Goal: Use online tool/utility: Utilize a website feature to perform a specific function

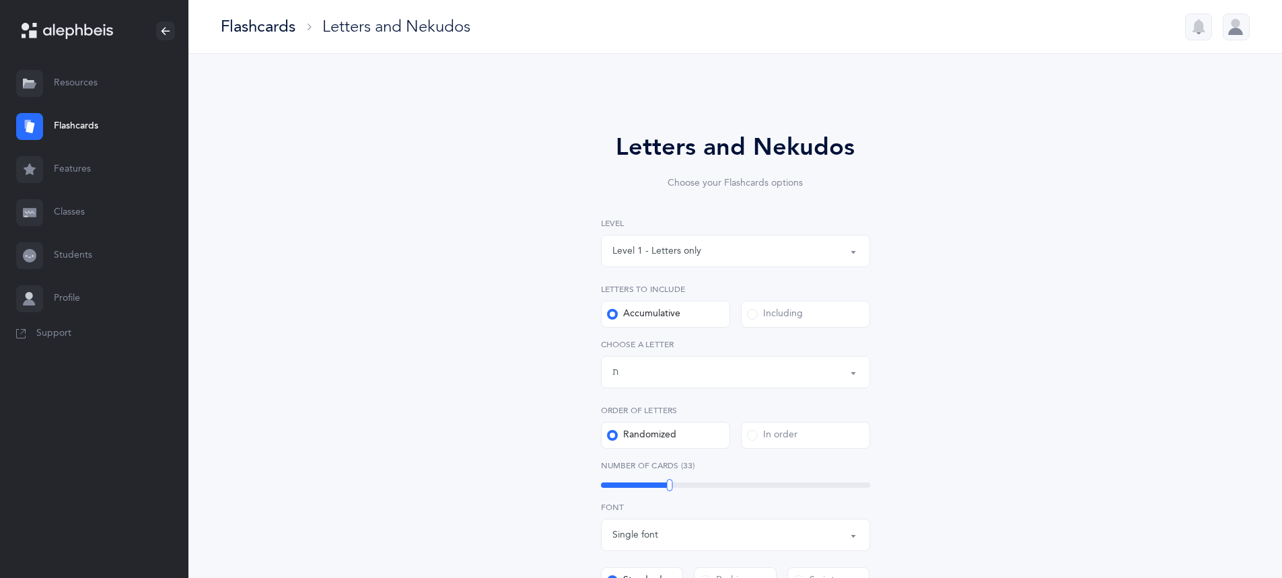
select select "27"
select select "single"
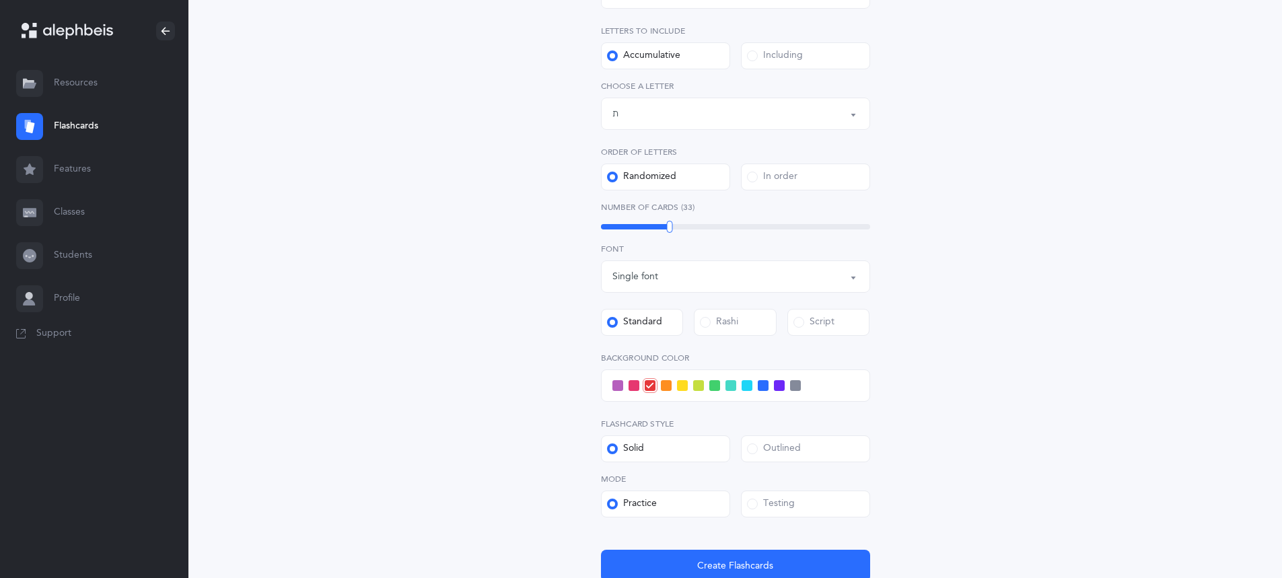
scroll to position [269, 0]
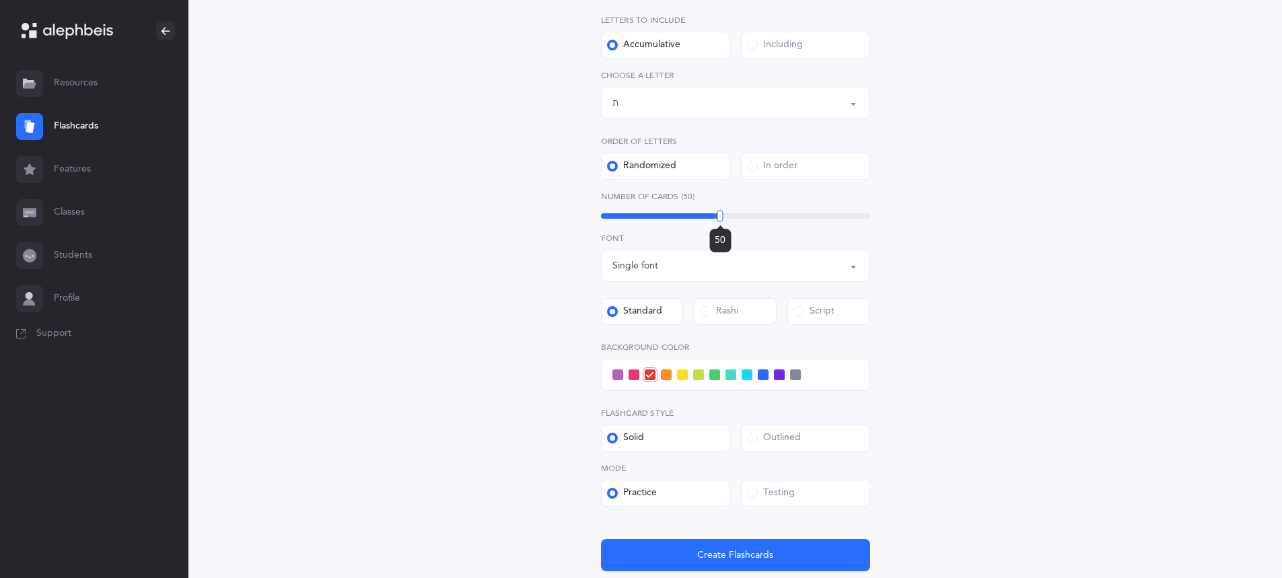
drag, startPoint x: 692, startPoint y: 213, endPoint x: 720, endPoint y: 223, distance: 29.8
click at [720, 219] on div "50" at bounding box center [735, 215] width 269 height 5
click at [947, 375] on div "Letters and Nekudos Choose your Flashcards options Level 1 - Letters only Level…" at bounding box center [736, 223] width 614 height 803
click at [780, 374] on span at bounding box center [779, 375] width 11 height 11
click at [0, 0] on input "checkbox" at bounding box center [0, 0] width 0 height 0
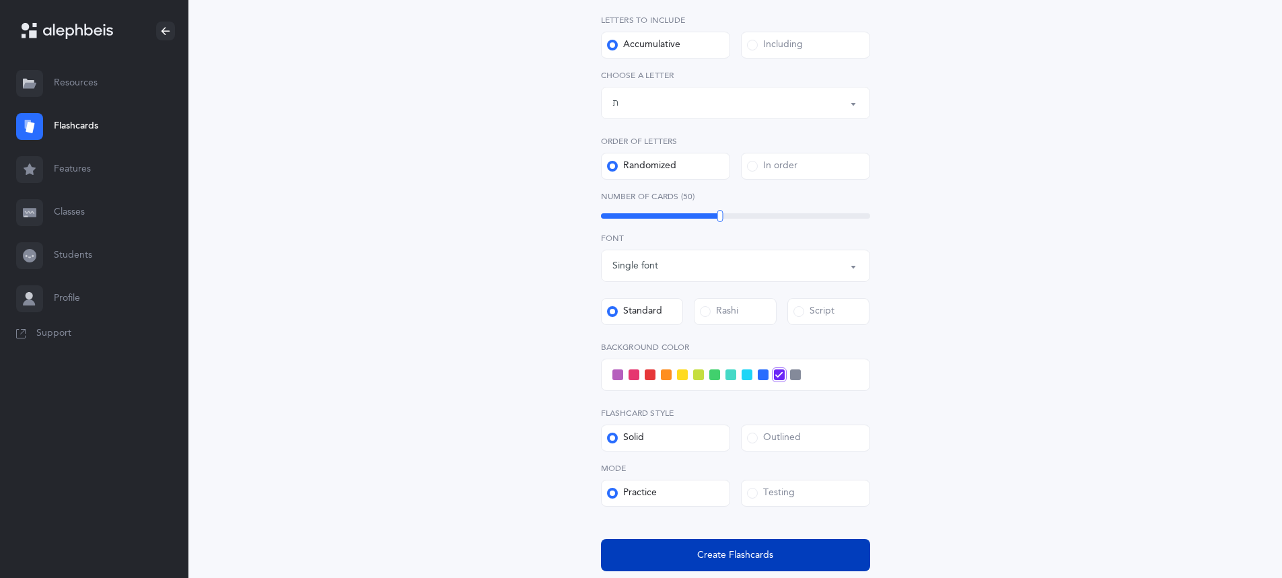
click at [716, 559] on span "Create Flashcards" at bounding box center [735, 556] width 76 height 14
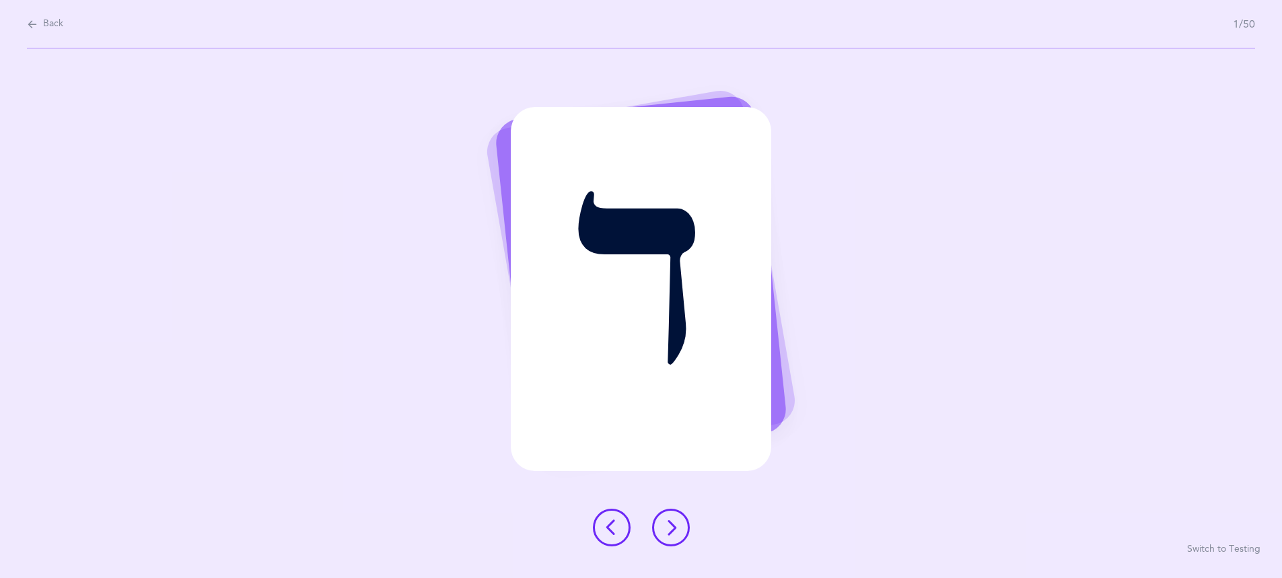
scroll to position [0, 0]
click at [689, 524] on button at bounding box center [676, 528] width 38 height 38
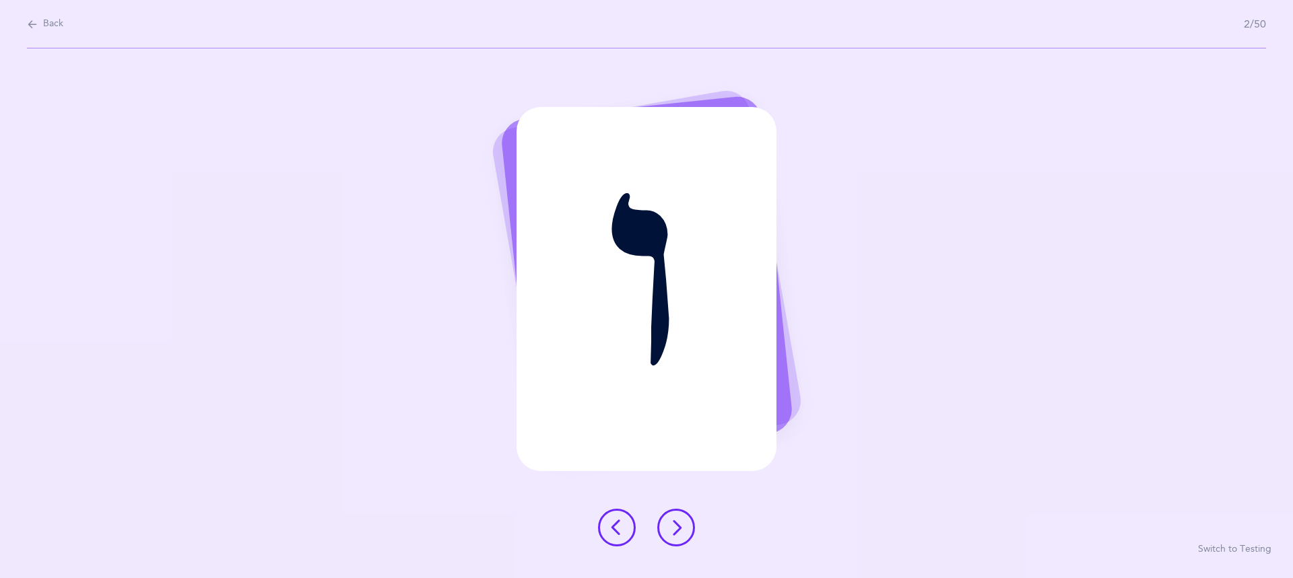
click at [690, 524] on button at bounding box center [676, 528] width 38 height 38
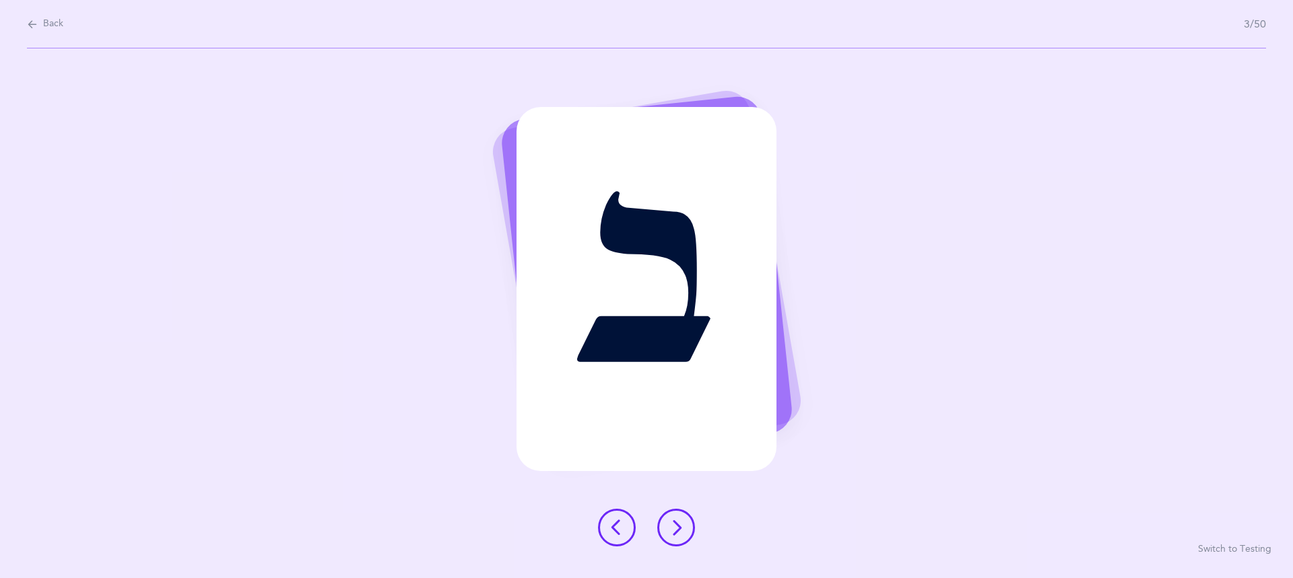
click at [690, 524] on button at bounding box center [676, 528] width 38 height 38
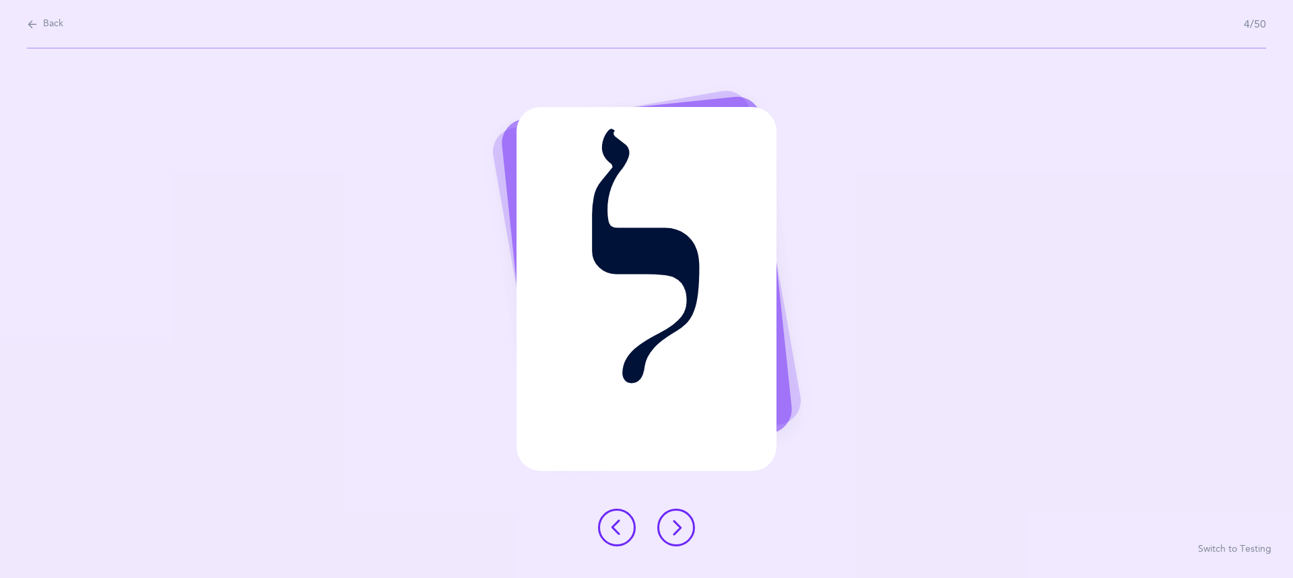
click at [690, 524] on button at bounding box center [676, 528] width 38 height 38
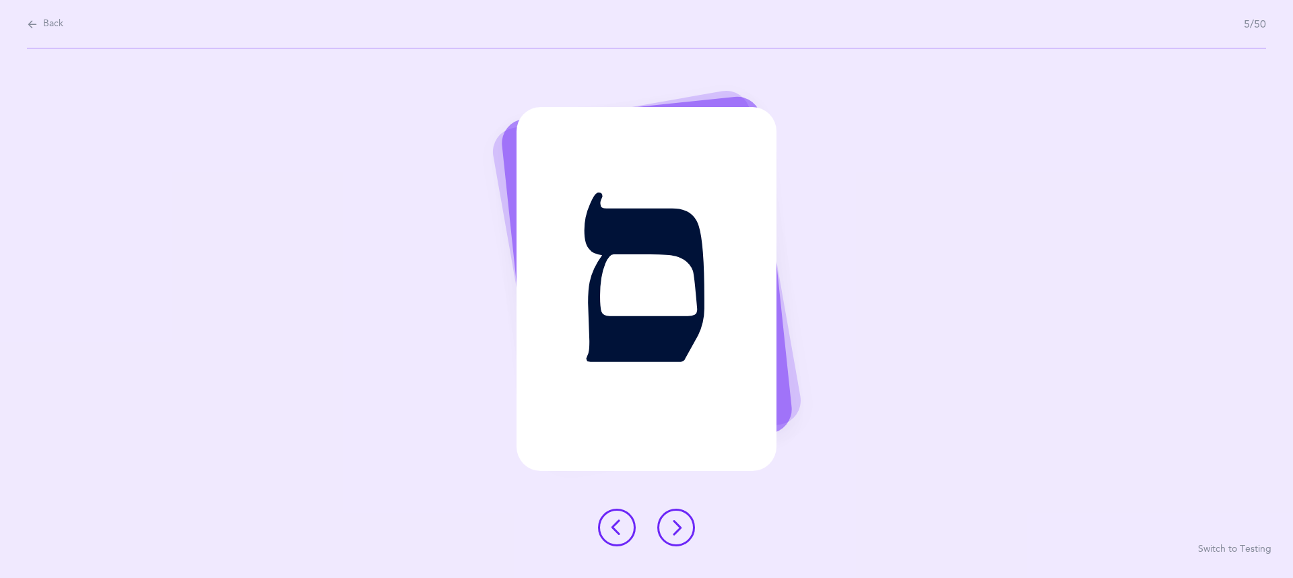
click at [690, 524] on button at bounding box center [676, 528] width 38 height 38
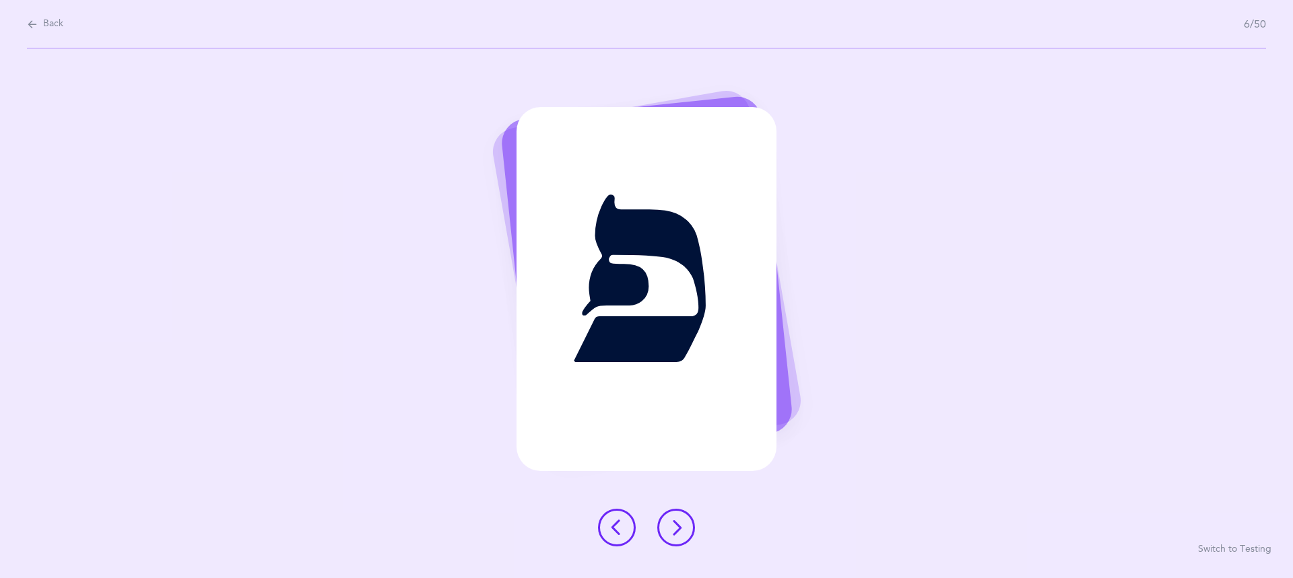
click at [678, 530] on icon at bounding box center [676, 528] width 16 height 16
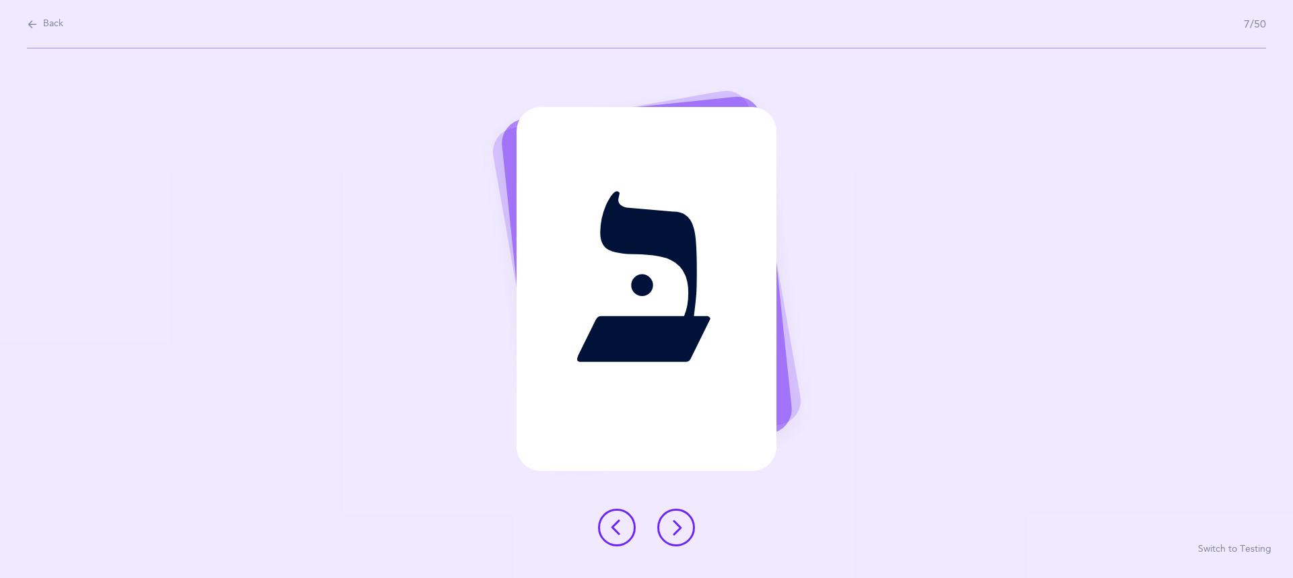
click at [678, 530] on icon at bounding box center [676, 528] width 16 height 16
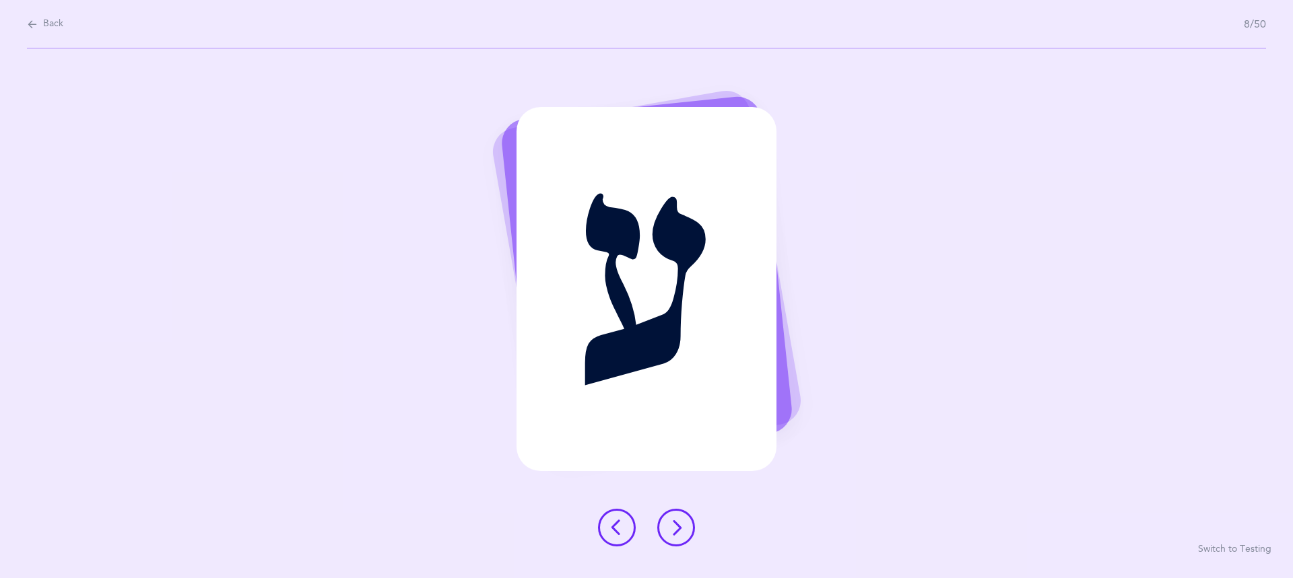
click at [678, 528] on icon at bounding box center [676, 528] width 16 height 16
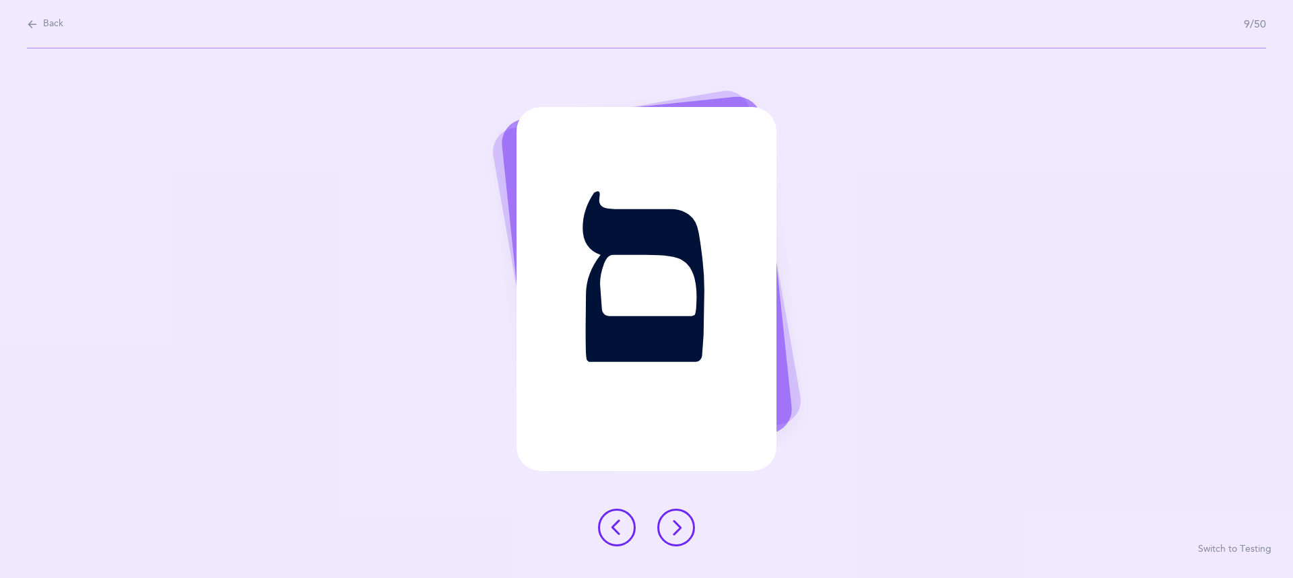
click at [678, 528] on icon at bounding box center [676, 528] width 16 height 16
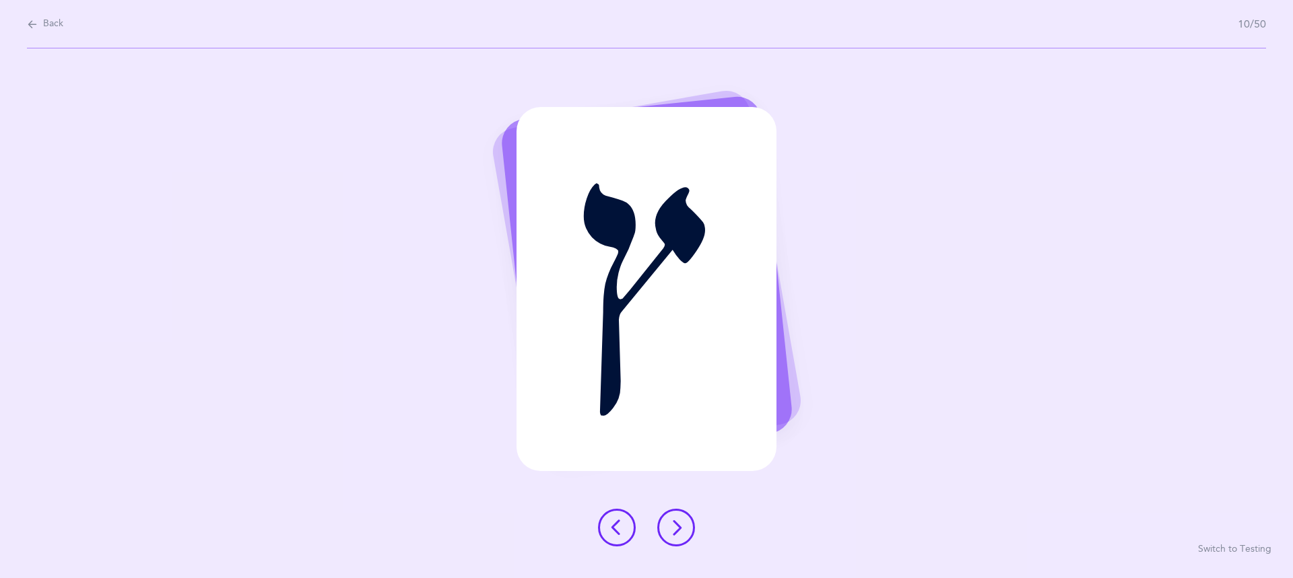
click at [678, 528] on icon at bounding box center [676, 528] width 16 height 16
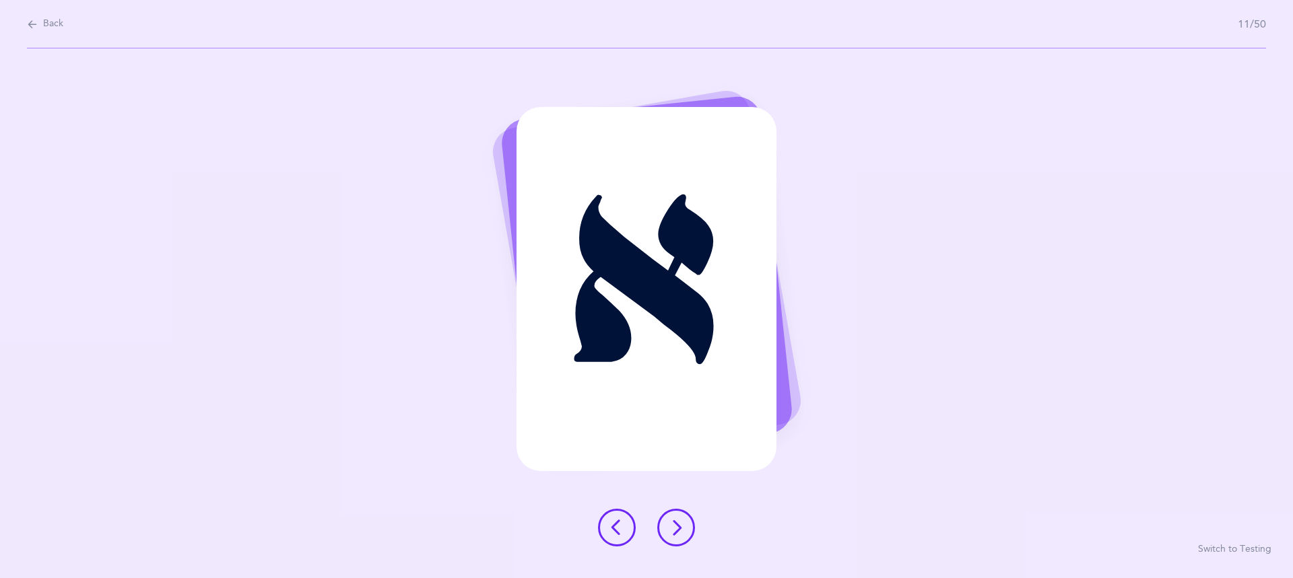
click at [678, 528] on icon at bounding box center [676, 528] width 16 height 16
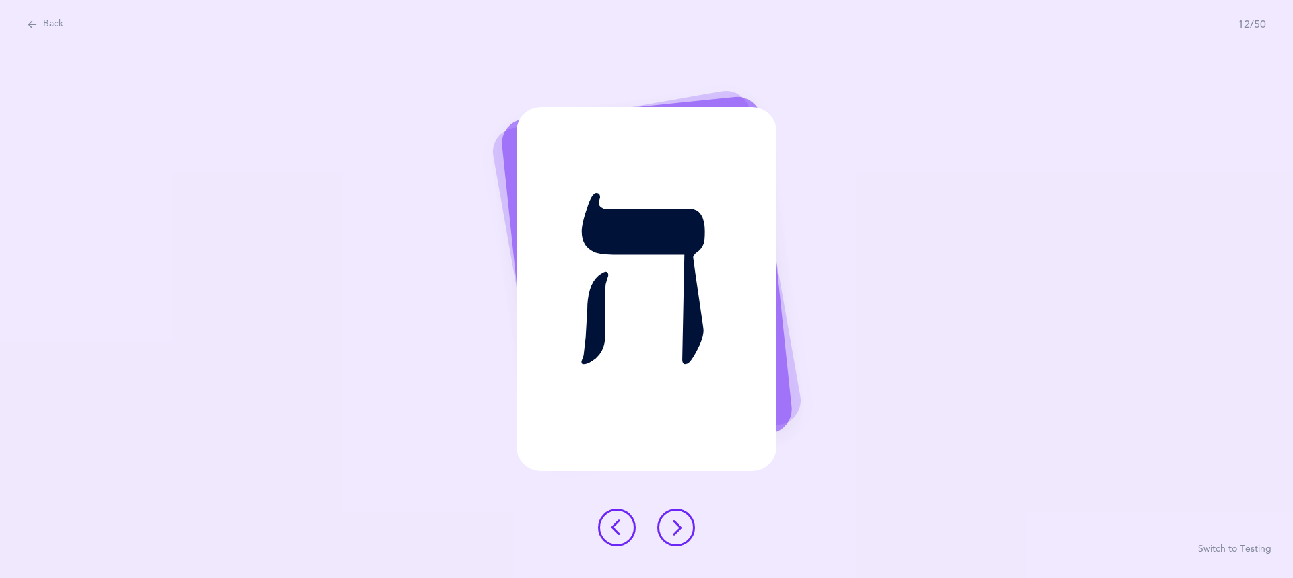
click at [678, 528] on icon at bounding box center [676, 528] width 16 height 16
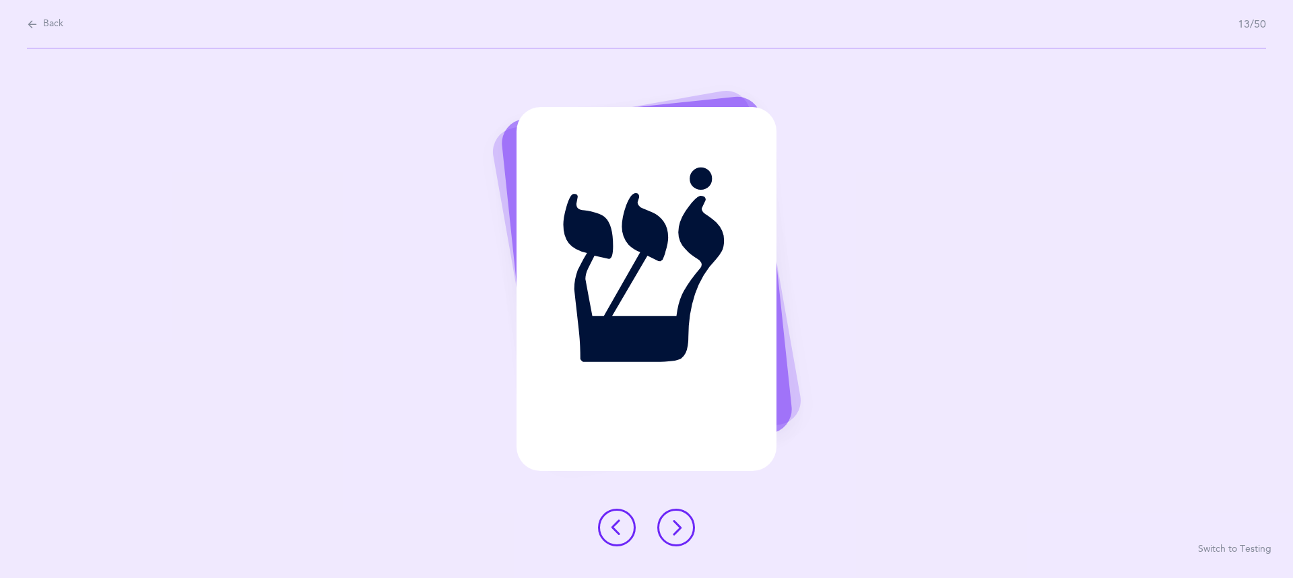
click at [678, 528] on icon at bounding box center [676, 528] width 16 height 16
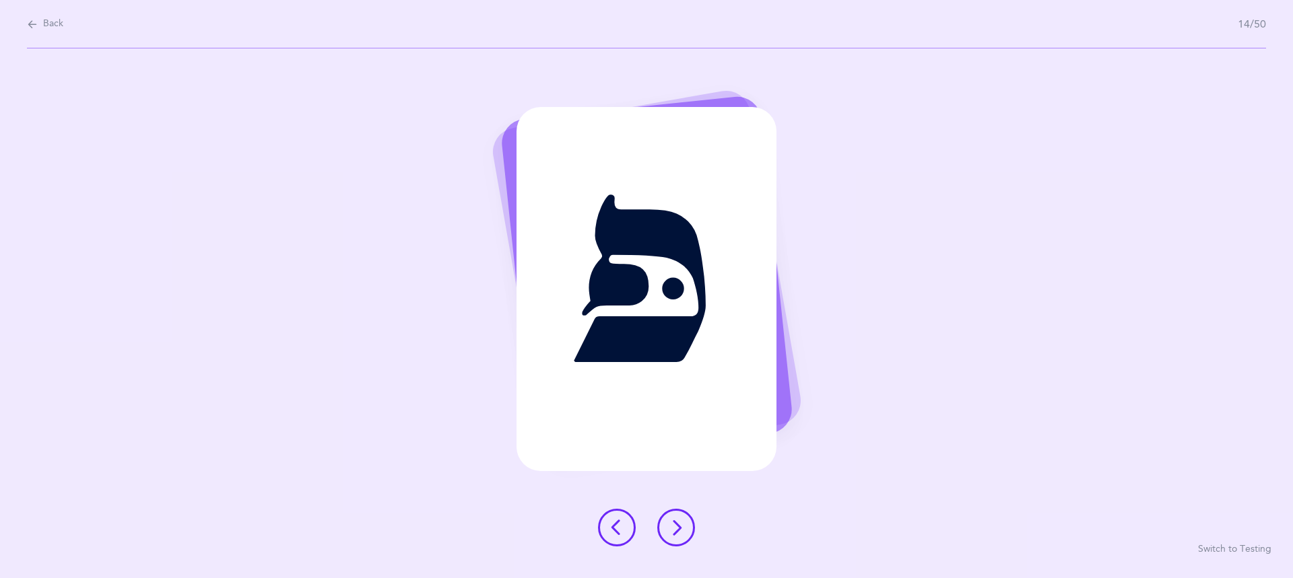
click at [678, 528] on icon at bounding box center [676, 528] width 16 height 16
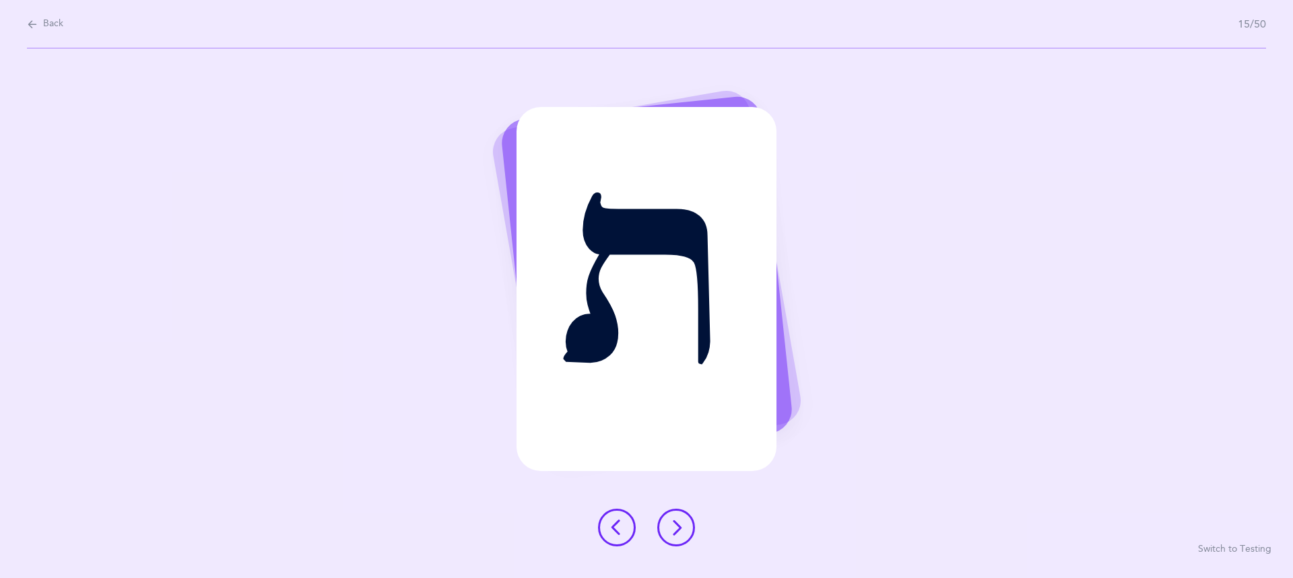
click at [678, 528] on icon at bounding box center [676, 528] width 16 height 16
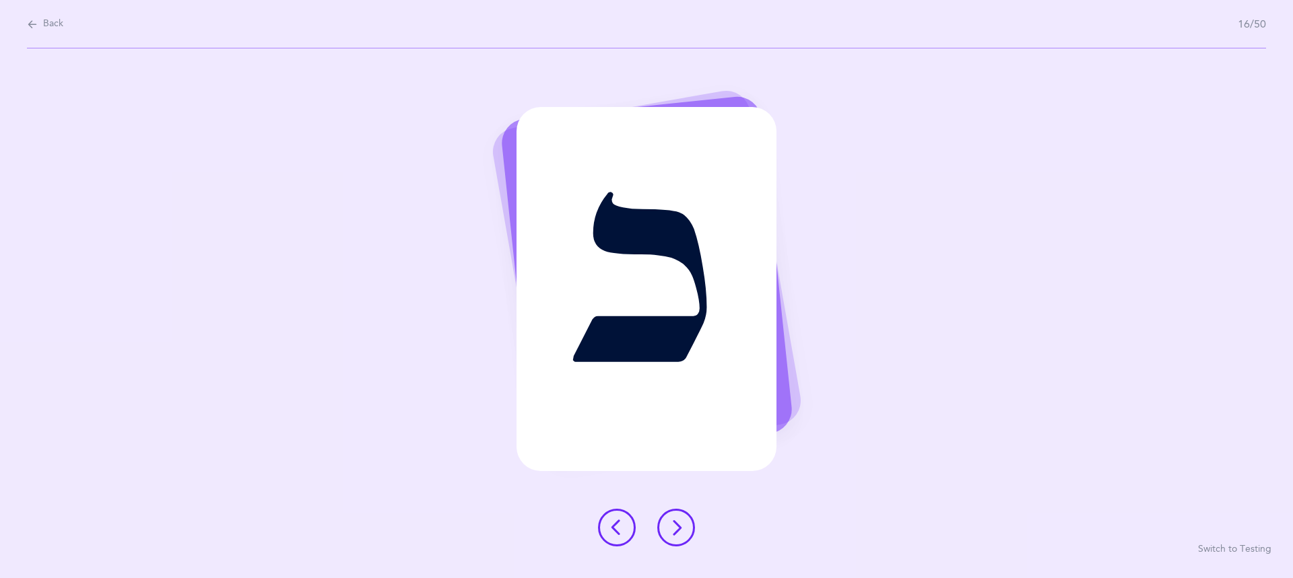
click at [678, 528] on icon at bounding box center [676, 528] width 16 height 16
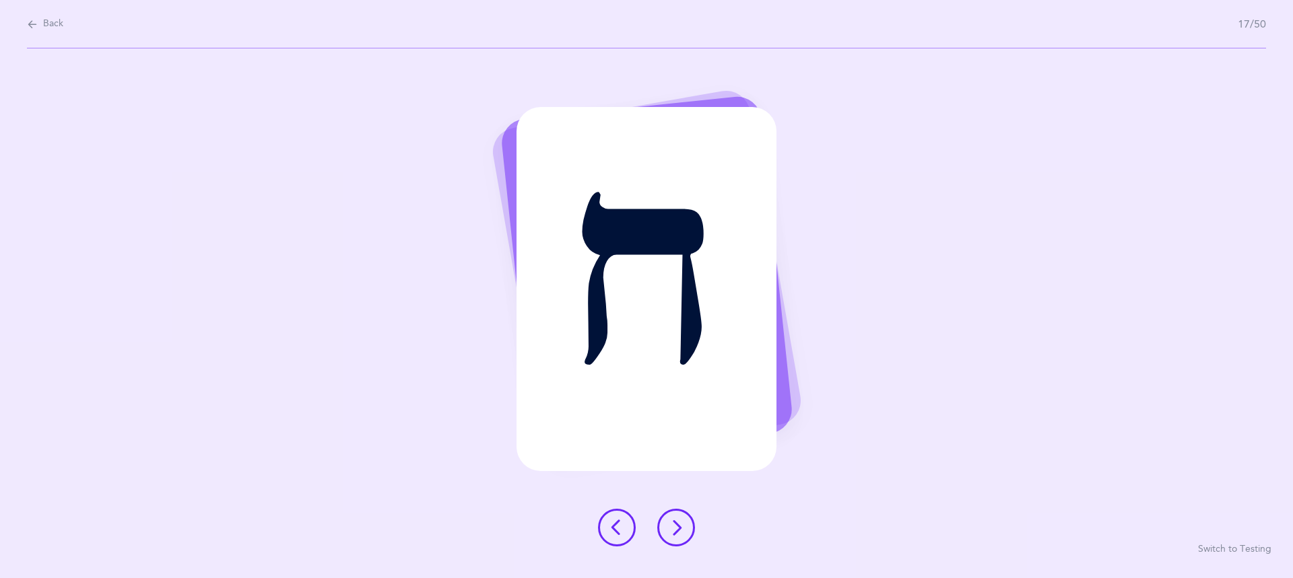
click at [678, 528] on icon at bounding box center [676, 528] width 16 height 16
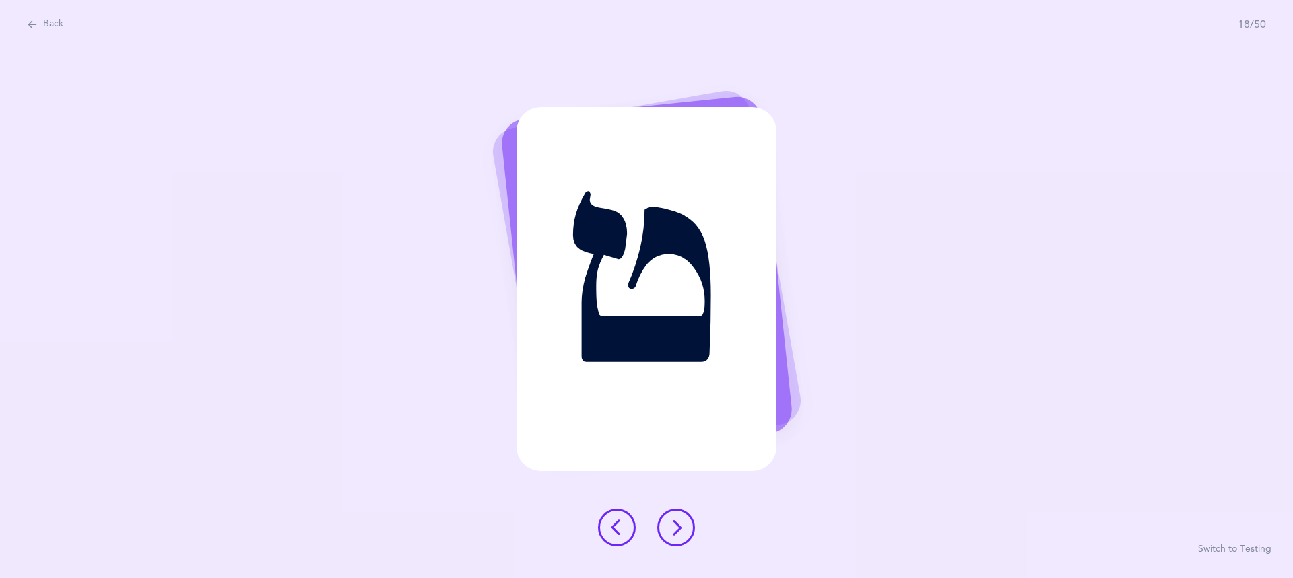
click at [678, 528] on icon at bounding box center [676, 528] width 16 height 16
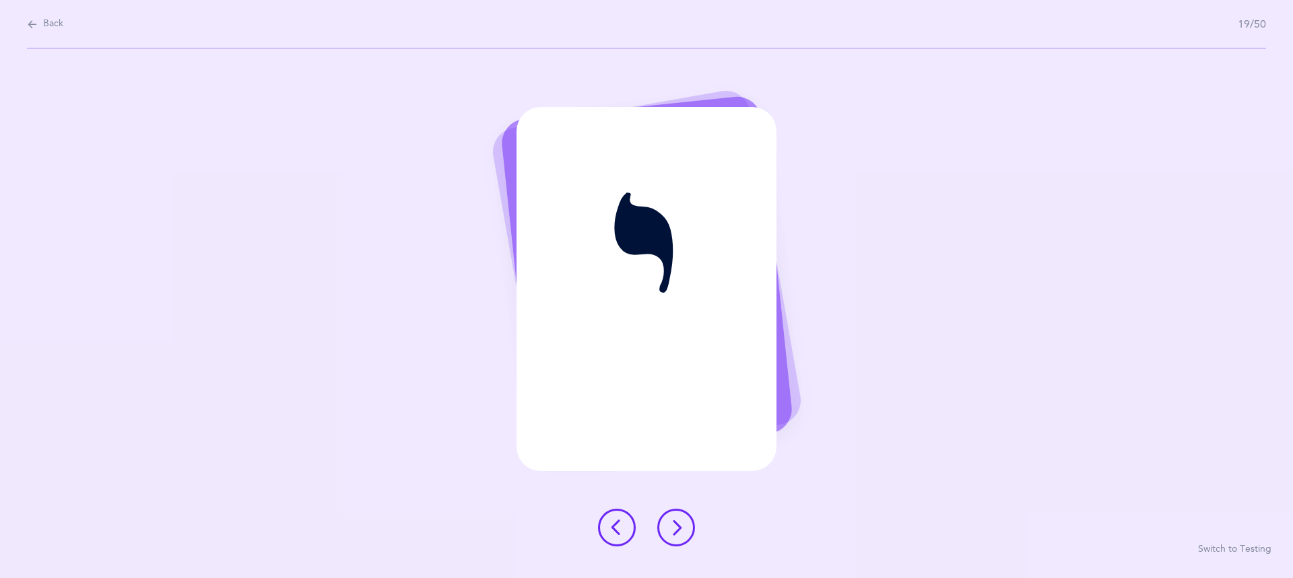
click at [678, 528] on icon at bounding box center [676, 528] width 16 height 16
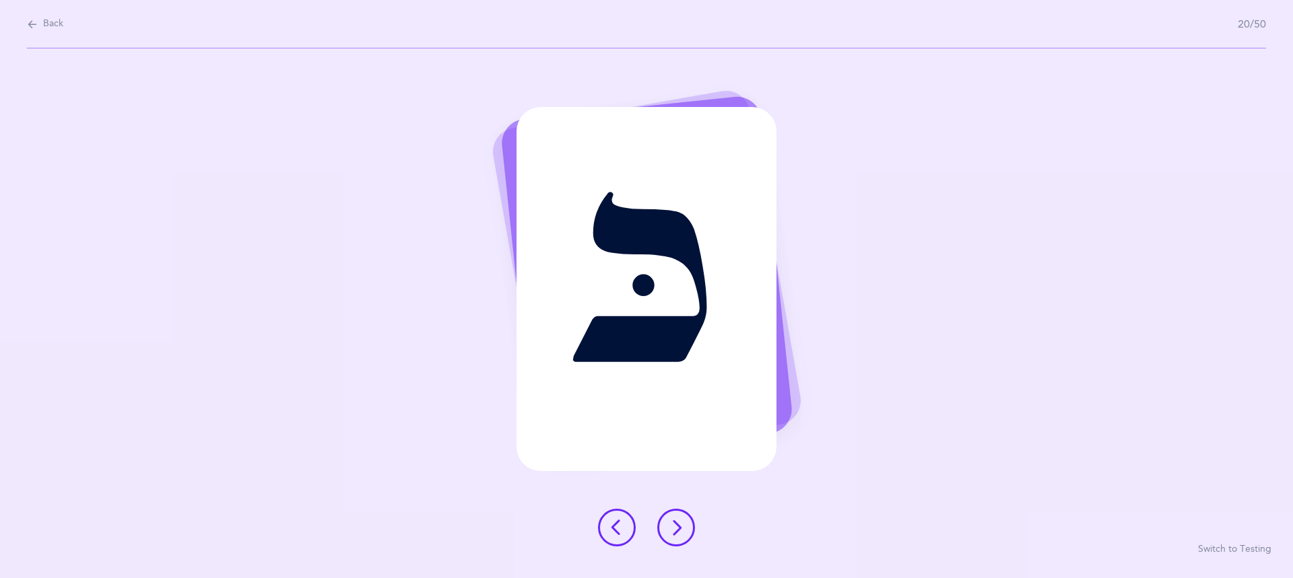
click at [678, 528] on icon at bounding box center [676, 528] width 16 height 16
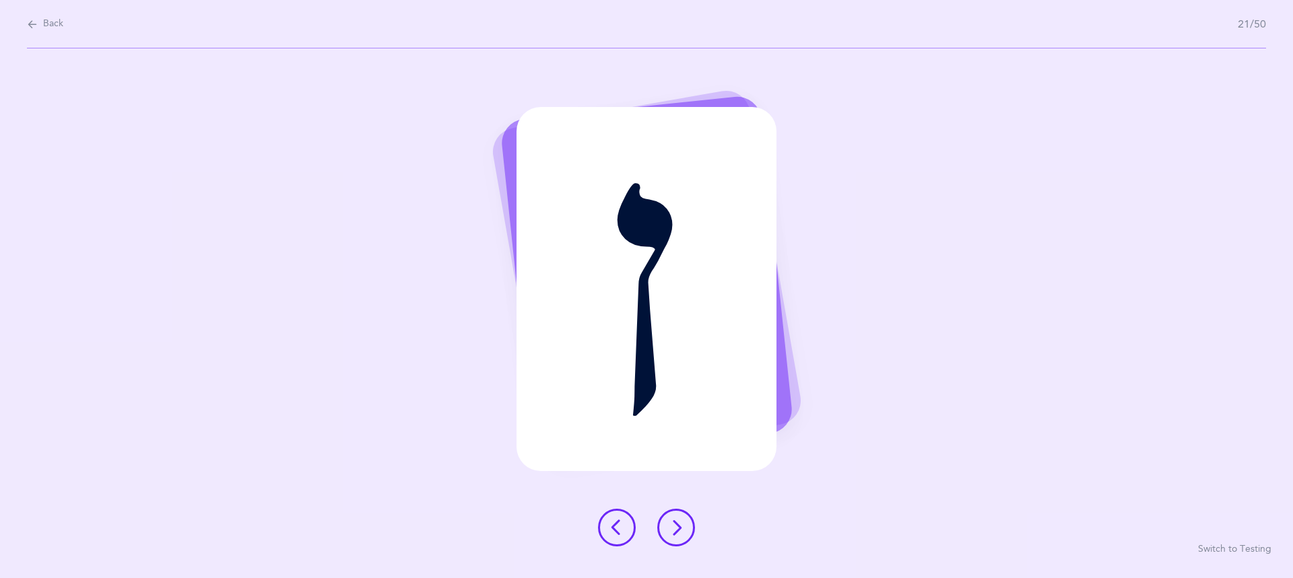
click at [678, 528] on icon at bounding box center [676, 528] width 16 height 16
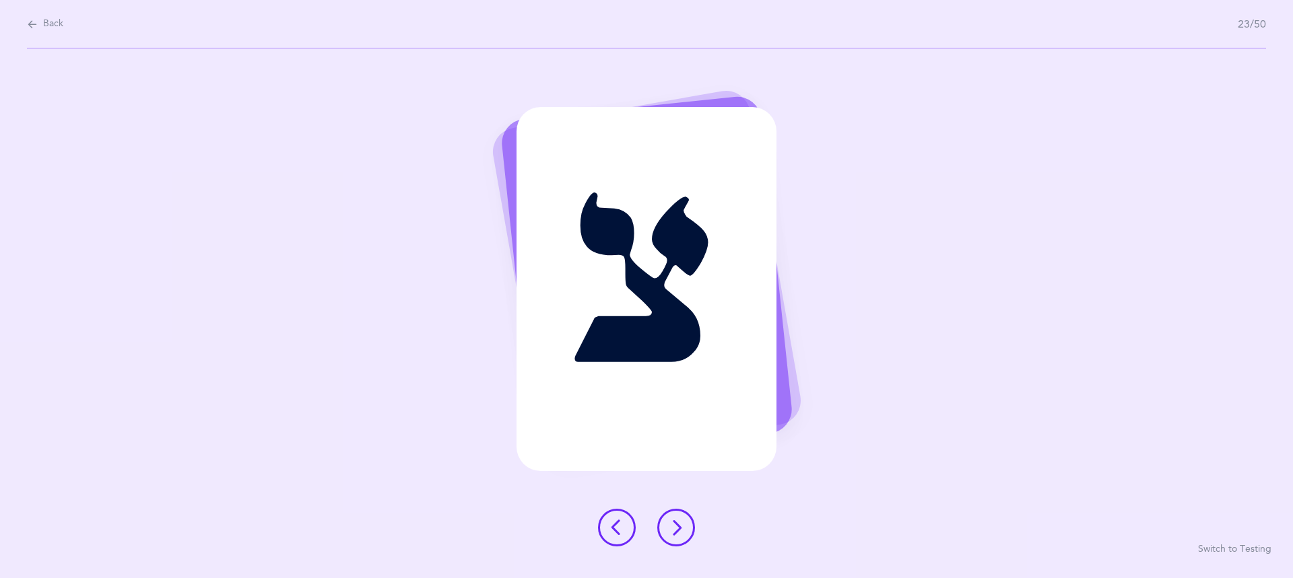
click at [678, 528] on icon at bounding box center [676, 528] width 16 height 16
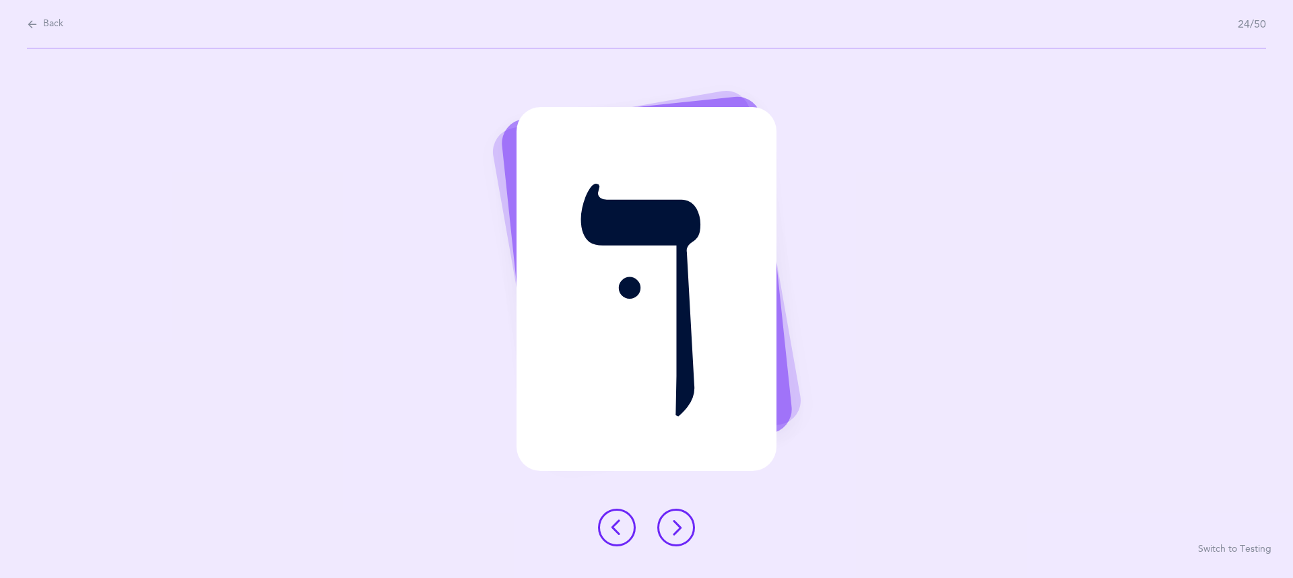
click at [678, 528] on icon at bounding box center [676, 528] width 16 height 16
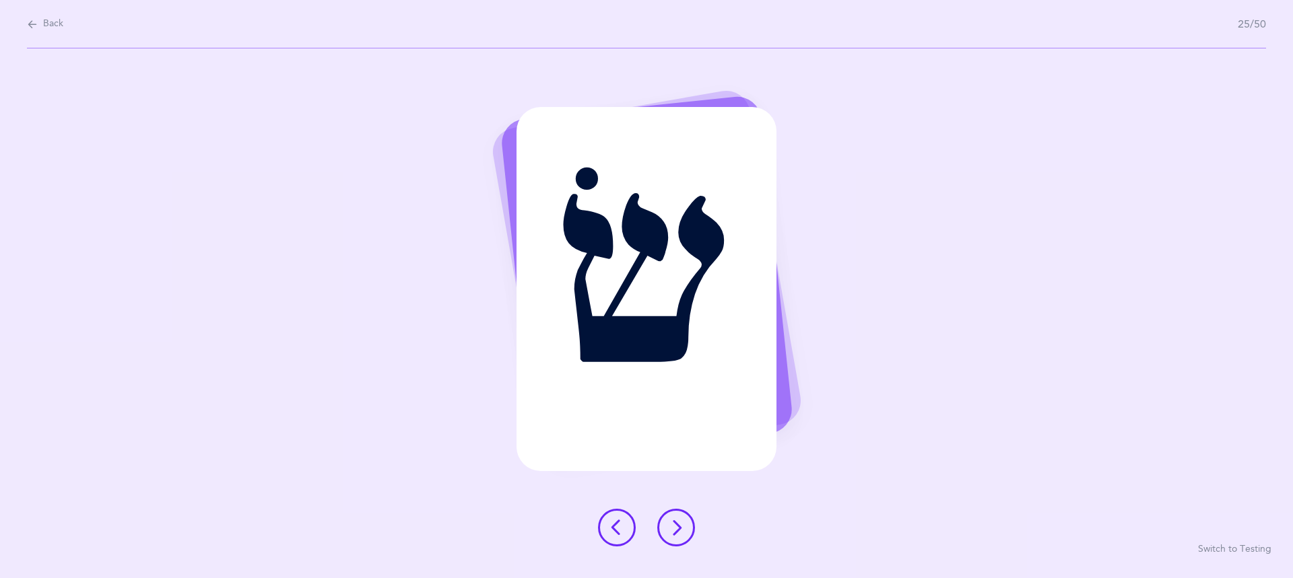
click at [678, 528] on icon at bounding box center [676, 528] width 16 height 16
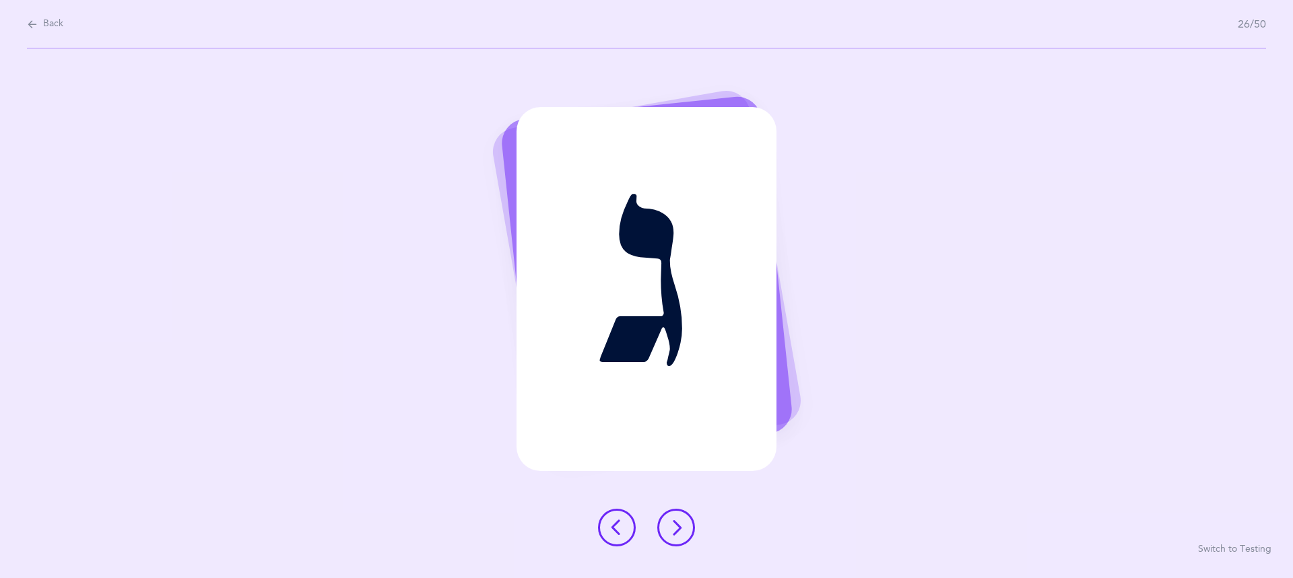
click at [678, 528] on icon at bounding box center [676, 528] width 16 height 16
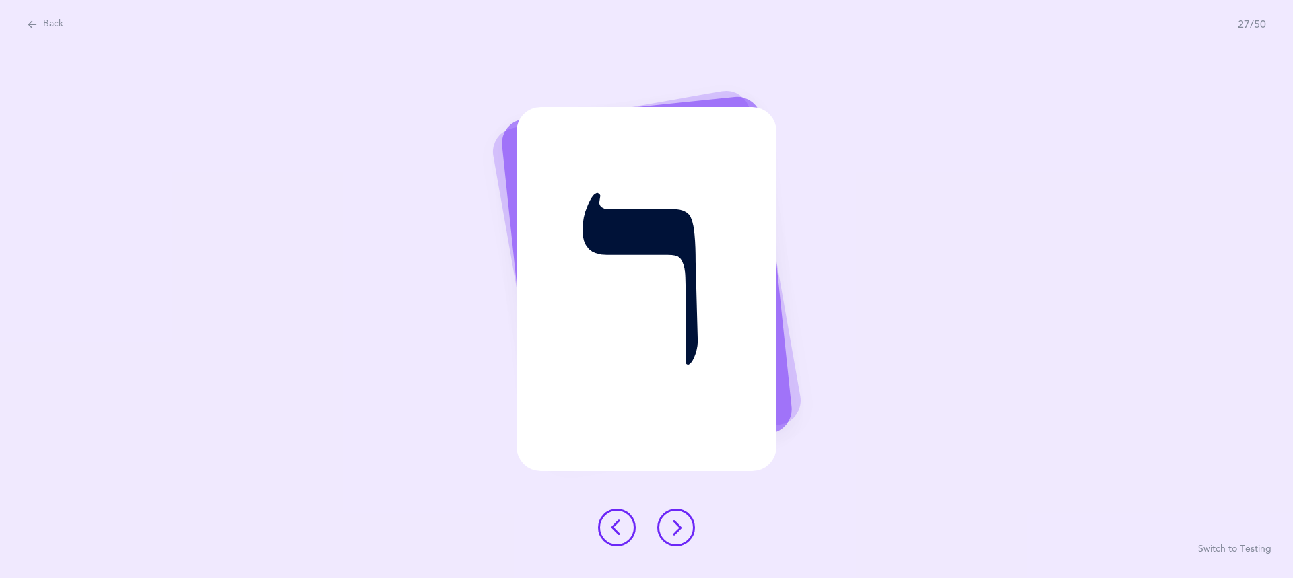
click at [678, 528] on icon at bounding box center [676, 528] width 16 height 16
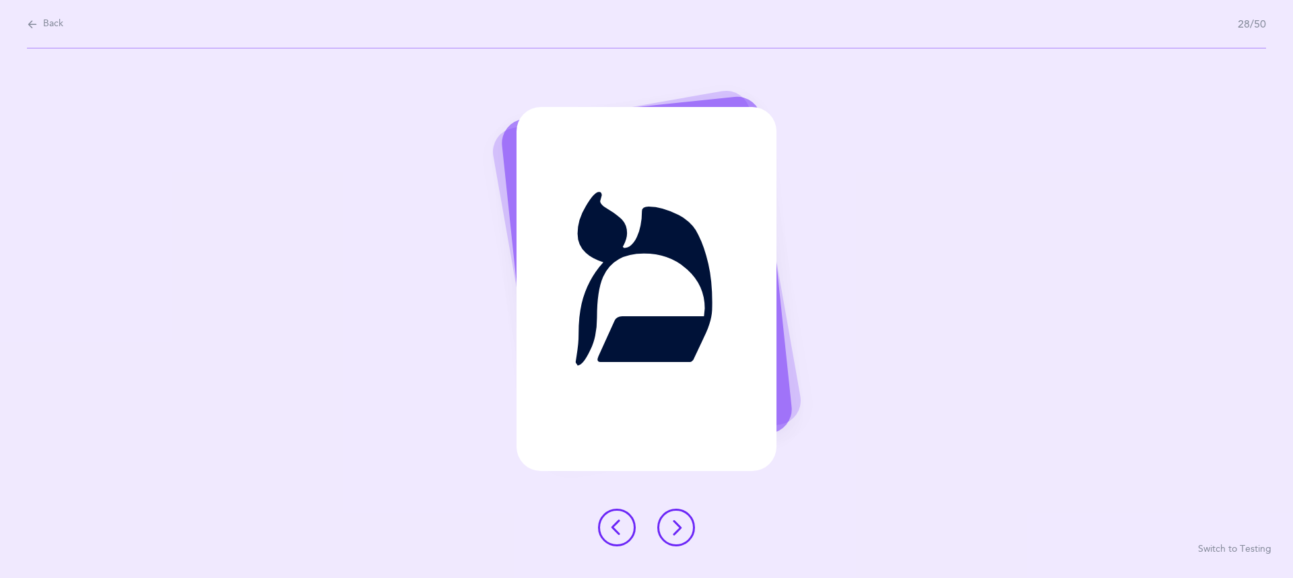
click at [678, 528] on icon at bounding box center [676, 528] width 16 height 16
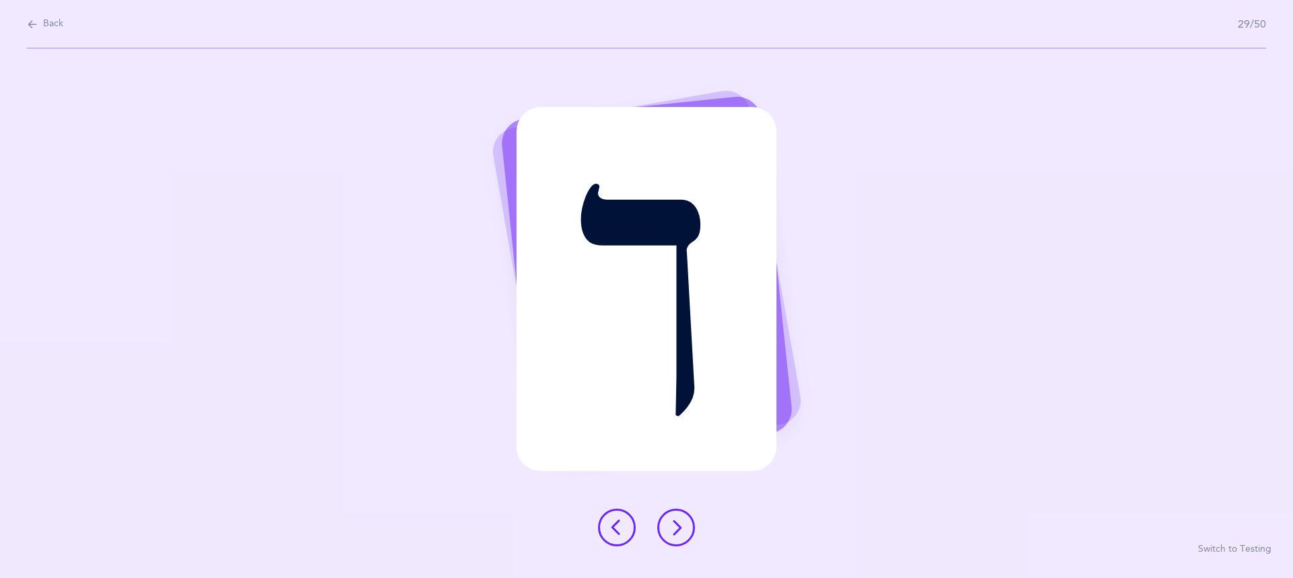
click at [678, 528] on icon at bounding box center [676, 528] width 16 height 16
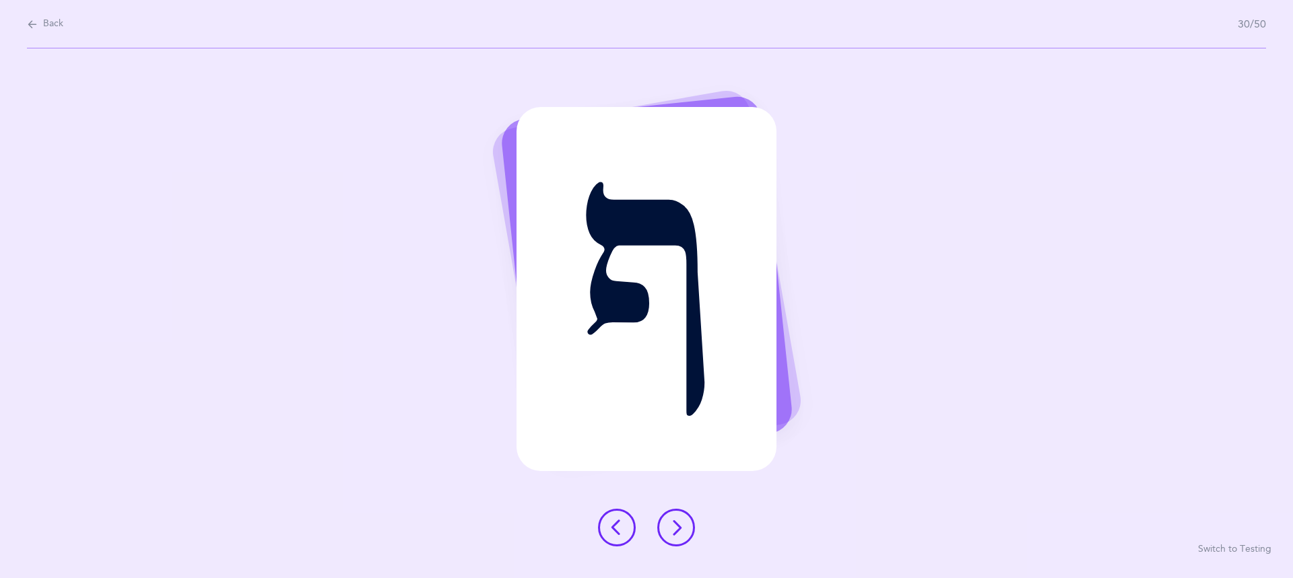
click at [678, 528] on icon at bounding box center [676, 528] width 16 height 16
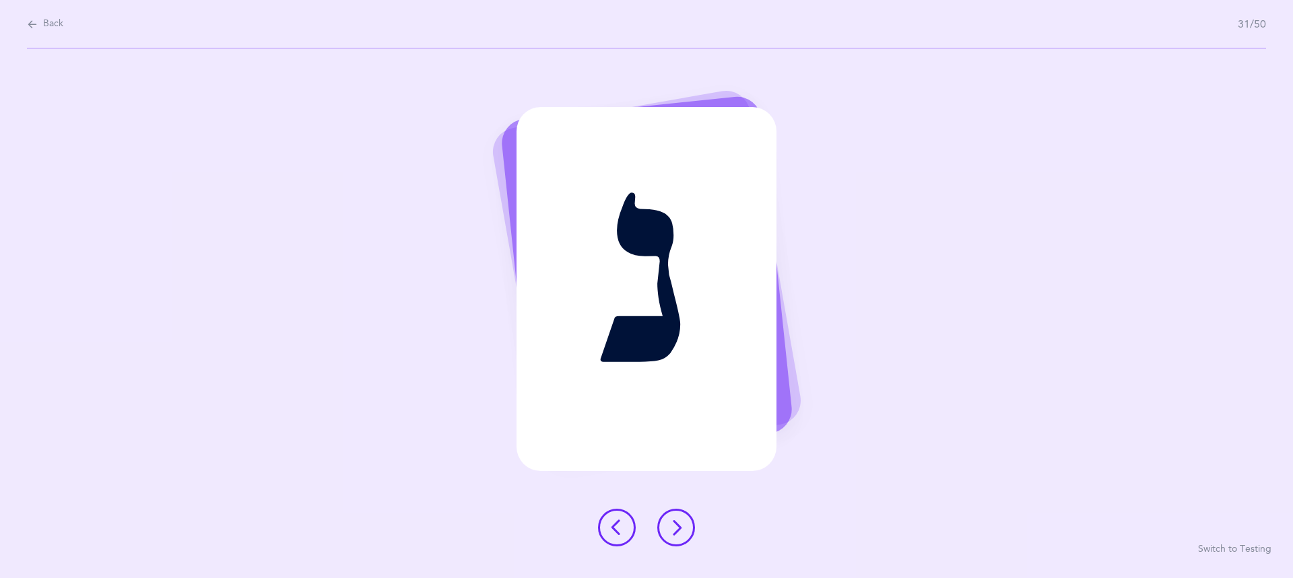
click at [678, 528] on icon at bounding box center [676, 528] width 16 height 16
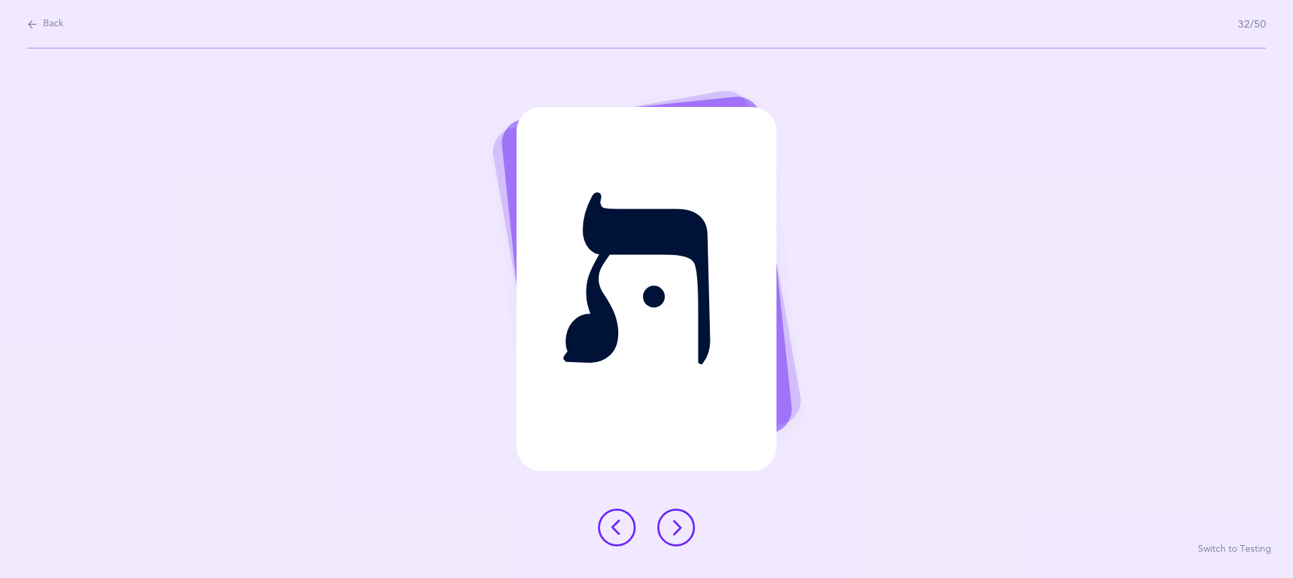
click at [678, 528] on icon at bounding box center [676, 528] width 16 height 16
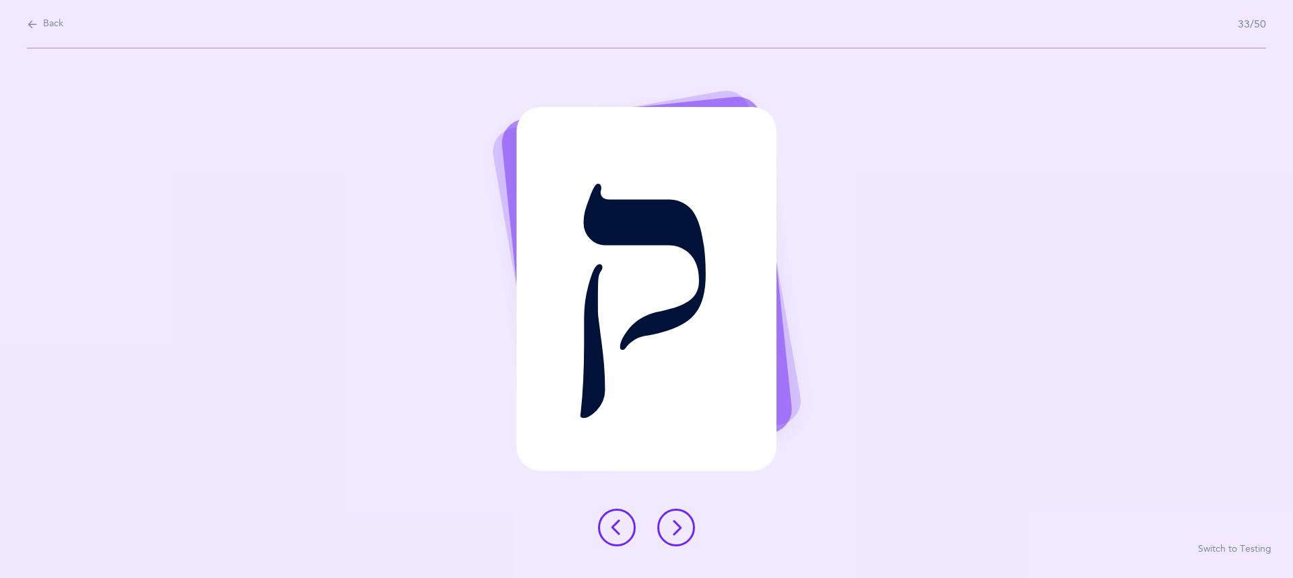
click at [678, 528] on icon at bounding box center [676, 528] width 16 height 16
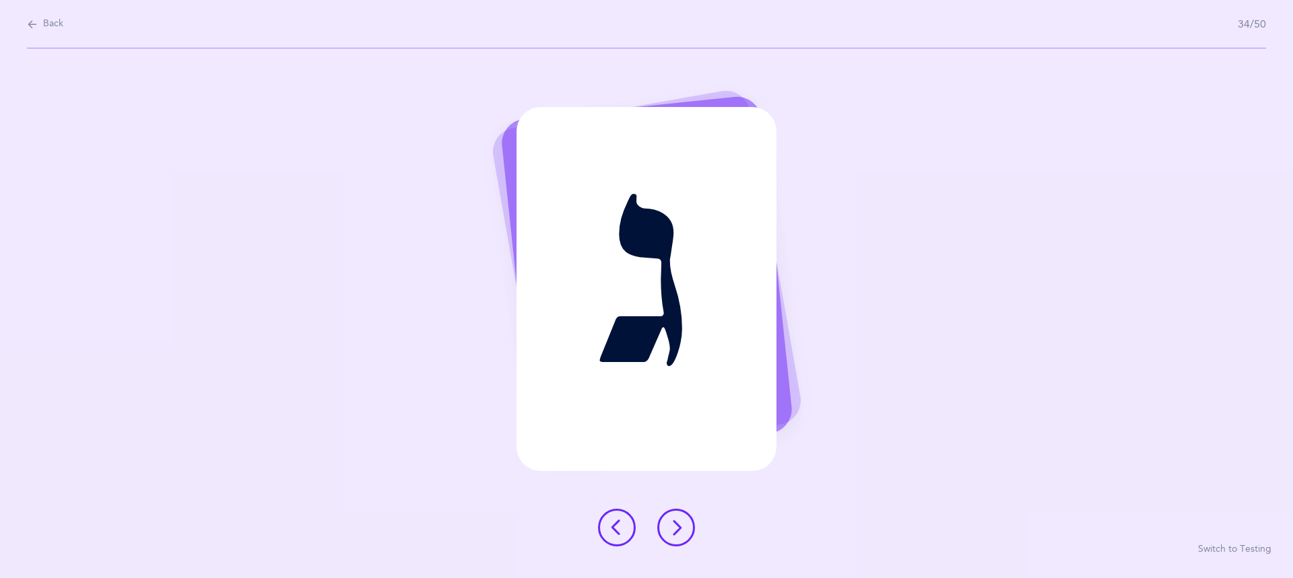
click at [678, 528] on icon at bounding box center [676, 528] width 16 height 16
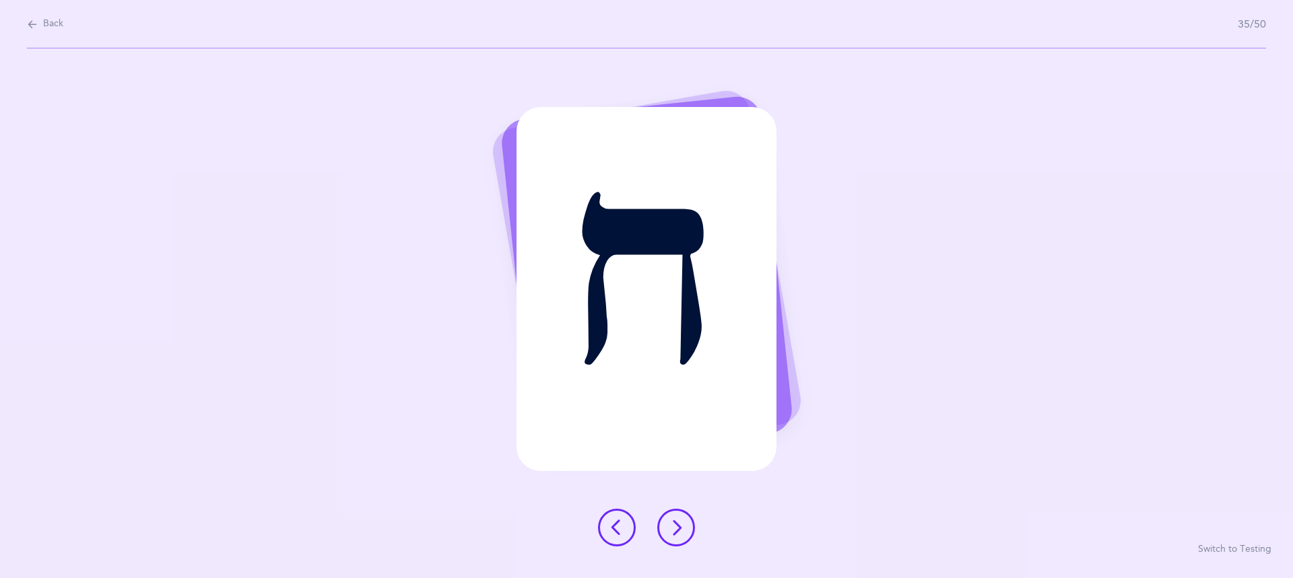
click at [678, 528] on icon at bounding box center [676, 528] width 16 height 16
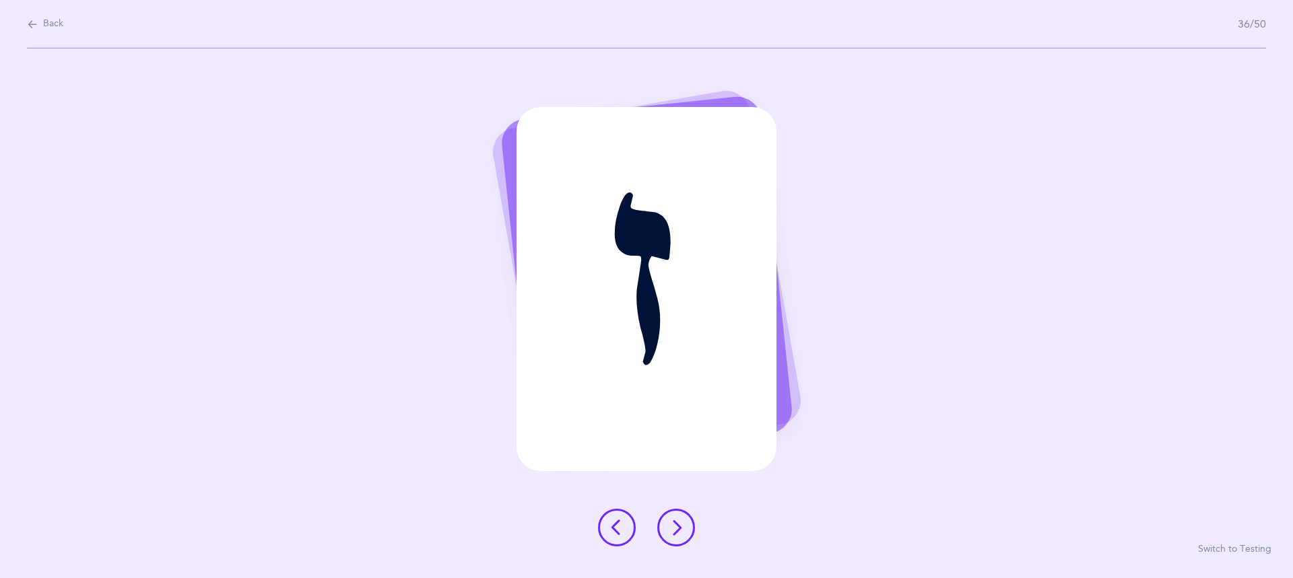
click at [678, 528] on icon at bounding box center [676, 528] width 16 height 16
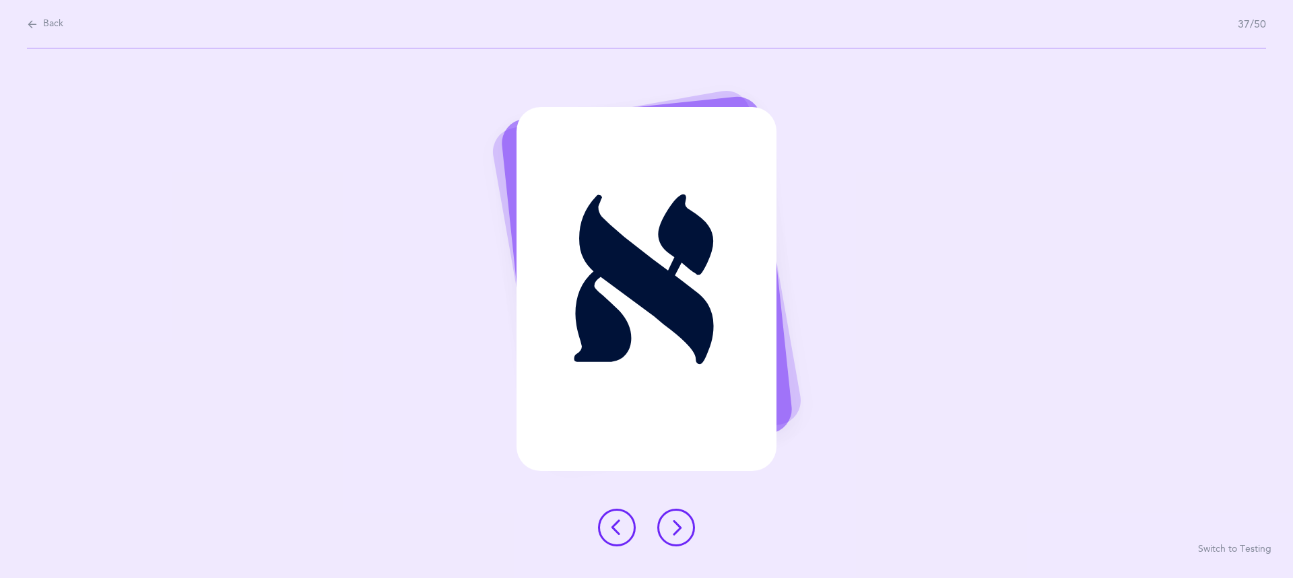
click at [678, 528] on icon at bounding box center [676, 528] width 16 height 16
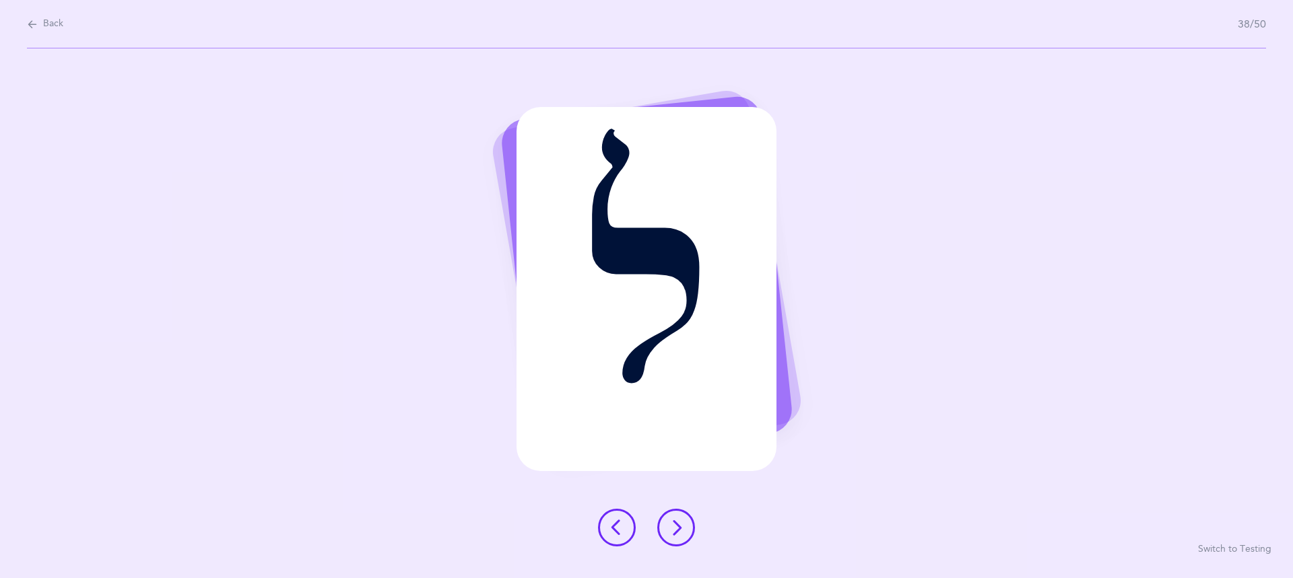
click at [678, 528] on icon at bounding box center [676, 528] width 16 height 16
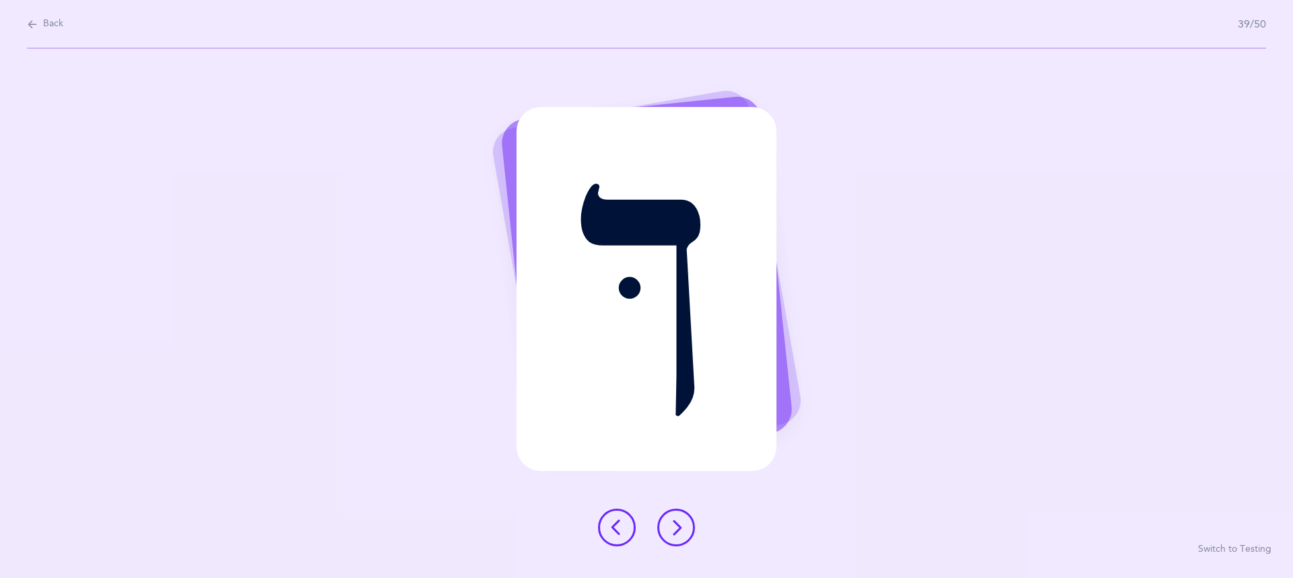
click at [678, 528] on icon at bounding box center [676, 528] width 16 height 16
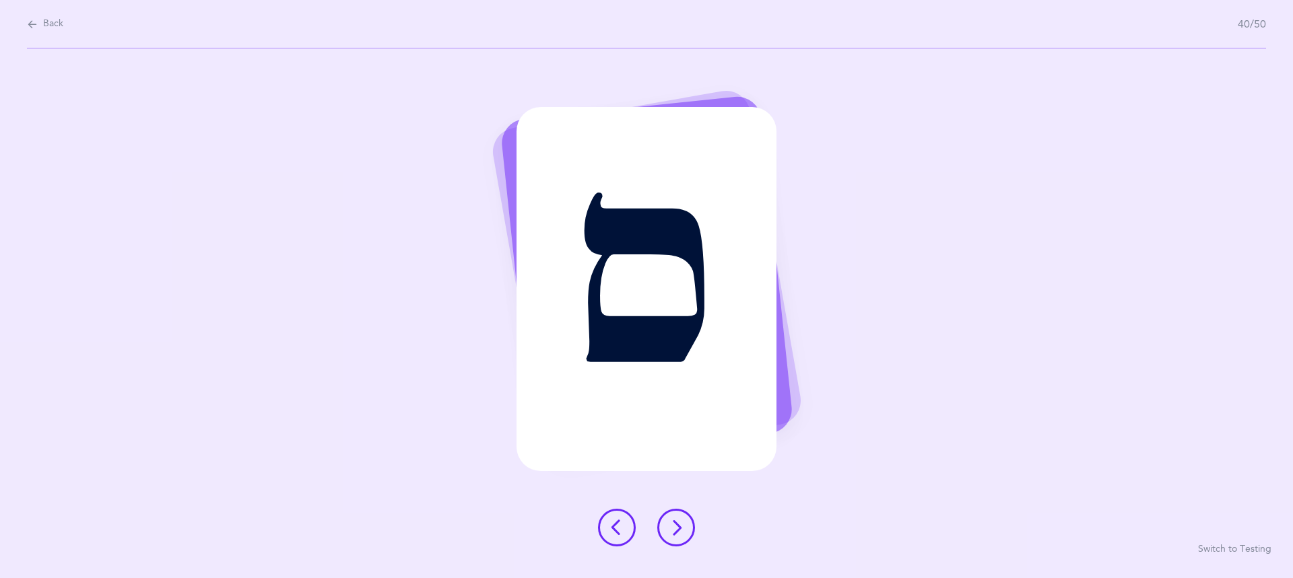
click at [678, 528] on icon at bounding box center [676, 528] width 16 height 16
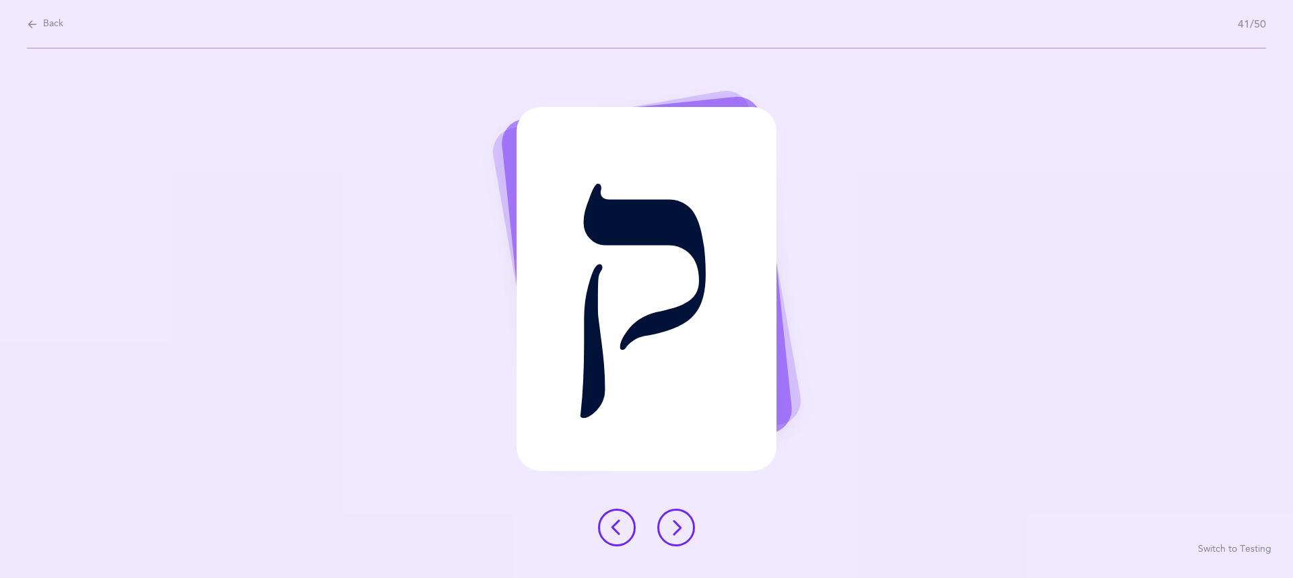
click at [678, 528] on icon at bounding box center [676, 528] width 16 height 16
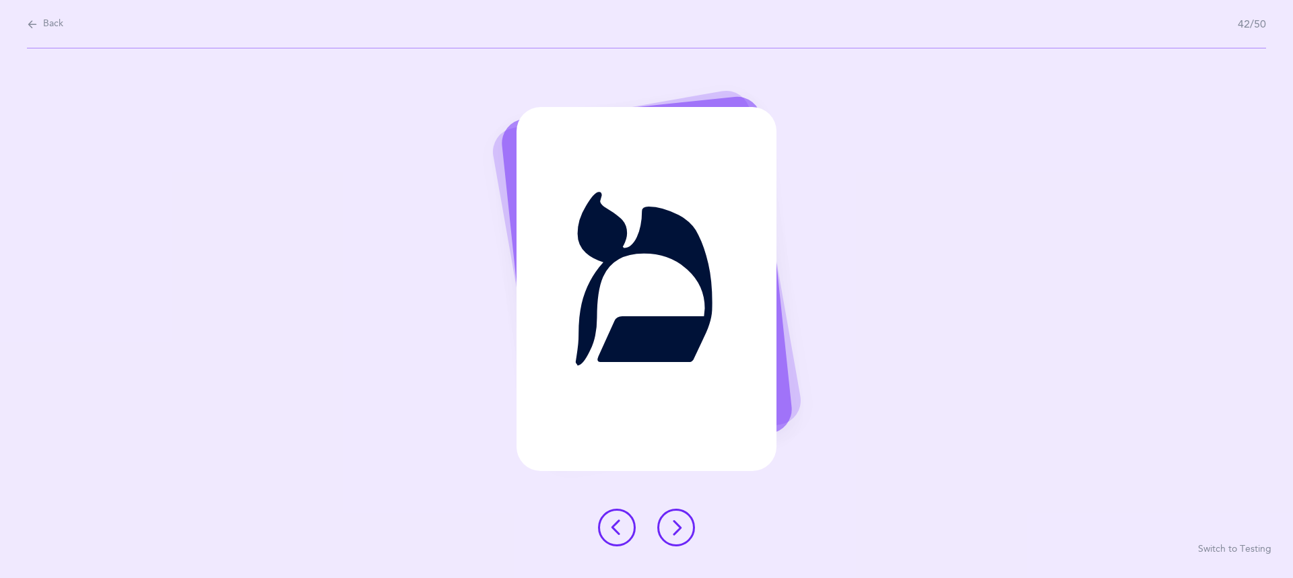
click at [678, 528] on icon at bounding box center [676, 528] width 16 height 16
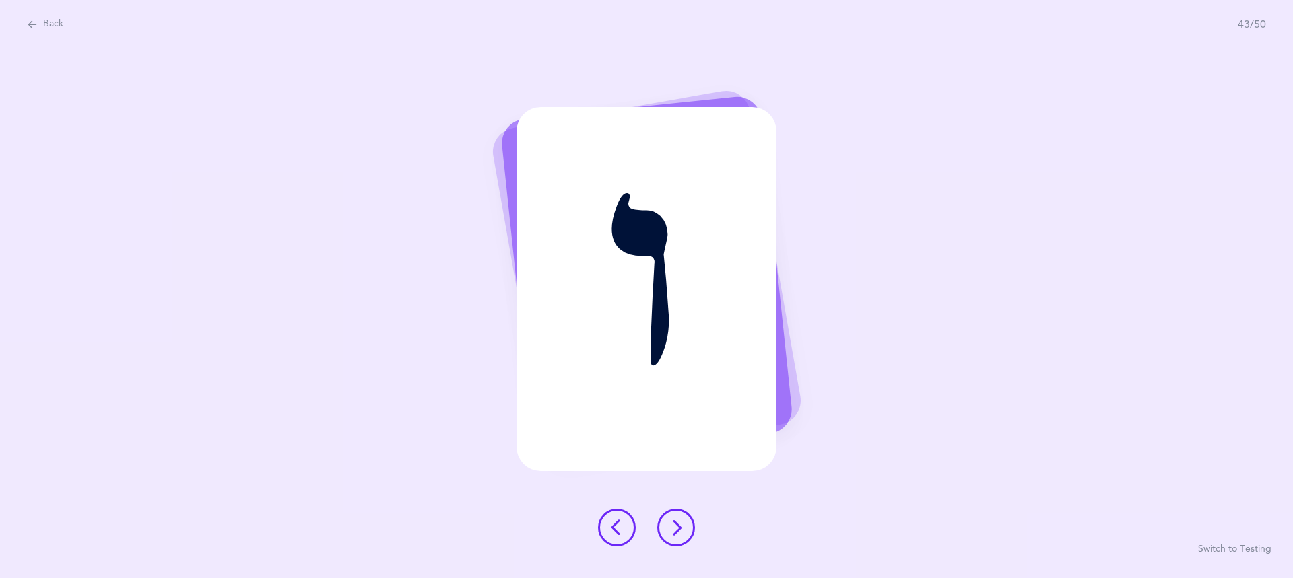
click at [678, 528] on icon at bounding box center [676, 528] width 16 height 16
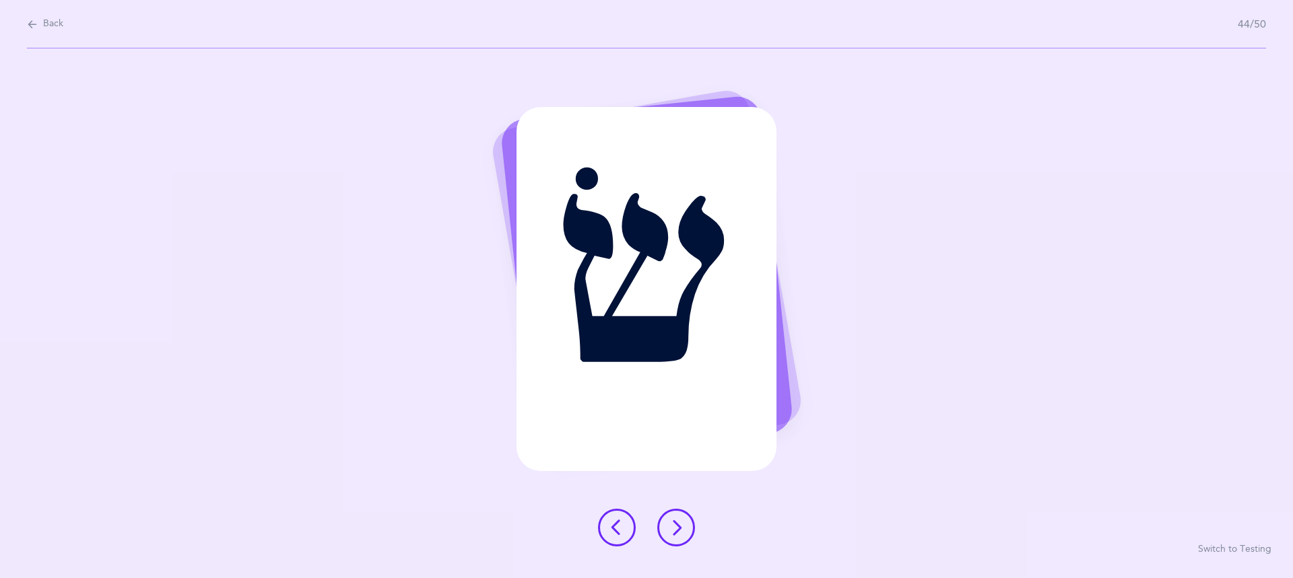
click at [678, 528] on icon at bounding box center [676, 528] width 16 height 16
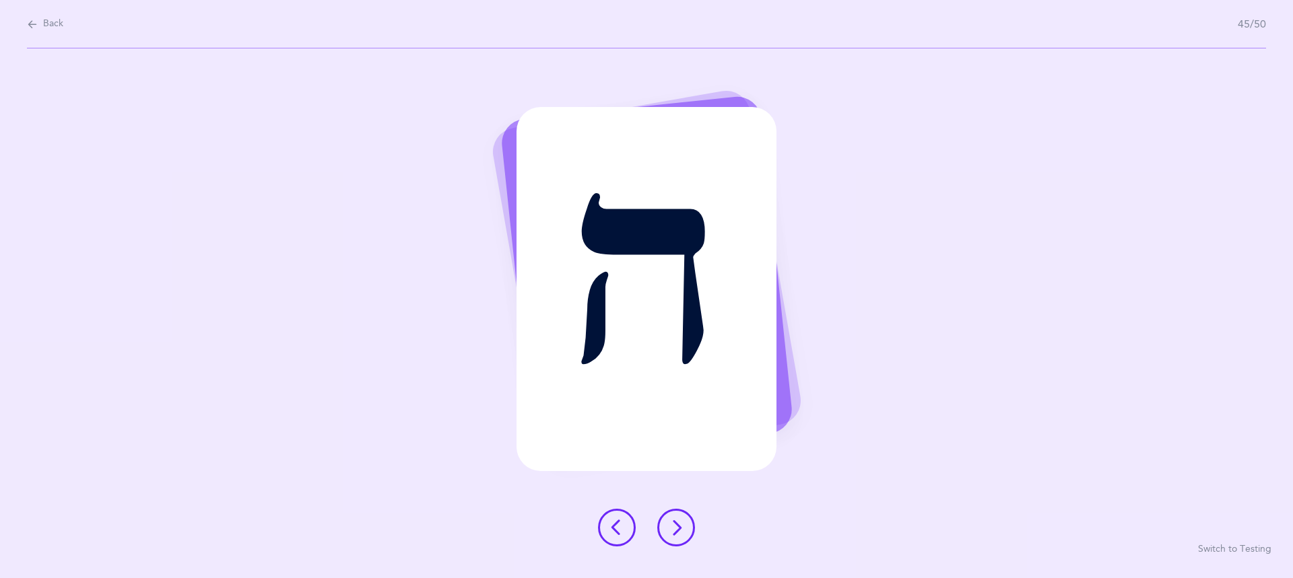
click at [678, 528] on icon at bounding box center [676, 528] width 16 height 16
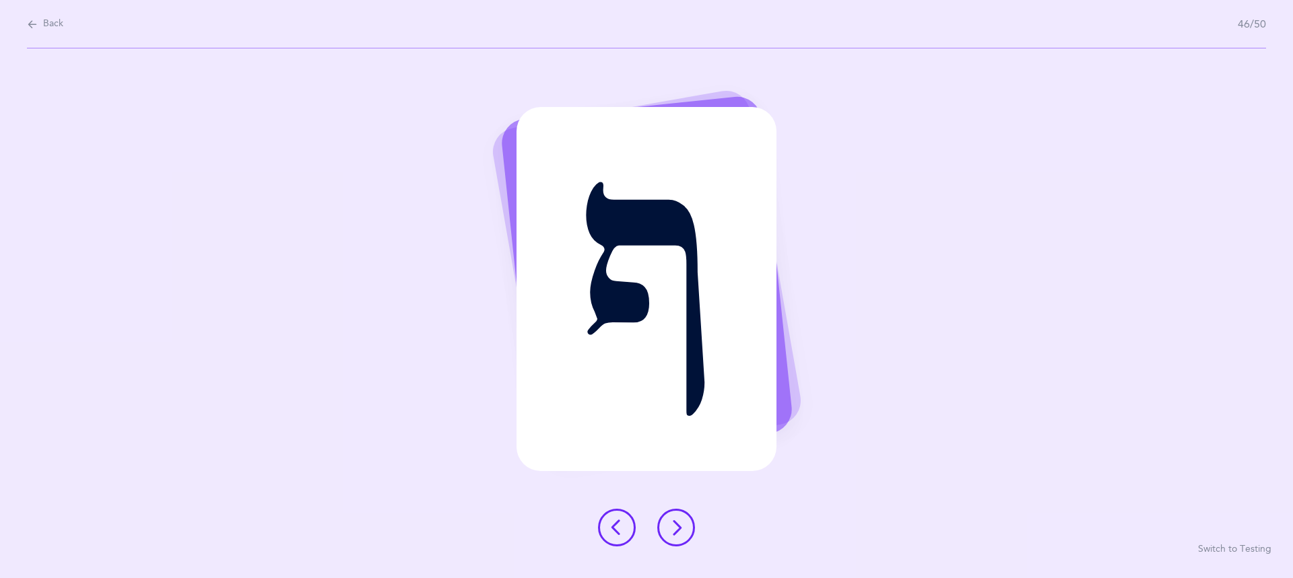
click at [678, 528] on icon at bounding box center [676, 528] width 16 height 16
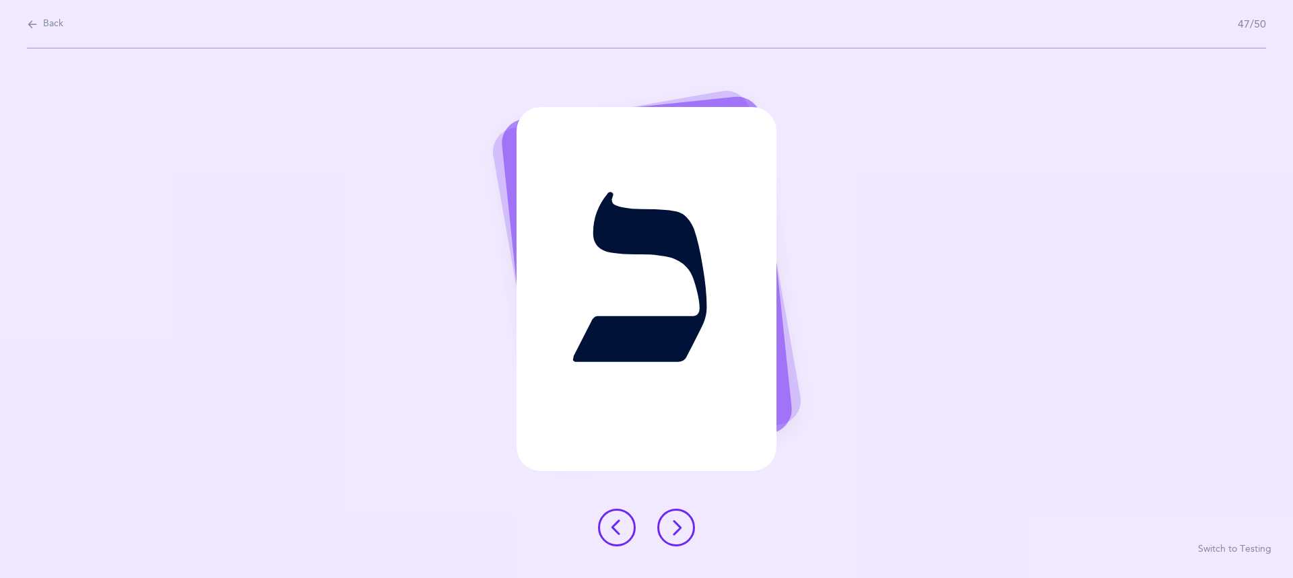
click at [679, 527] on icon at bounding box center [676, 528] width 16 height 16
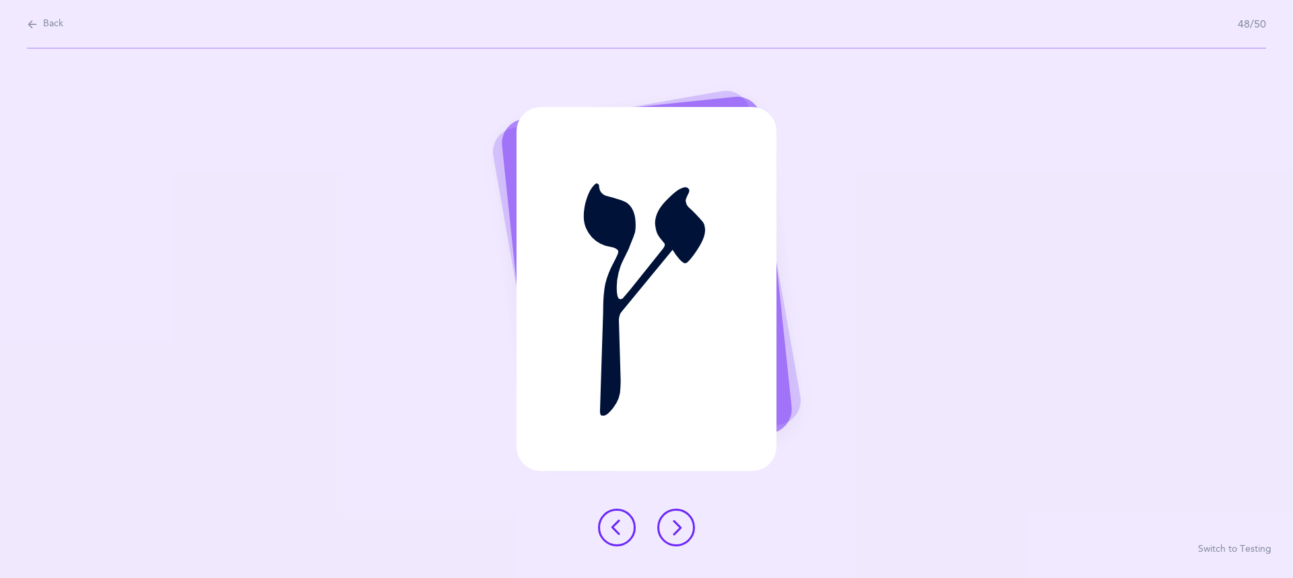
click at [679, 527] on icon at bounding box center [676, 528] width 16 height 16
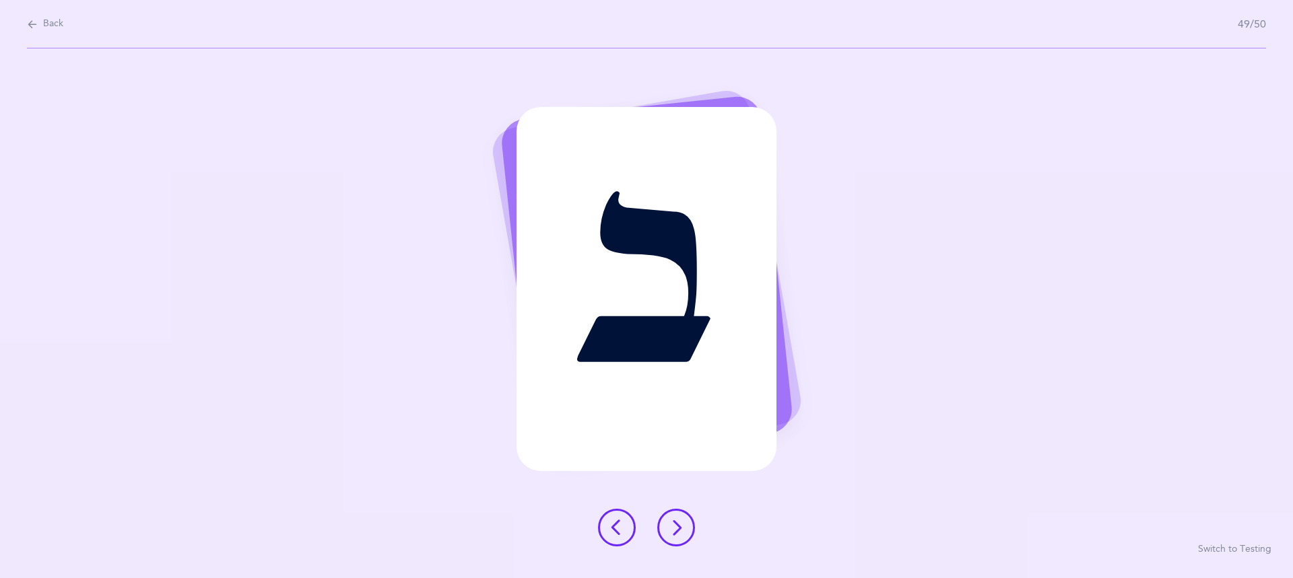
click at [679, 527] on icon at bounding box center [676, 528] width 16 height 16
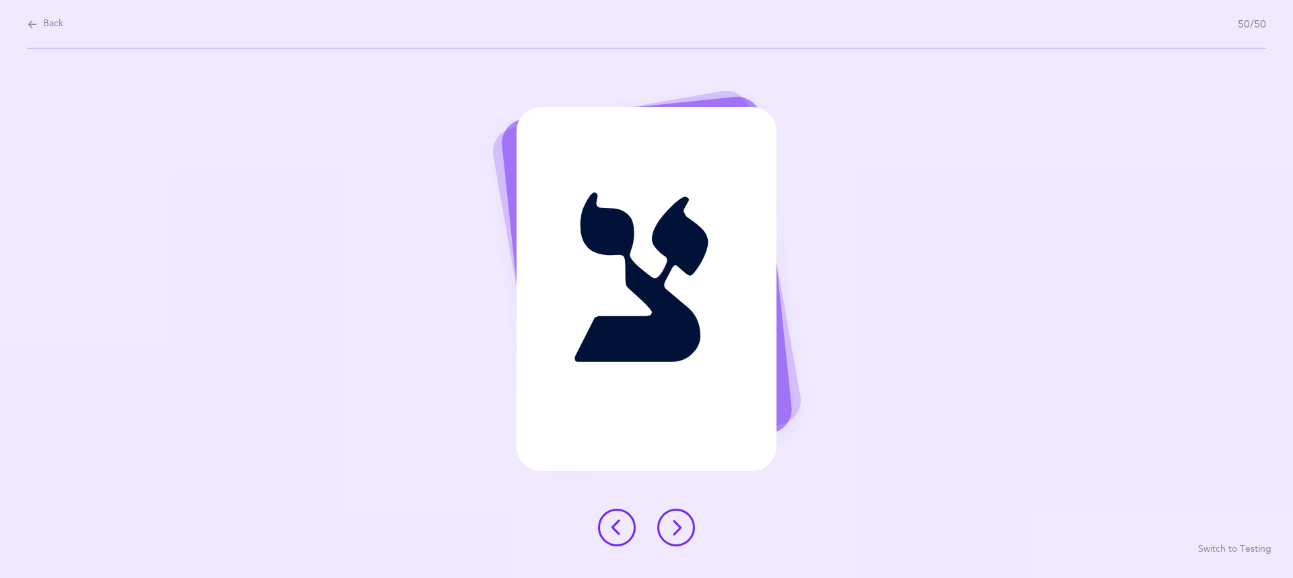
click at [679, 527] on icon at bounding box center [676, 528] width 16 height 16
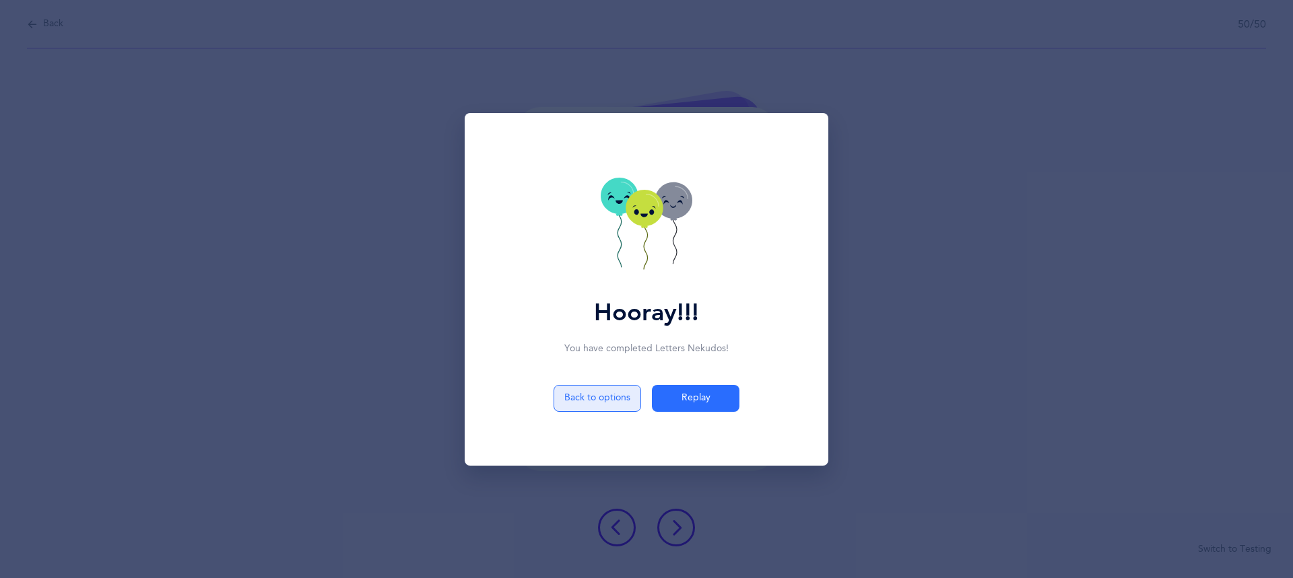
click at [602, 397] on button "Back to options" at bounding box center [597, 398] width 88 height 27
select select "27"
select select "single"
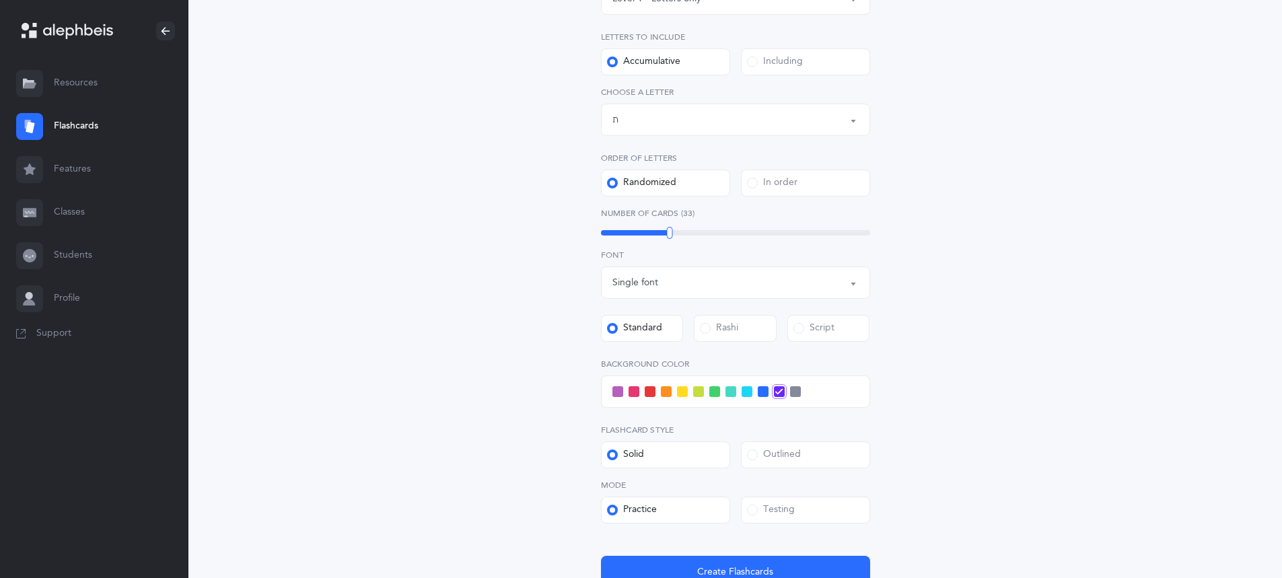
scroll to position [337, 0]
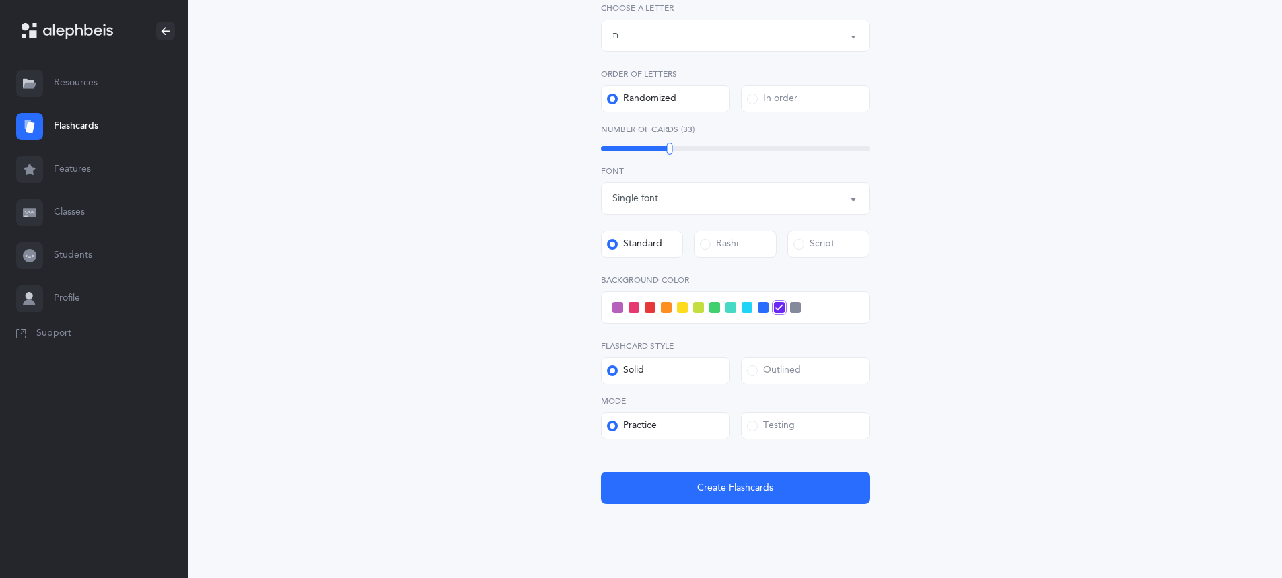
click at [798, 436] on label "Testing" at bounding box center [805, 426] width 129 height 27
click at [0, 0] on input "Testing" at bounding box center [0, 0] width 0 height 0
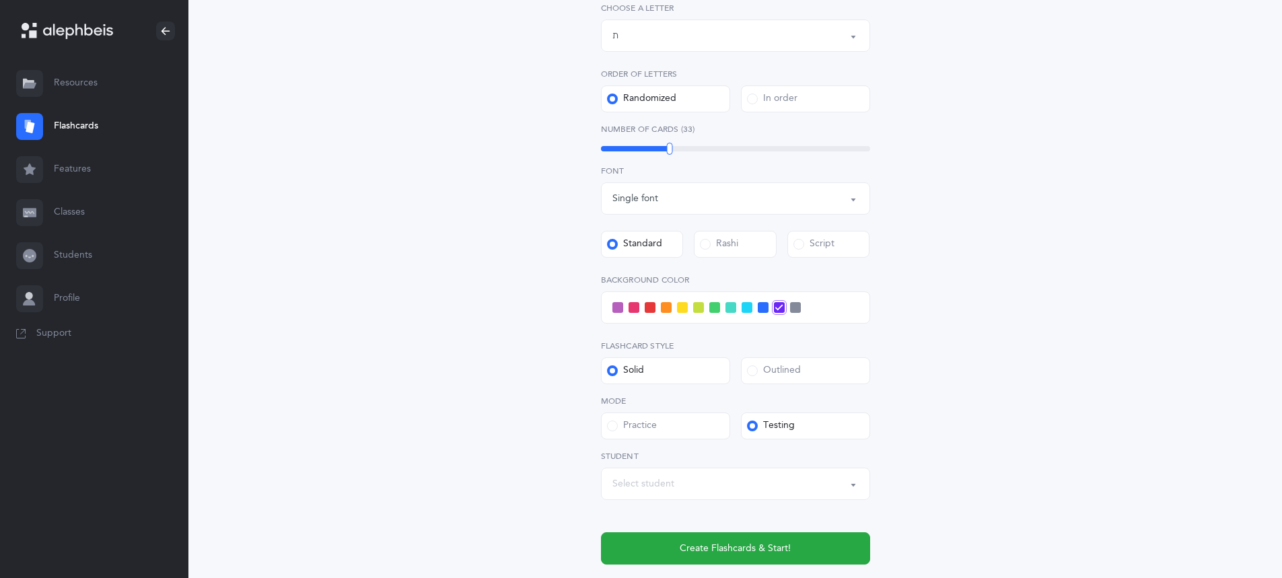
click at [750, 306] on span at bounding box center [747, 307] width 11 height 11
click at [0, 0] on input "checkbox" at bounding box center [0, 0] width 0 height 0
drag, startPoint x: 692, startPoint y: 151, endPoint x: 690, endPoint y: 176, distance: 25.7
click at [690, 151] on div "40" at bounding box center [735, 148] width 269 height 5
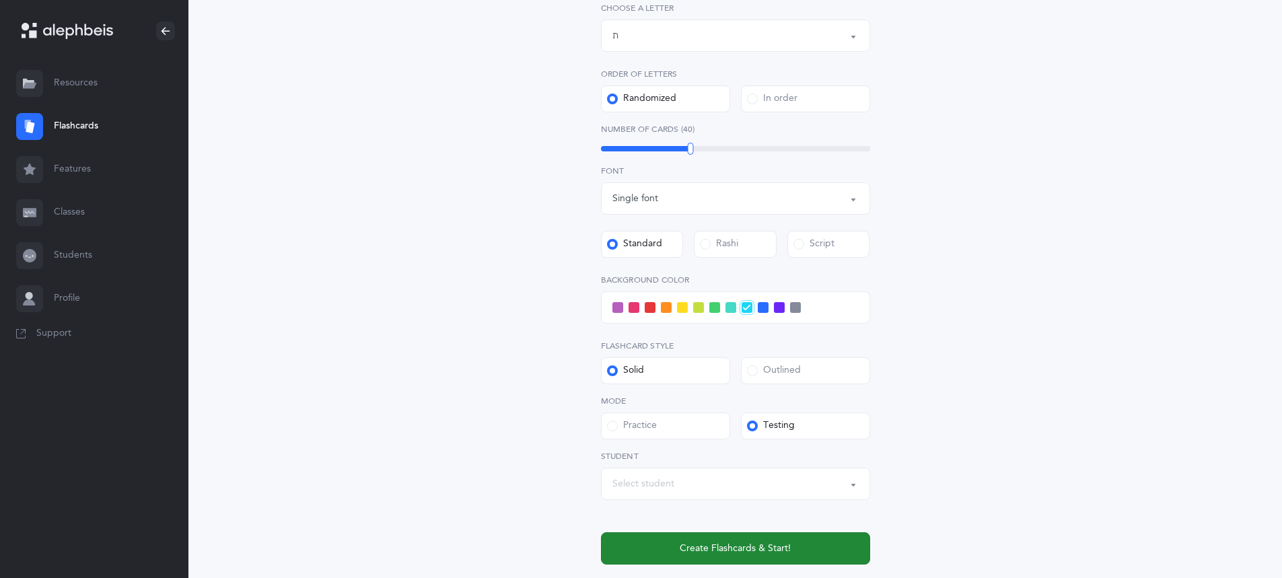
click at [759, 547] on span "Create Flashcards & Start!" at bounding box center [735, 549] width 111 height 14
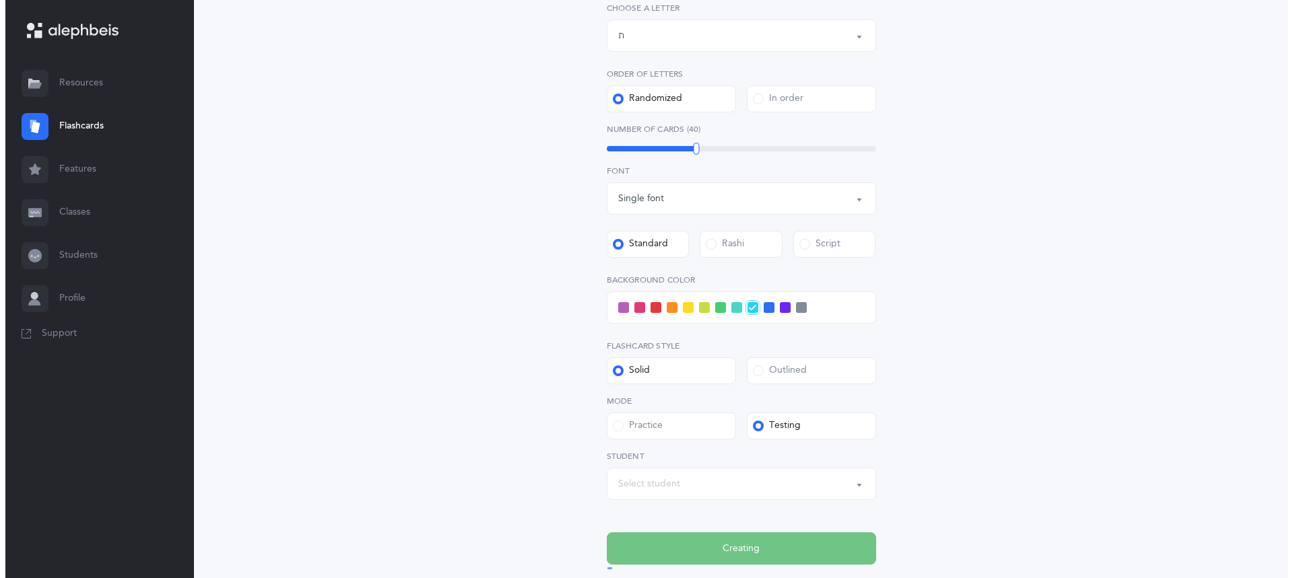
scroll to position [0, 0]
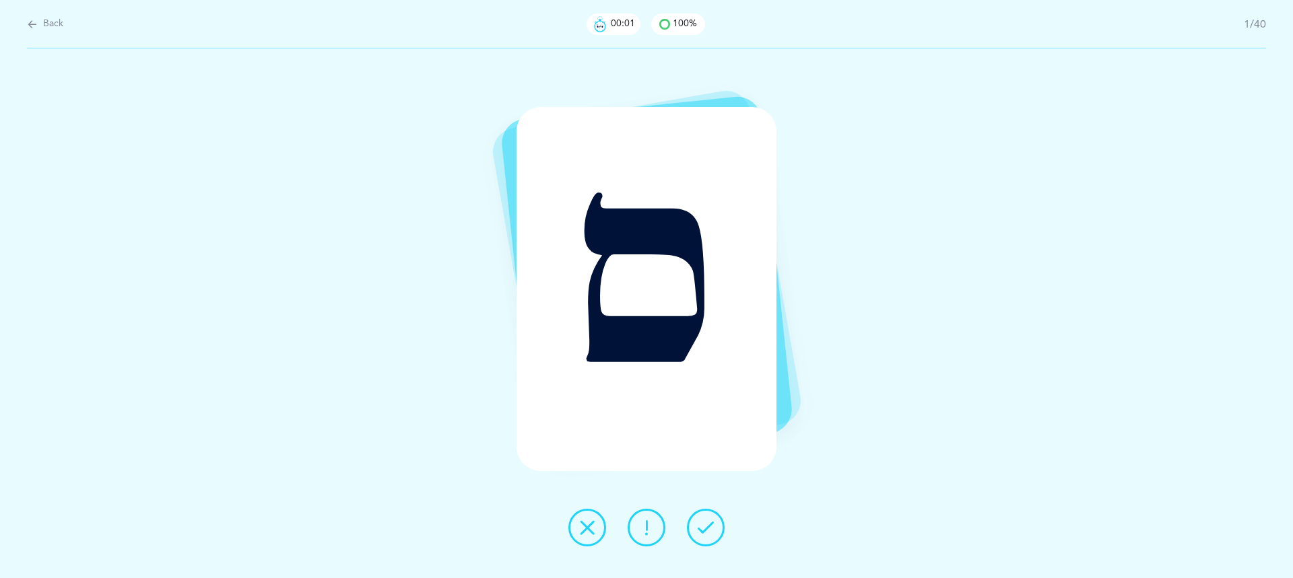
click at [701, 525] on icon at bounding box center [705, 528] width 16 height 16
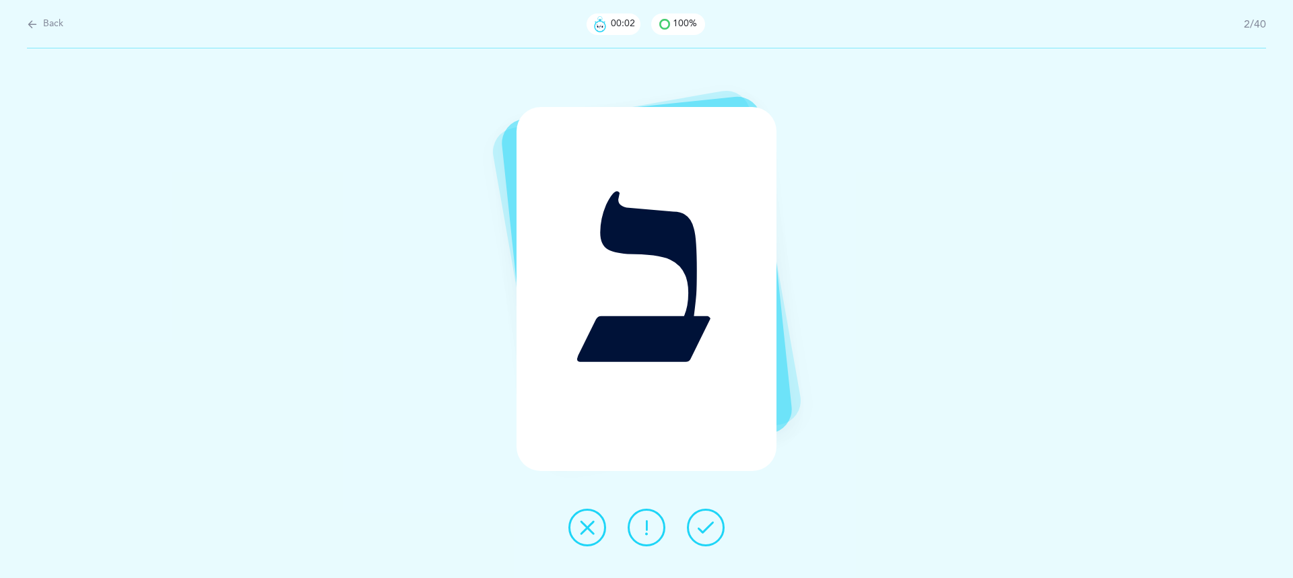
click at [701, 525] on icon at bounding box center [705, 528] width 16 height 16
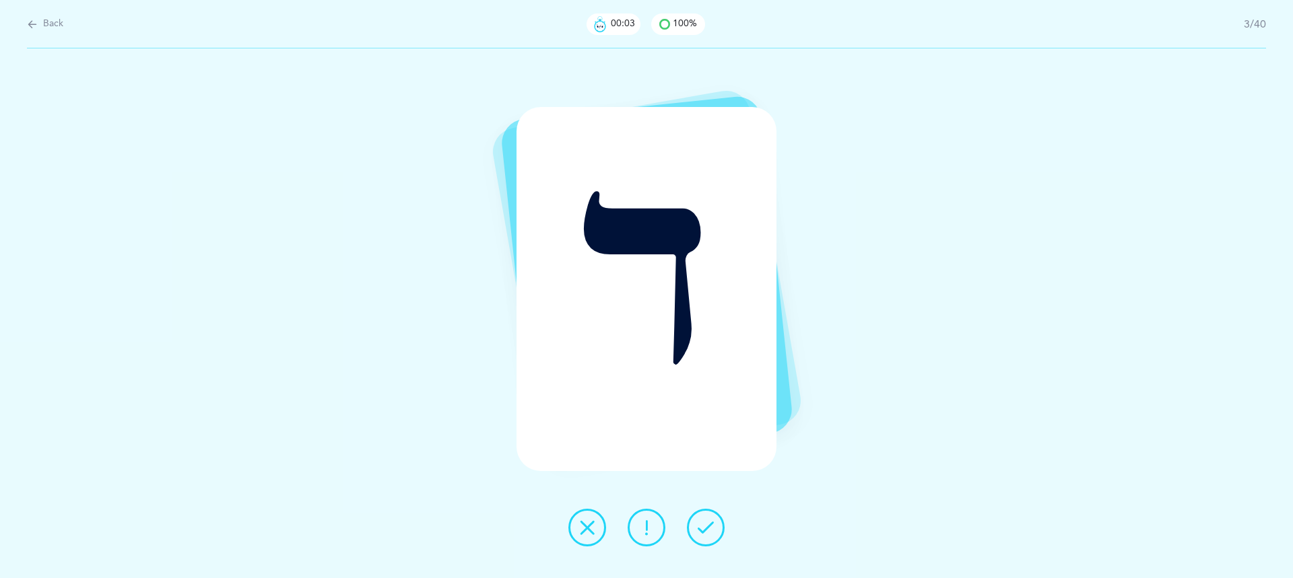
click at [701, 525] on icon at bounding box center [705, 528] width 16 height 16
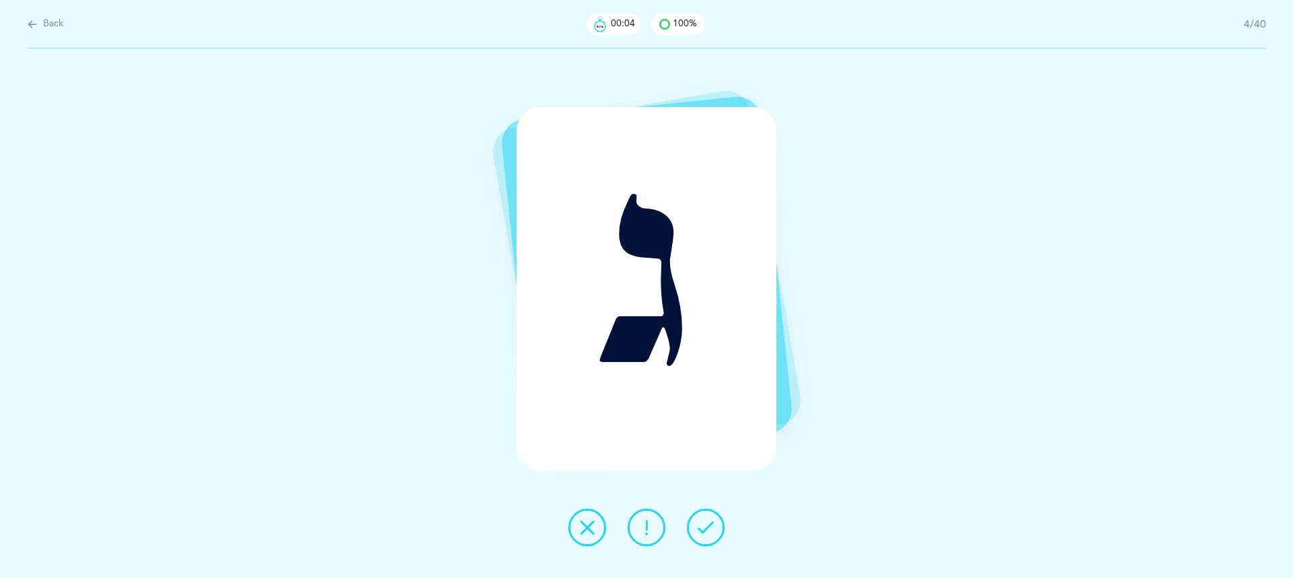
click at [701, 525] on icon at bounding box center [705, 528] width 16 height 16
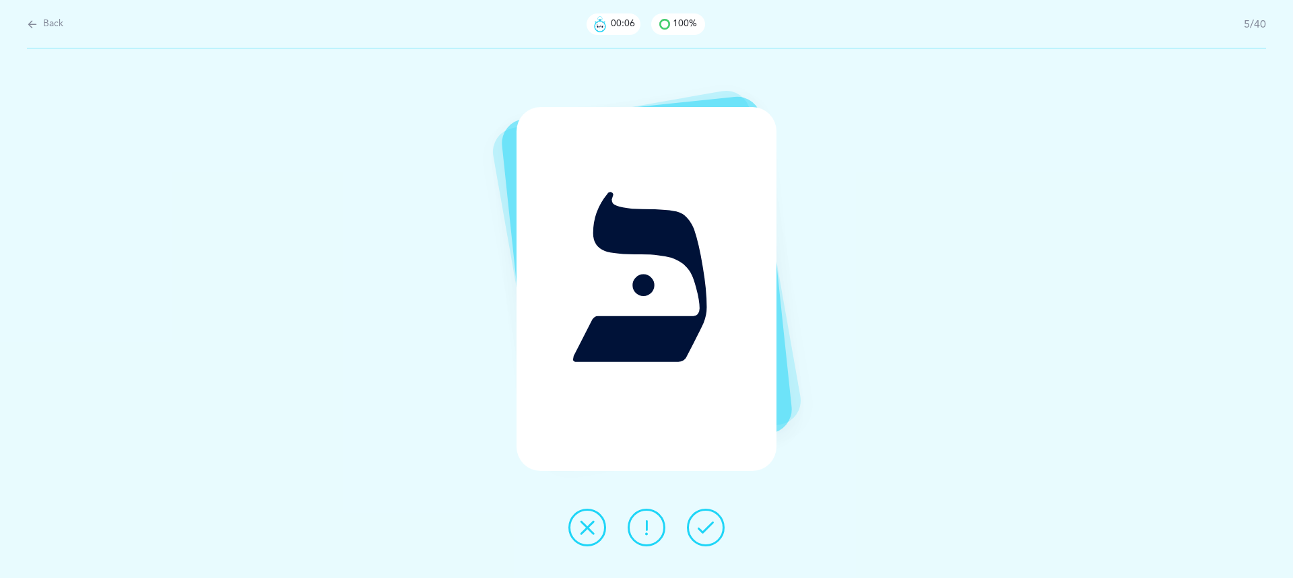
click at [701, 525] on icon at bounding box center [705, 528] width 16 height 16
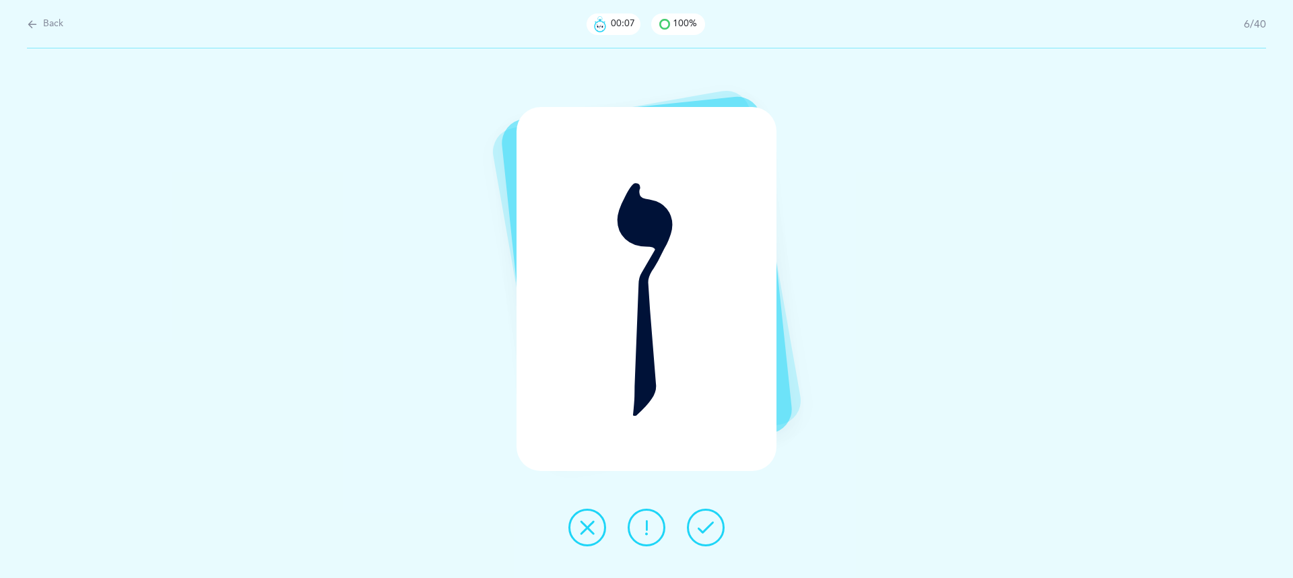
click at [701, 525] on icon at bounding box center [705, 528] width 16 height 16
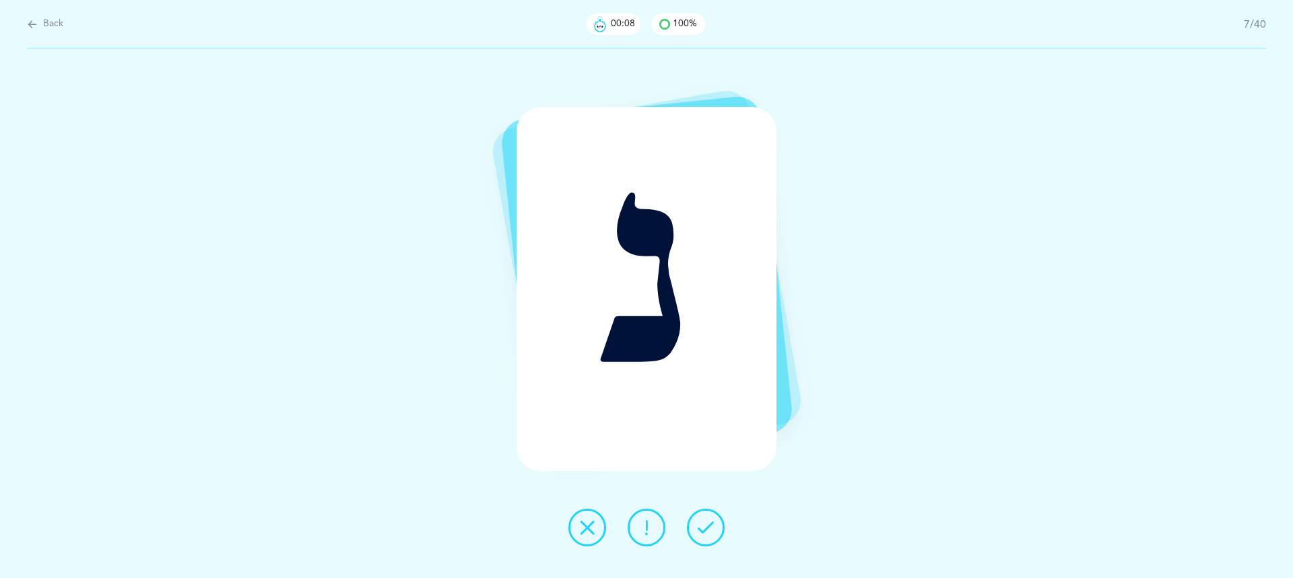
click at [701, 525] on icon at bounding box center [705, 528] width 16 height 16
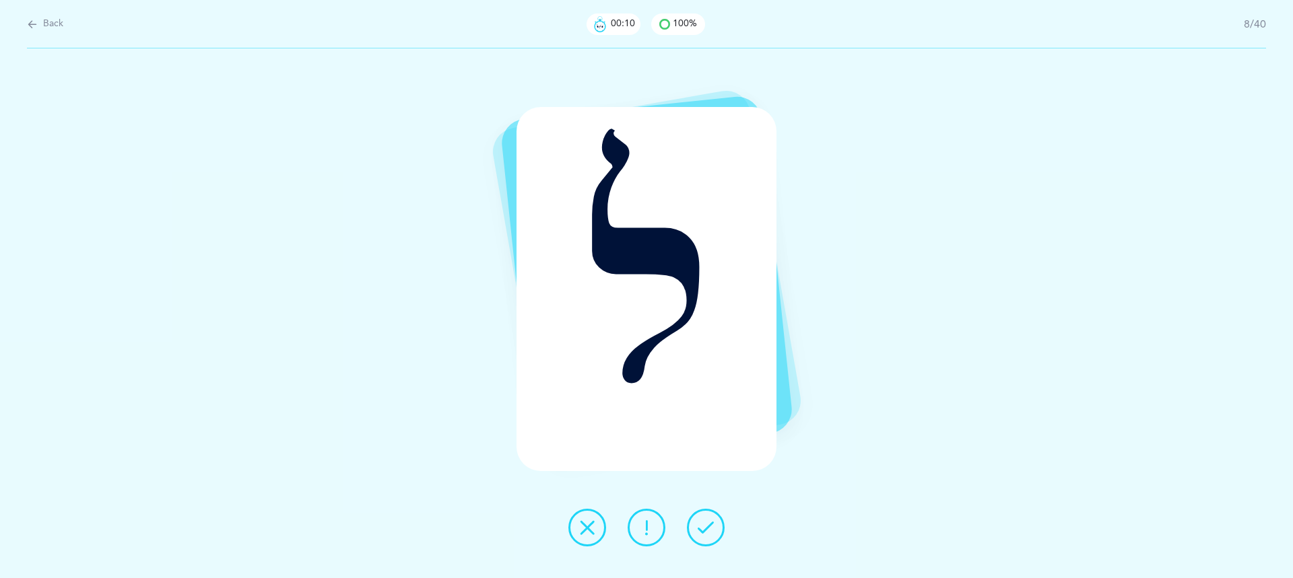
click at [701, 525] on icon at bounding box center [705, 528] width 16 height 16
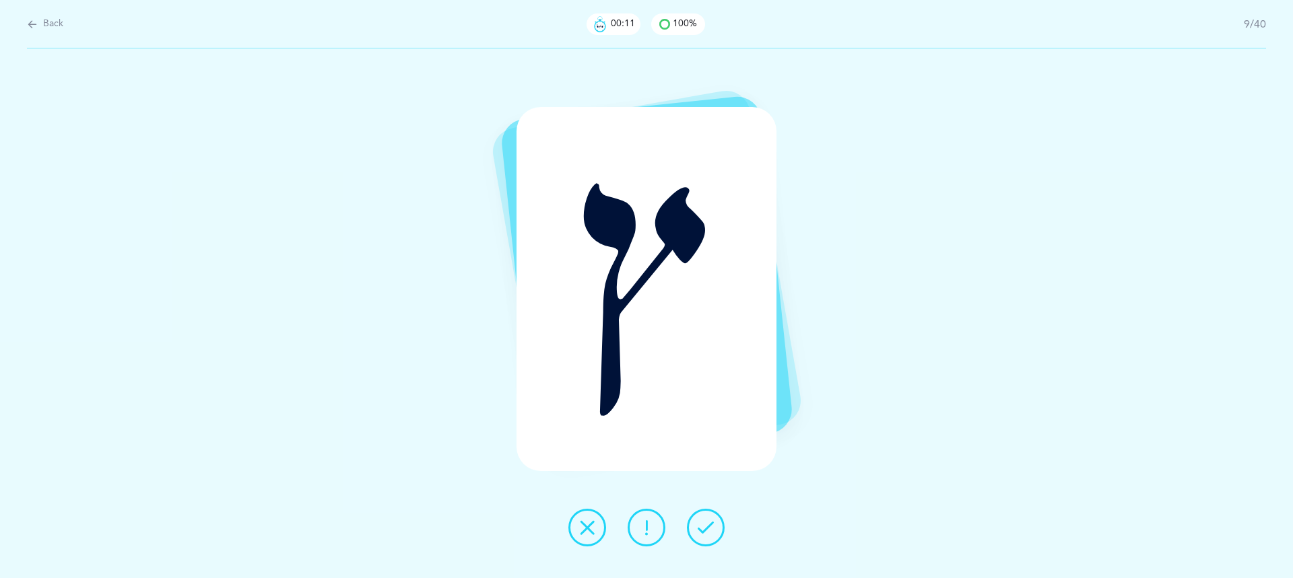
click at [701, 525] on icon at bounding box center [705, 528] width 16 height 16
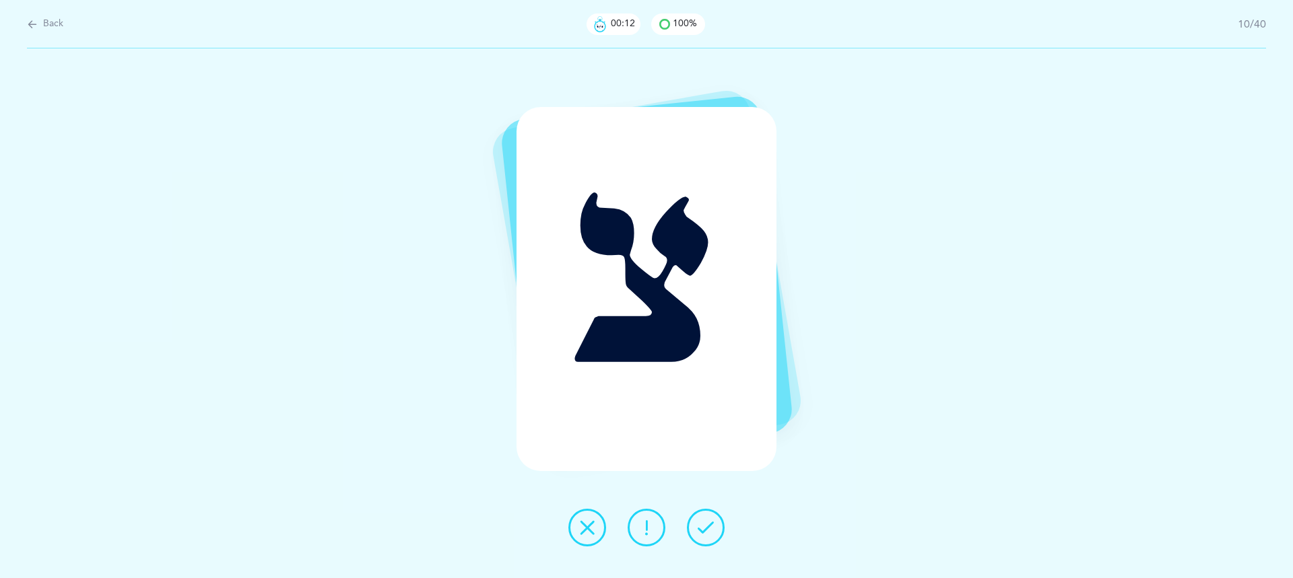
click at [701, 525] on icon at bounding box center [705, 528] width 16 height 16
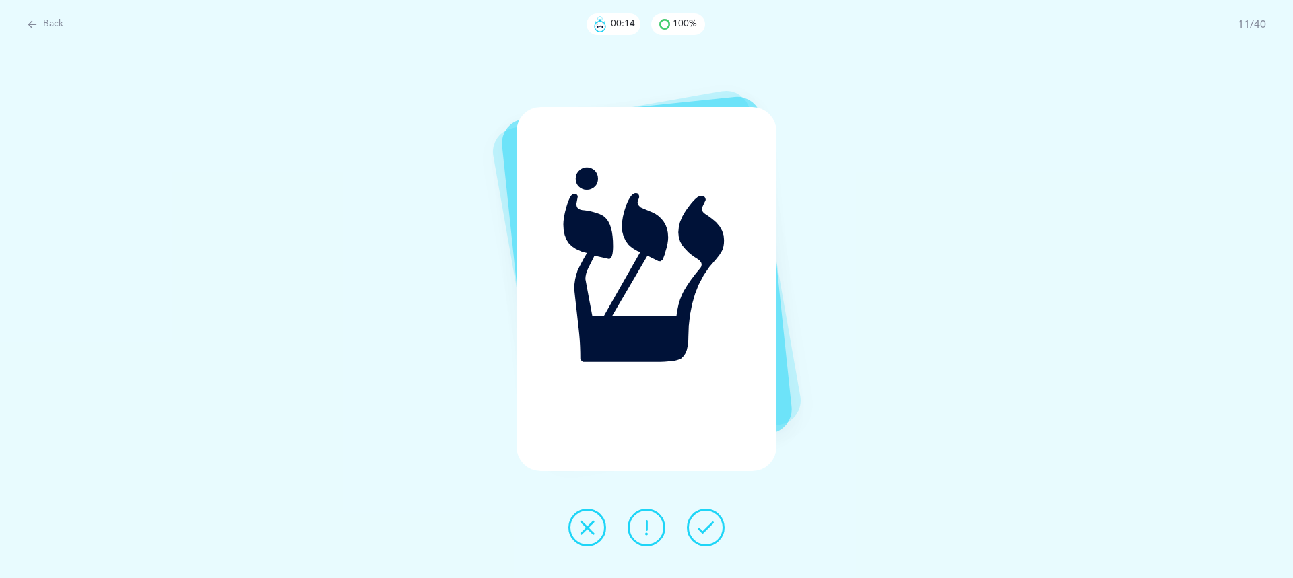
click at [701, 525] on icon at bounding box center [705, 528] width 16 height 16
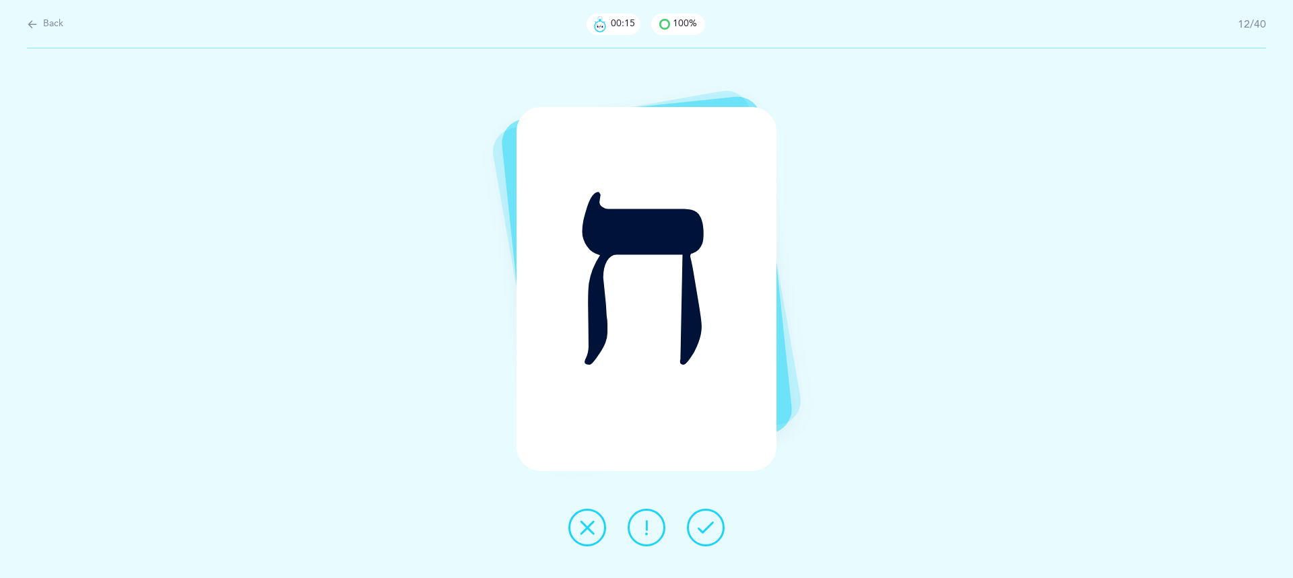
click at [701, 525] on icon at bounding box center [705, 528] width 16 height 16
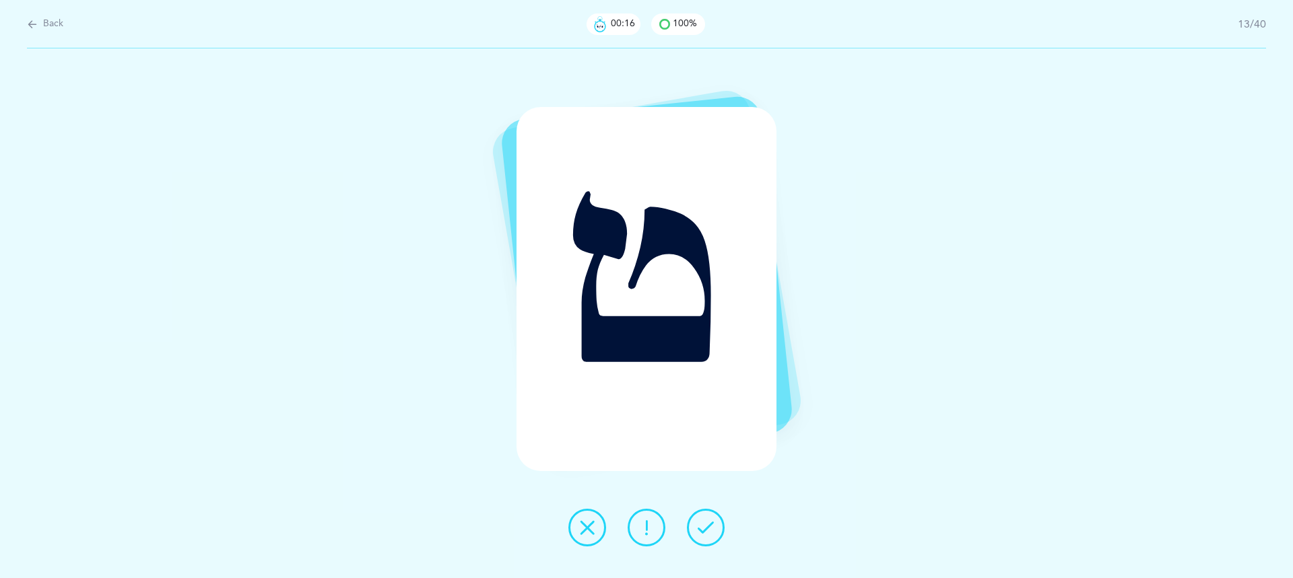
click at [701, 525] on icon at bounding box center [705, 528] width 16 height 16
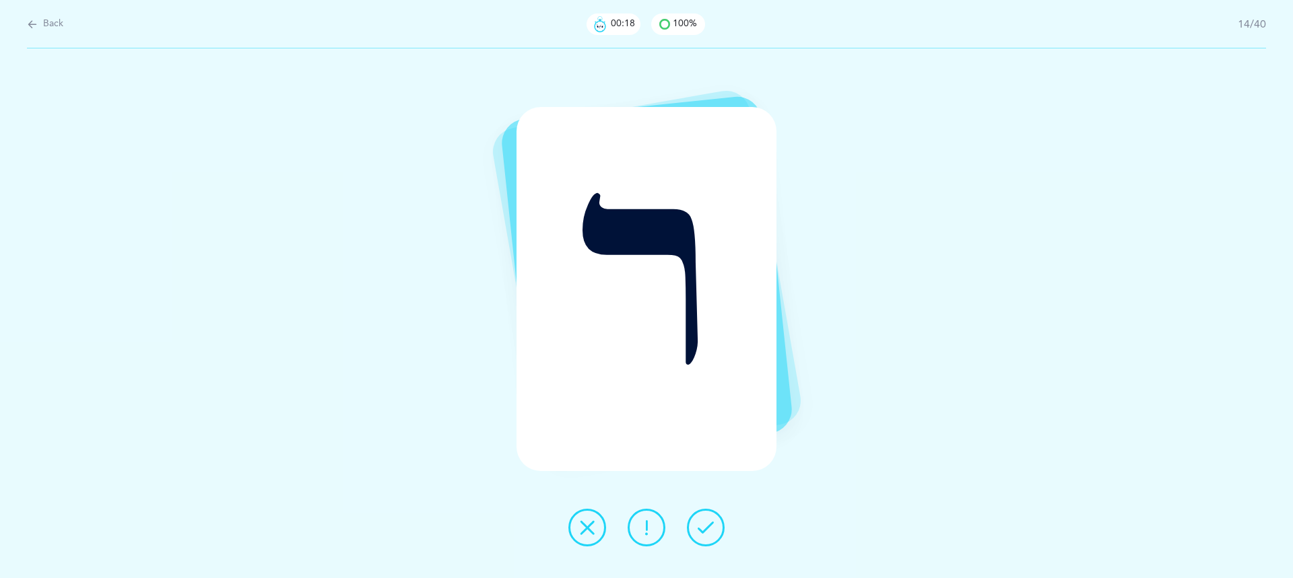
click at [701, 525] on icon at bounding box center [705, 528] width 16 height 16
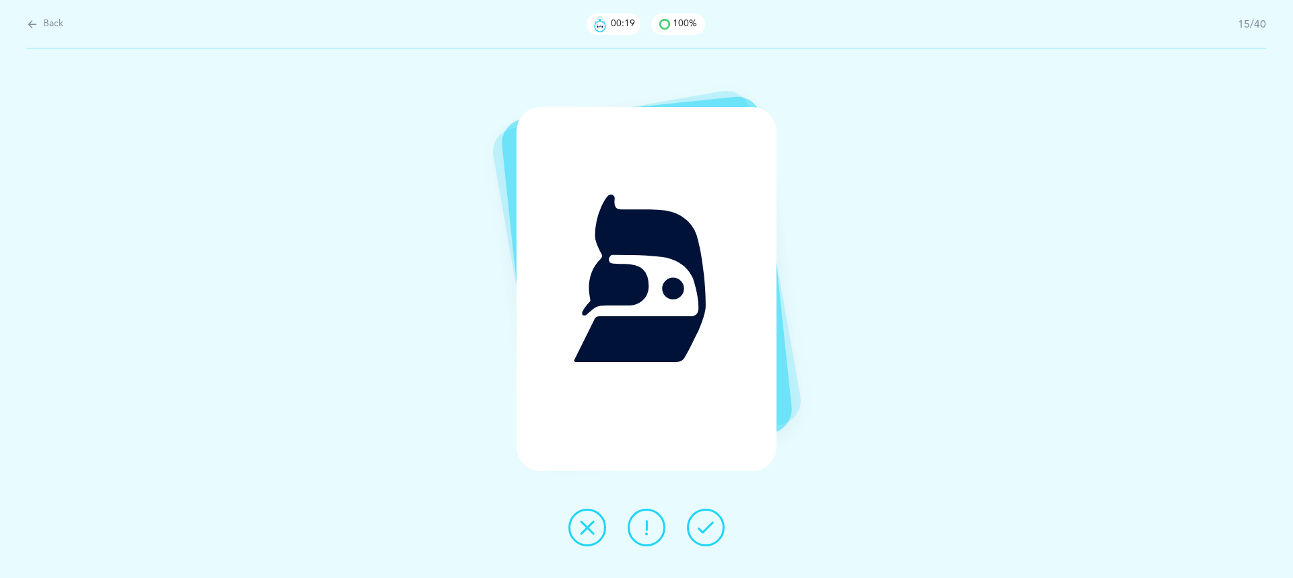
click at [701, 525] on icon at bounding box center [705, 528] width 16 height 16
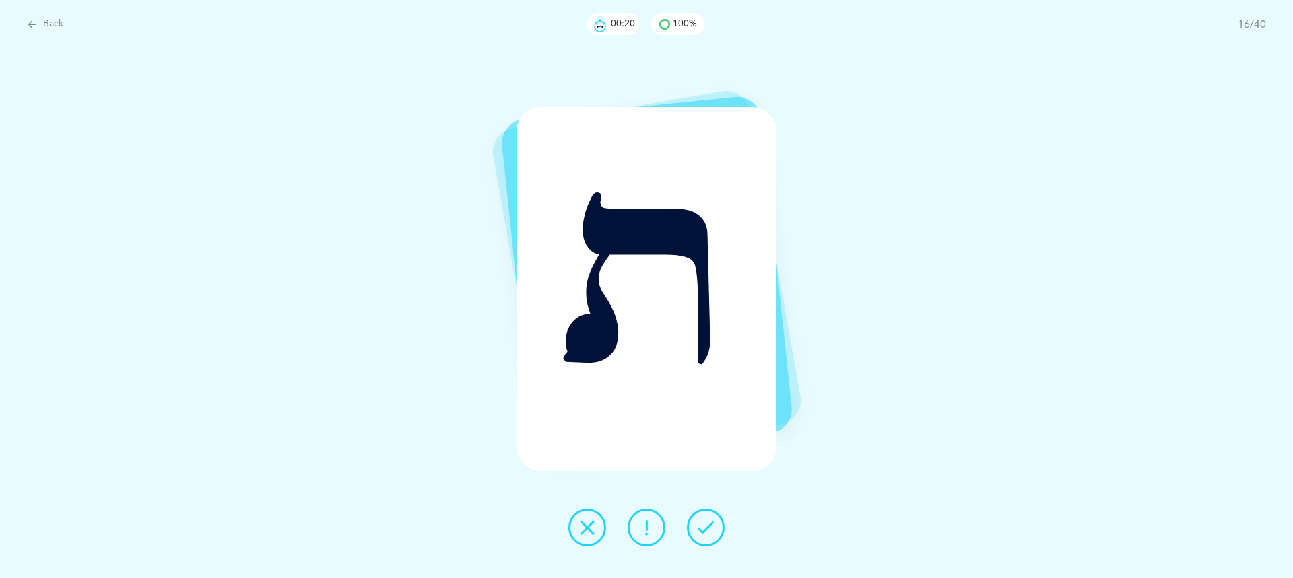
click at [701, 525] on icon at bounding box center [705, 528] width 16 height 16
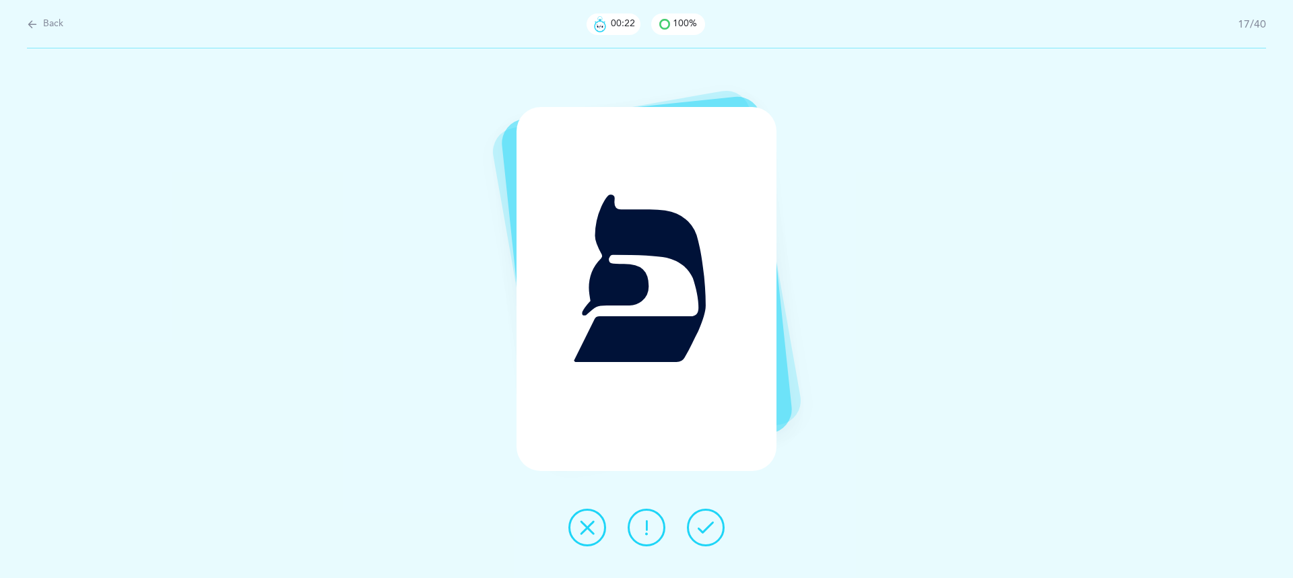
click at [701, 525] on icon at bounding box center [705, 528] width 16 height 16
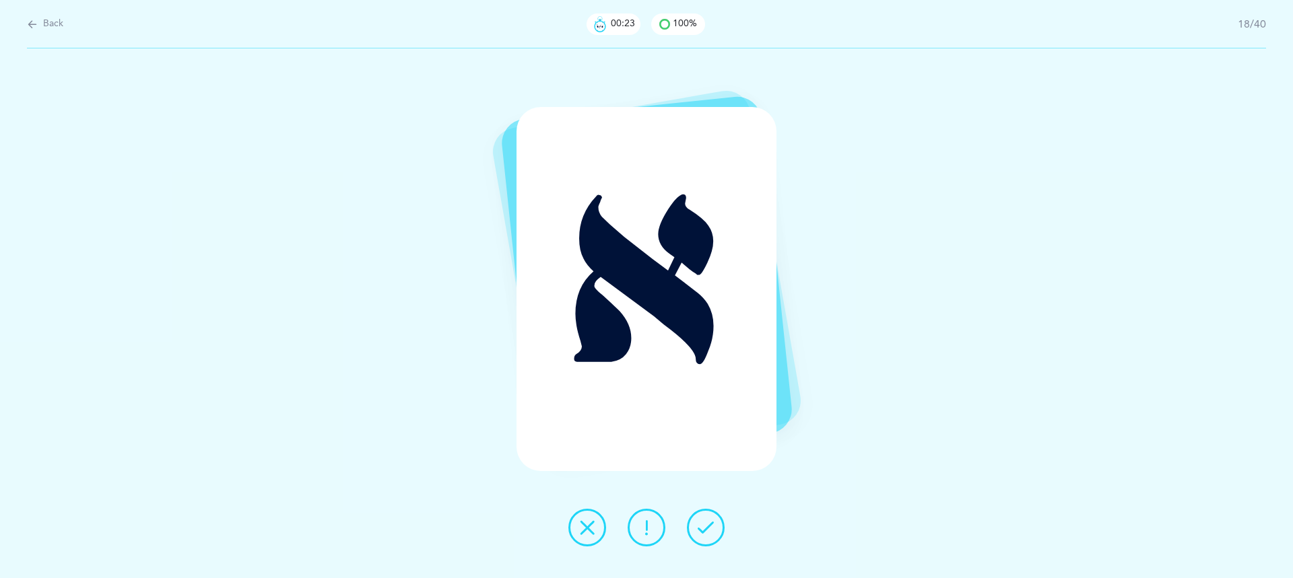
click at [701, 525] on icon at bounding box center [705, 528] width 16 height 16
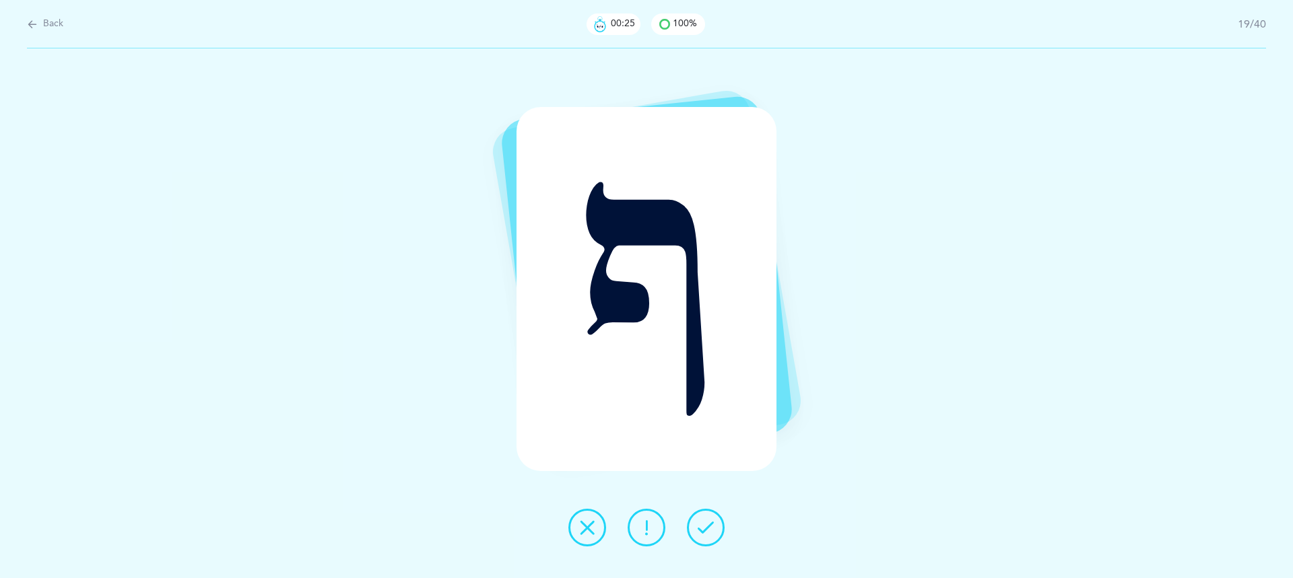
click at [701, 525] on icon at bounding box center [705, 528] width 16 height 16
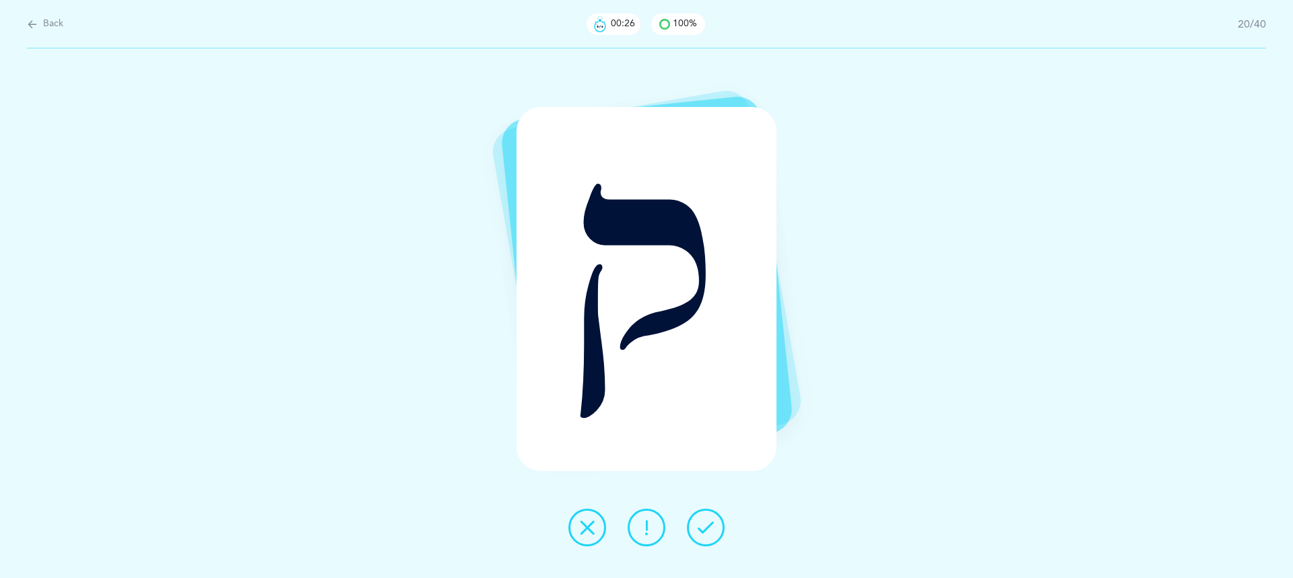
click at [701, 525] on icon at bounding box center [705, 528] width 16 height 16
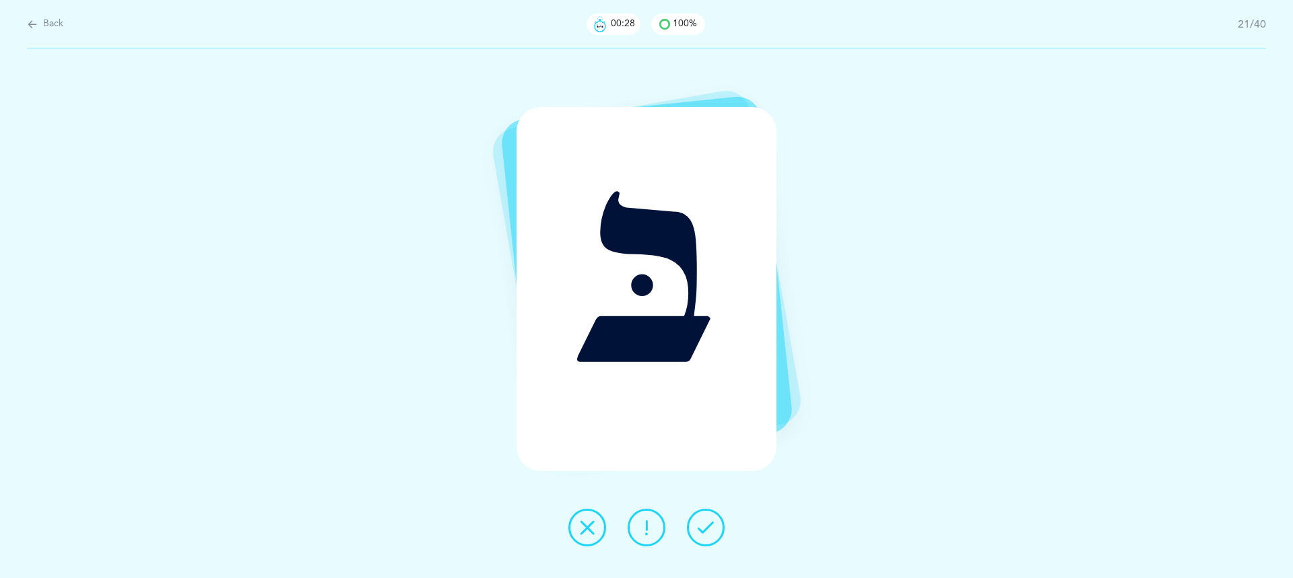
click at [701, 525] on icon at bounding box center [705, 528] width 16 height 16
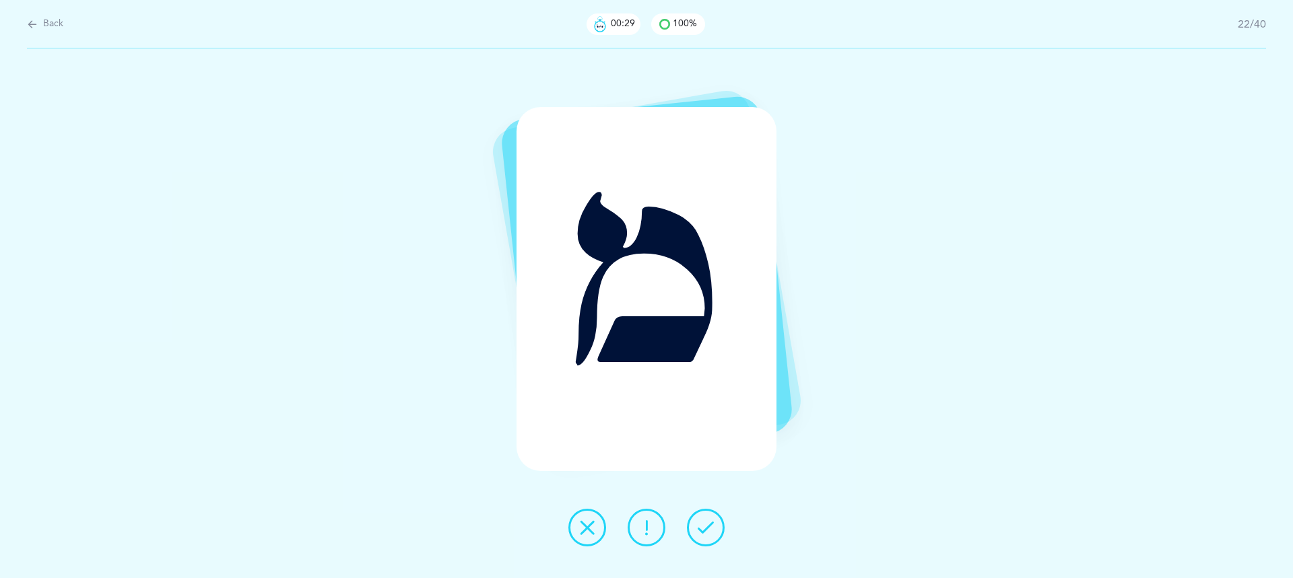
click at [701, 525] on icon at bounding box center [705, 528] width 16 height 16
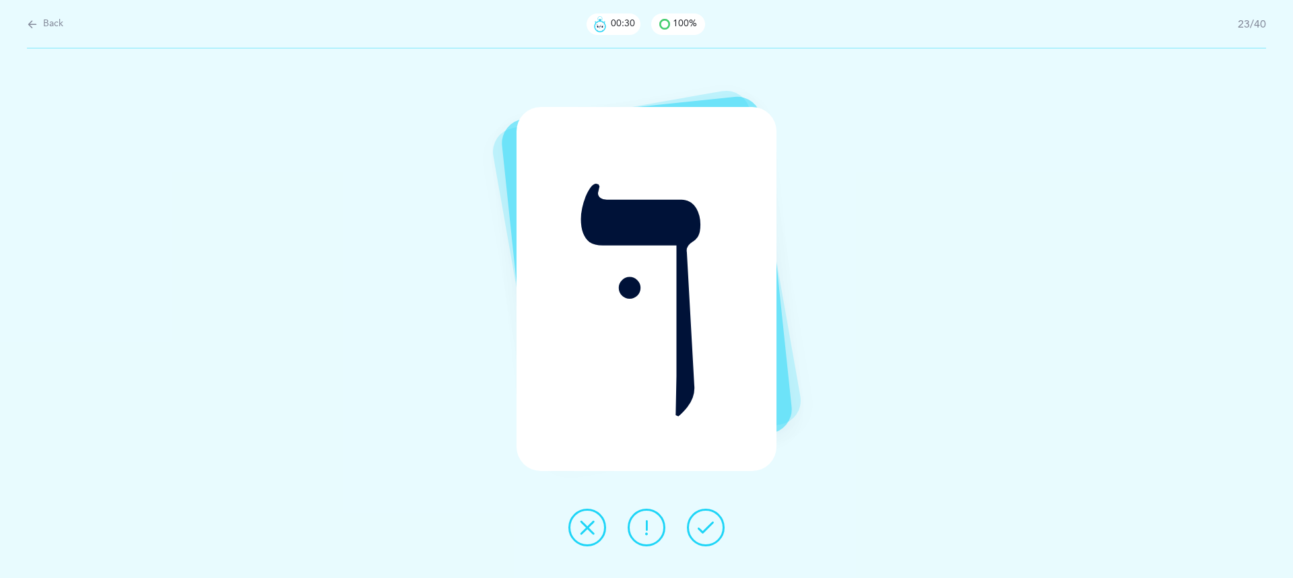
click at [701, 525] on icon at bounding box center [705, 528] width 16 height 16
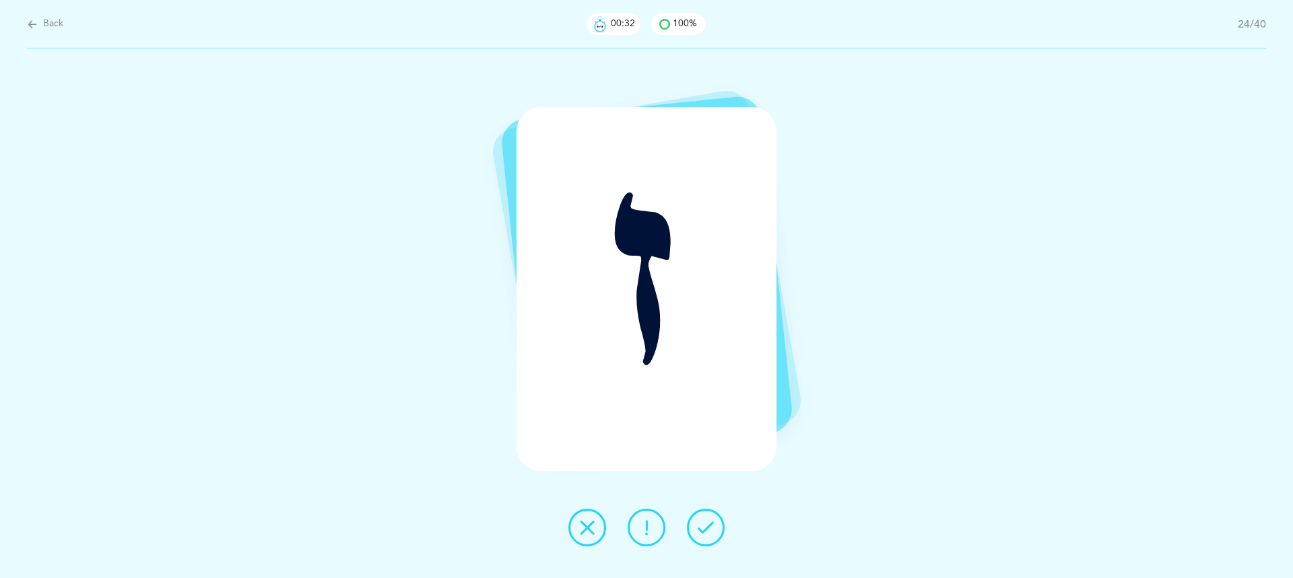
click at [701, 525] on icon at bounding box center [705, 528] width 16 height 16
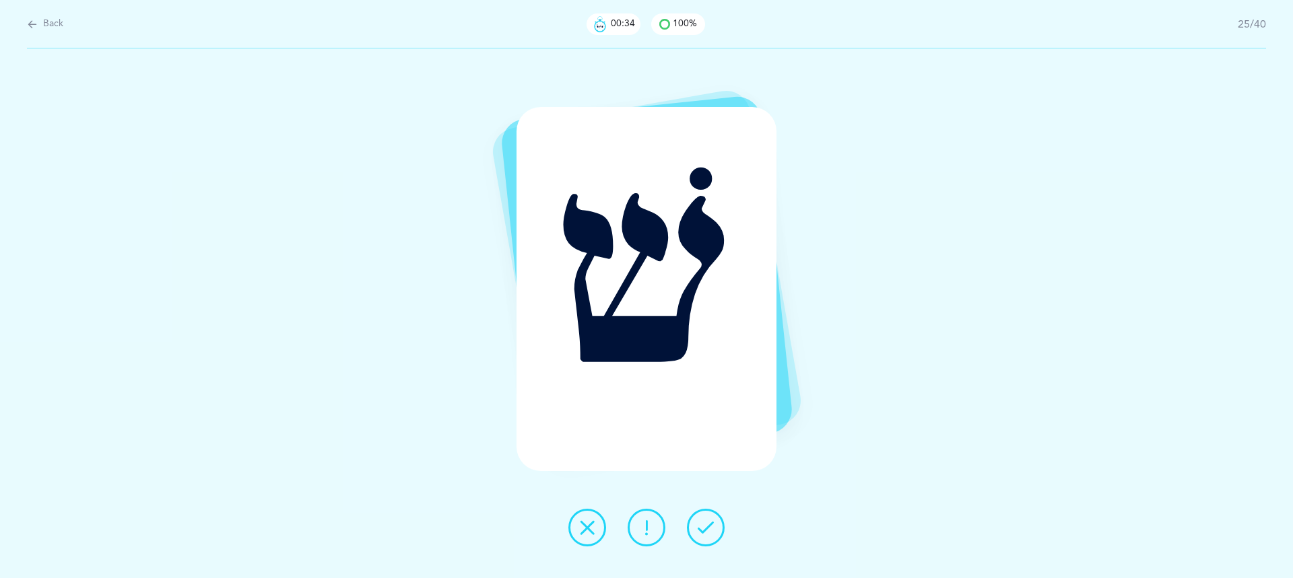
click at [701, 525] on icon at bounding box center [705, 528] width 16 height 16
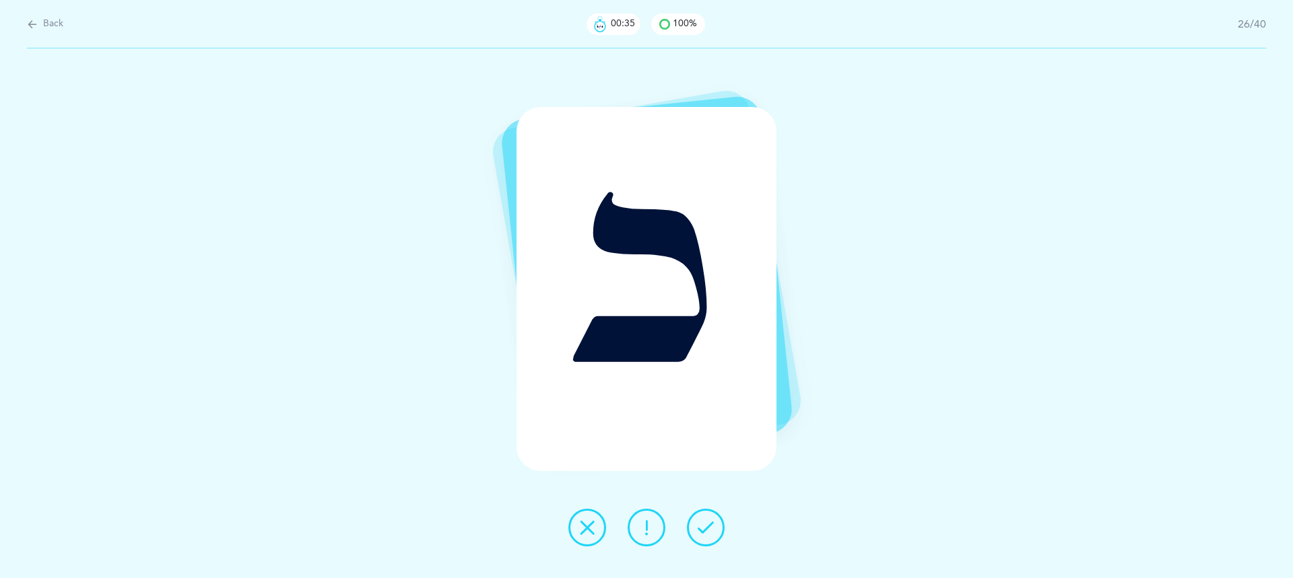
click at [701, 525] on icon at bounding box center [705, 528] width 16 height 16
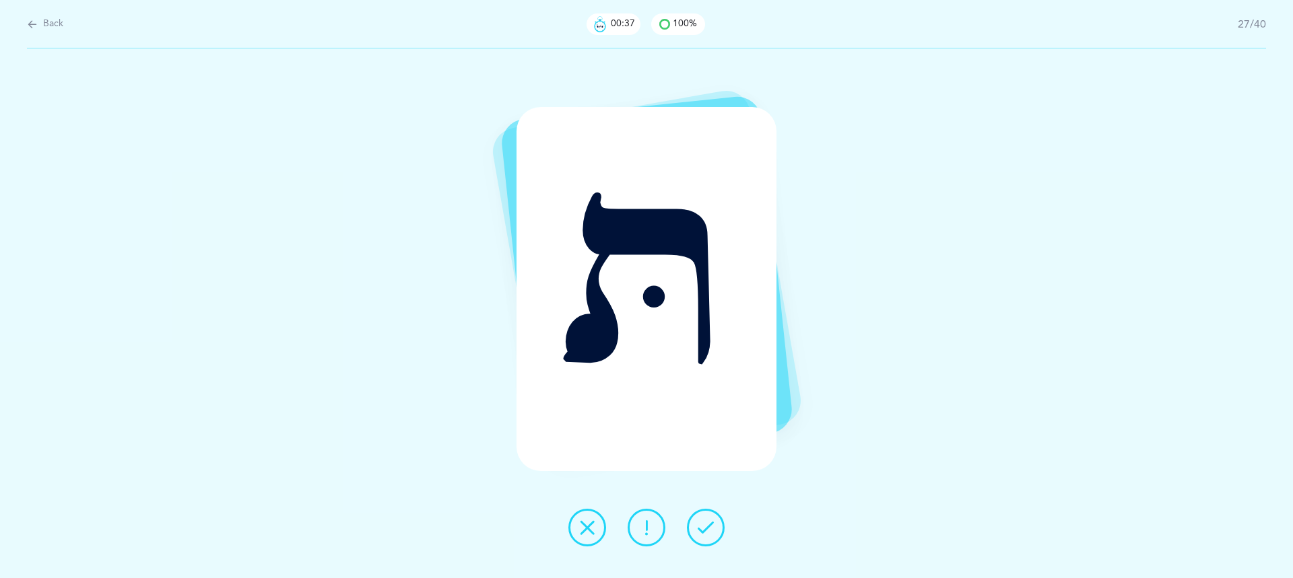
click at [701, 525] on icon at bounding box center [705, 528] width 16 height 16
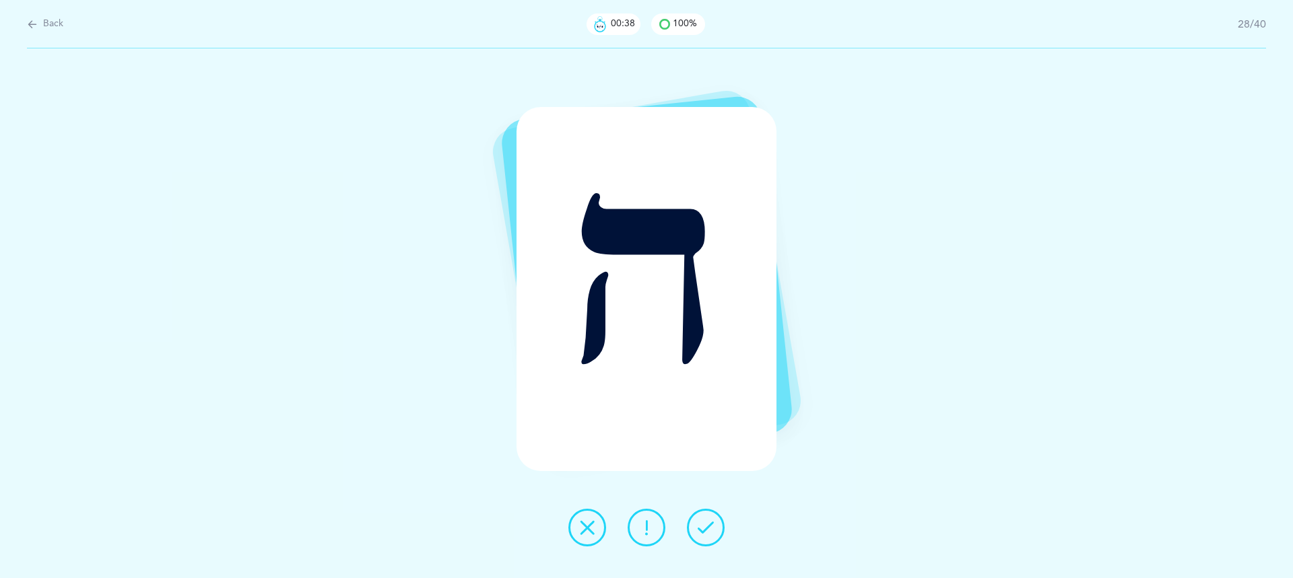
click at [701, 525] on icon at bounding box center [705, 528] width 16 height 16
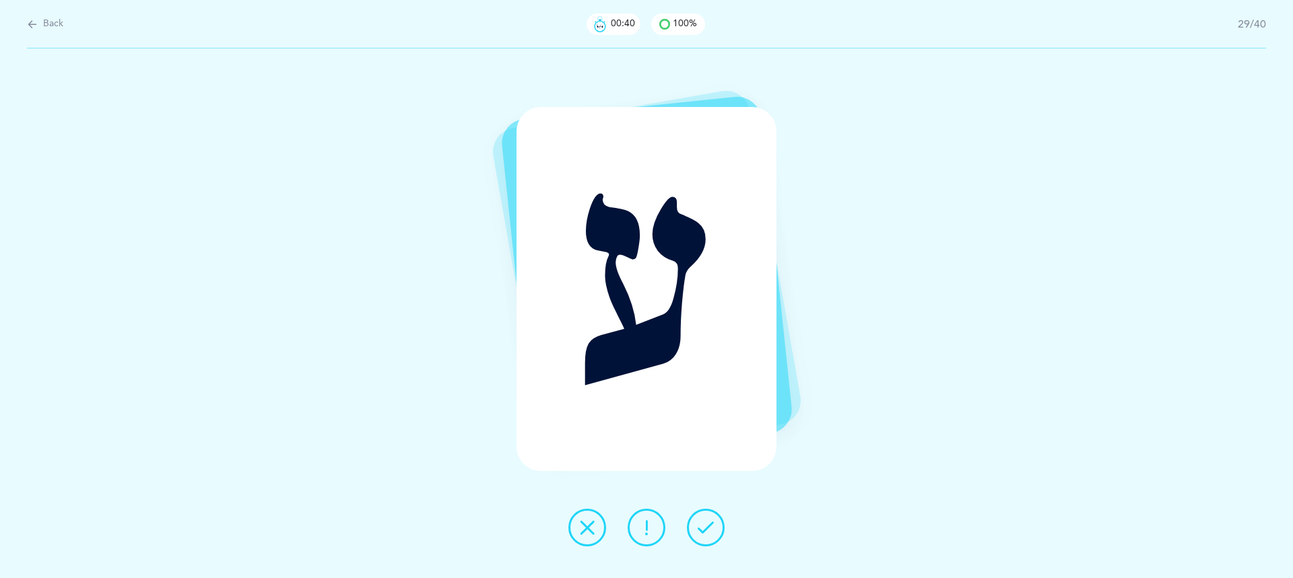
click at [701, 525] on icon at bounding box center [705, 528] width 16 height 16
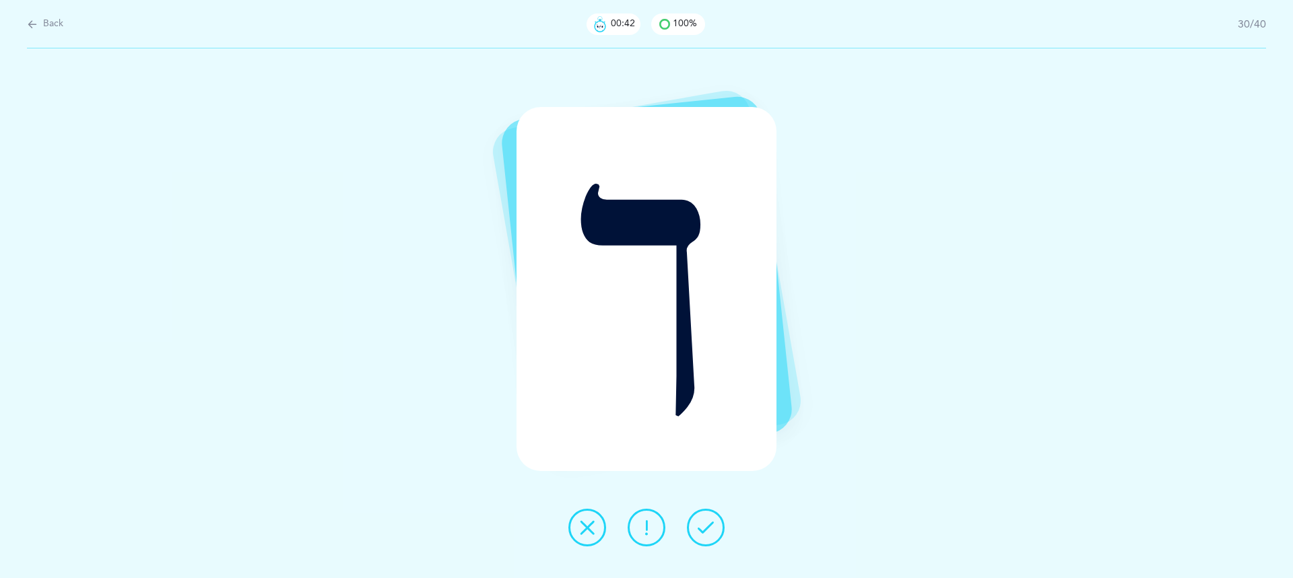
click at [701, 525] on icon at bounding box center [705, 528] width 16 height 16
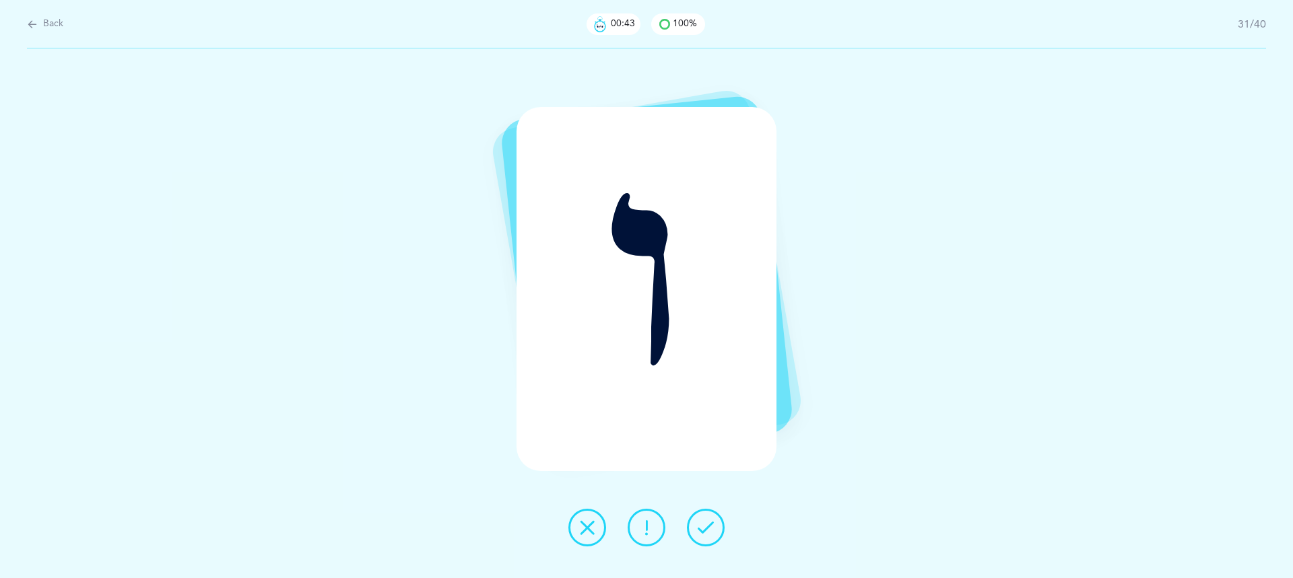
click at [701, 525] on icon at bounding box center [705, 528] width 16 height 16
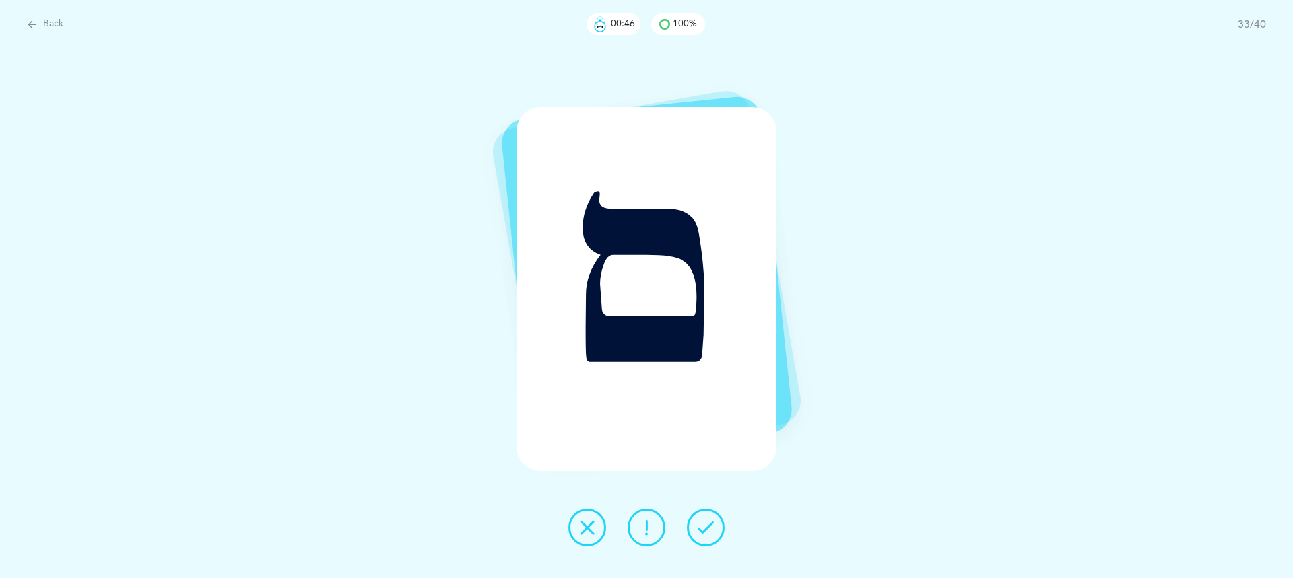
click at [701, 525] on icon at bounding box center [705, 528] width 16 height 16
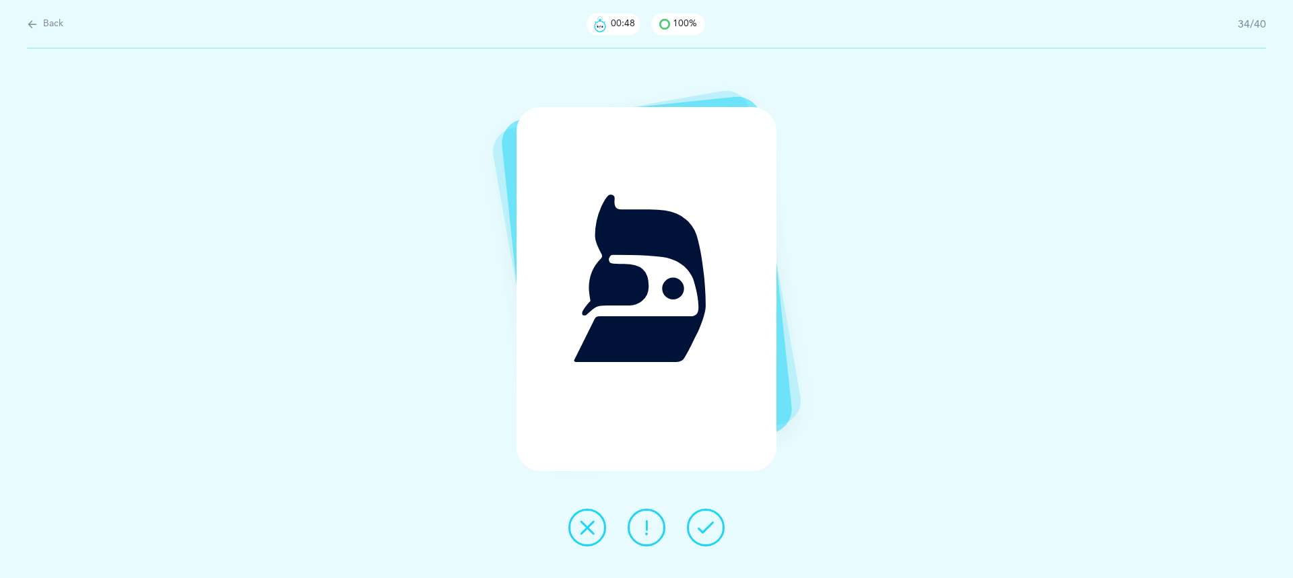
click at [701, 525] on icon at bounding box center [705, 528] width 16 height 16
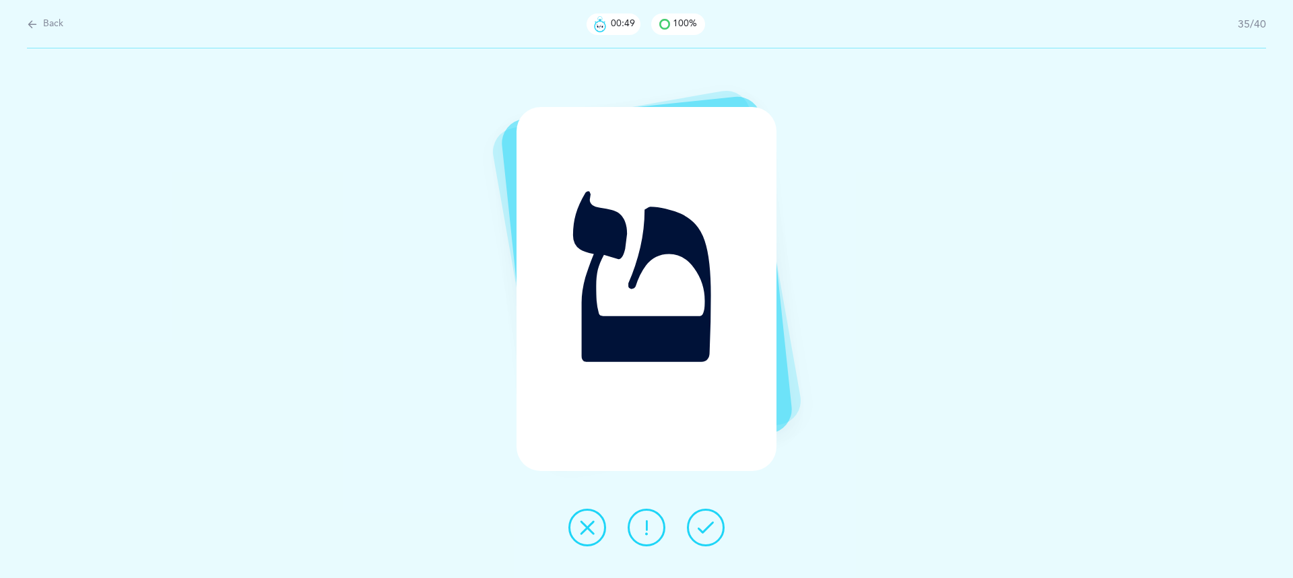
click at [701, 525] on icon at bounding box center [705, 528] width 16 height 16
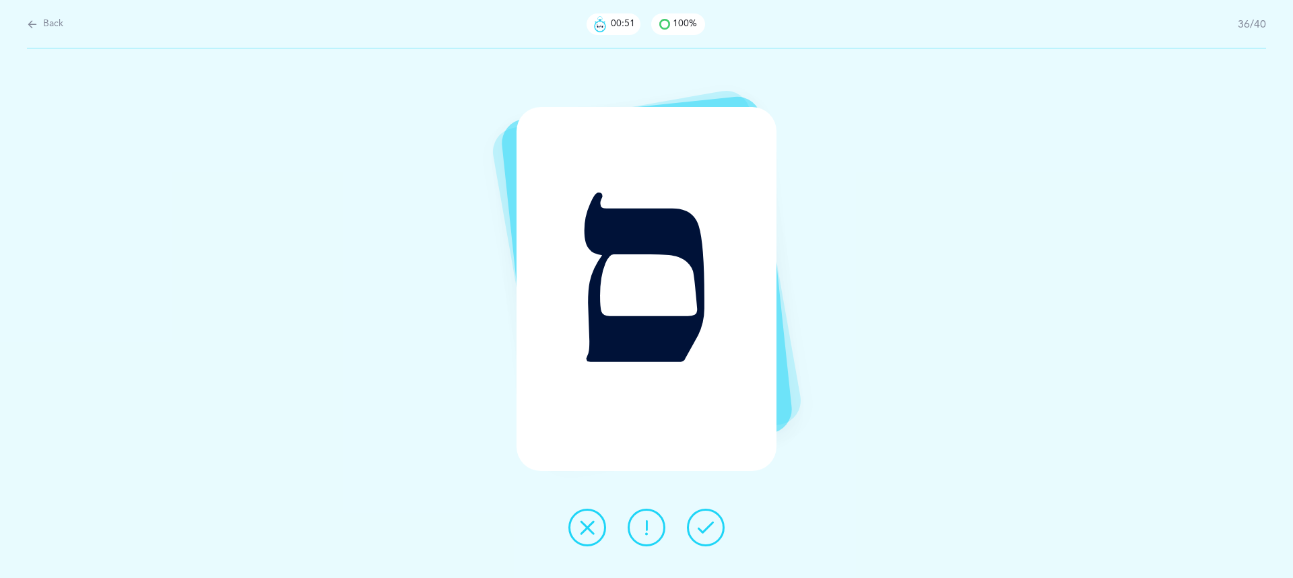
click at [701, 525] on icon at bounding box center [705, 528] width 16 height 16
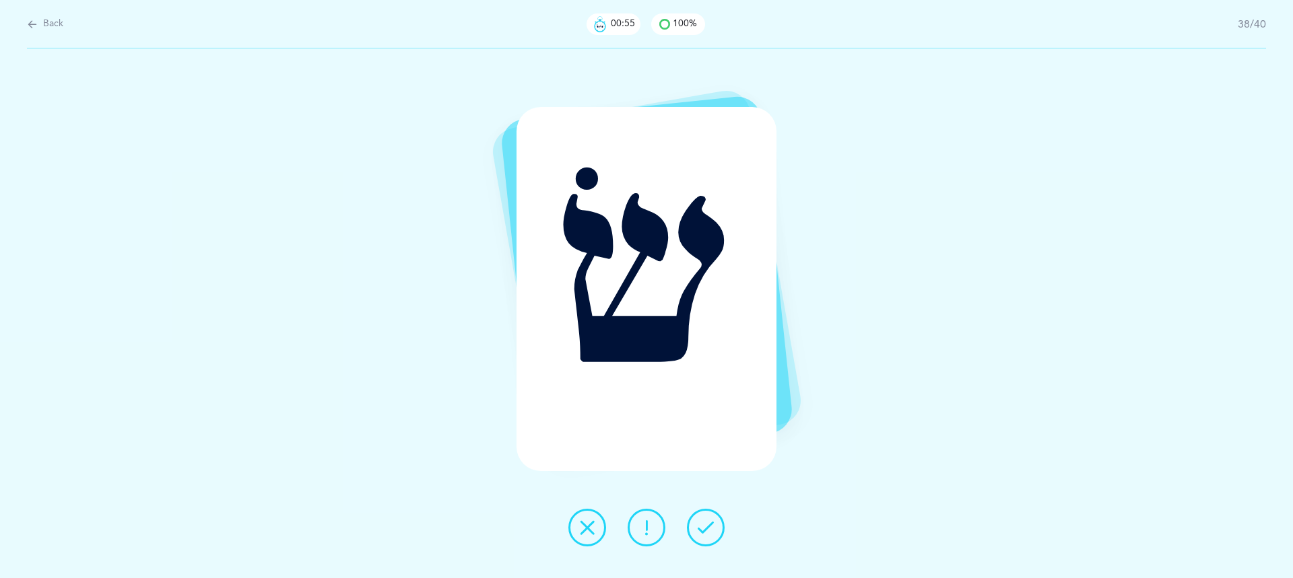
click at [701, 525] on icon at bounding box center [705, 528] width 16 height 16
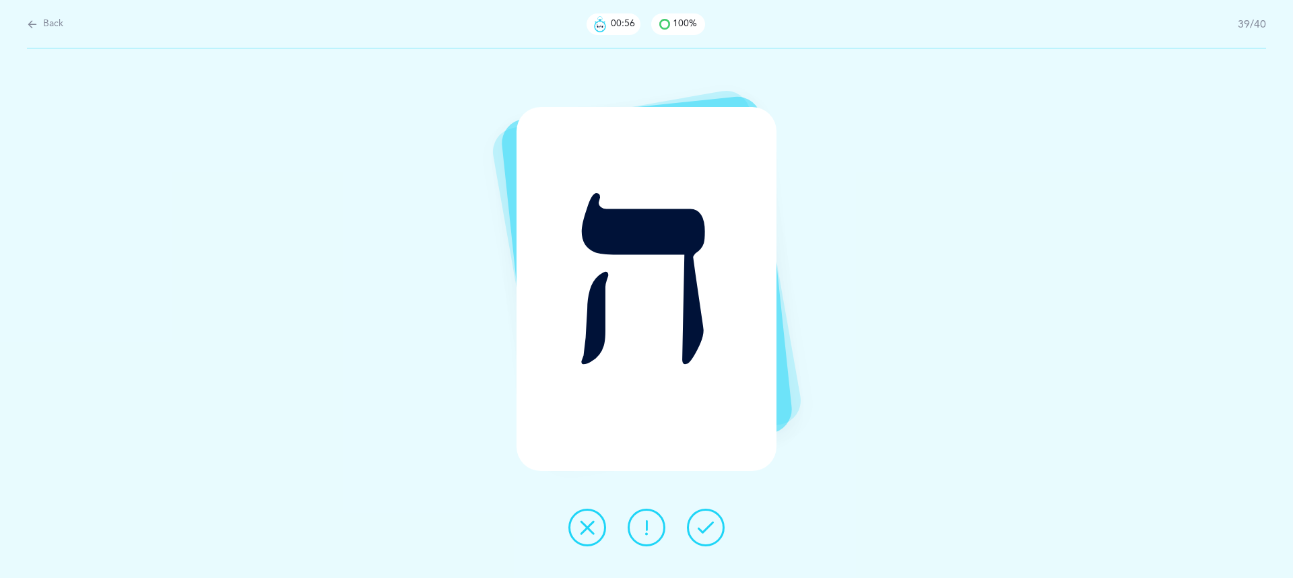
click at [701, 525] on icon at bounding box center [705, 528] width 16 height 16
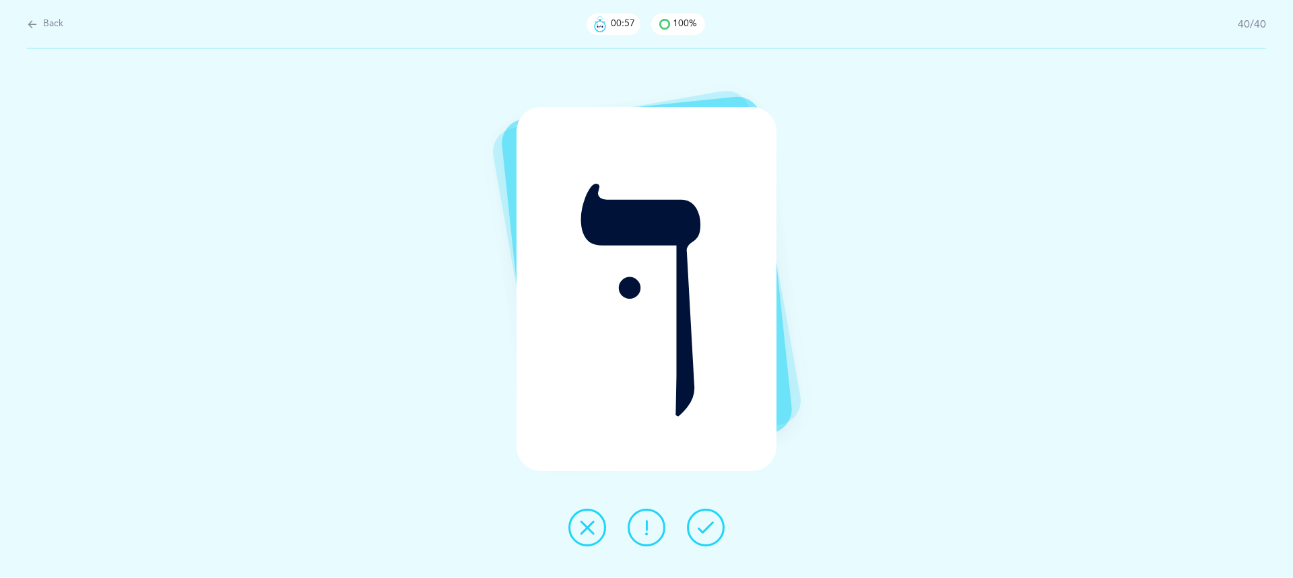
click at [701, 525] on icon at bounding box center [705, 528] width 16 height 16
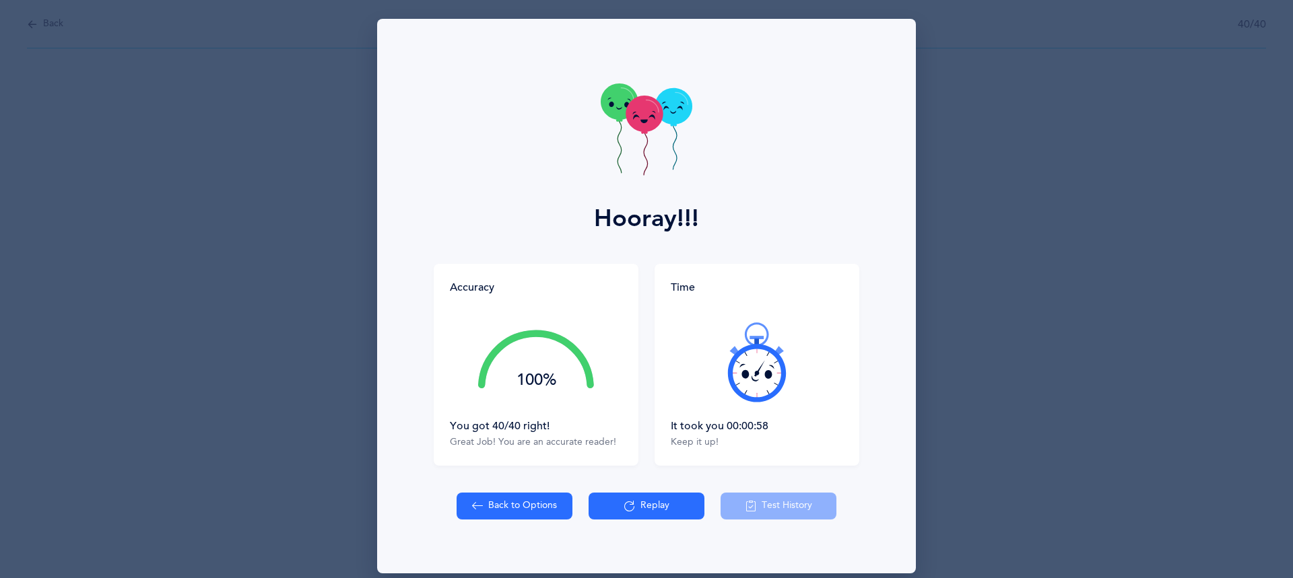
drag, startPoint x: 798, startPoint y: 413, endPoint x: 668, endPoint y: 438, distance: 132.3
click at [668, 438] on div "Time It took you 00:00:58 Keep it up!" at bounding box center [756, 365] width 205 height 202
click at [745, 383] on icon at bounding box center [756, 362] width 81 height 81
click at [747, 383] on icon at bounding box center [756, 362] width 81 height 81
click at [747, 386] on icon at bounding box center [756, 362] width 81 height 81
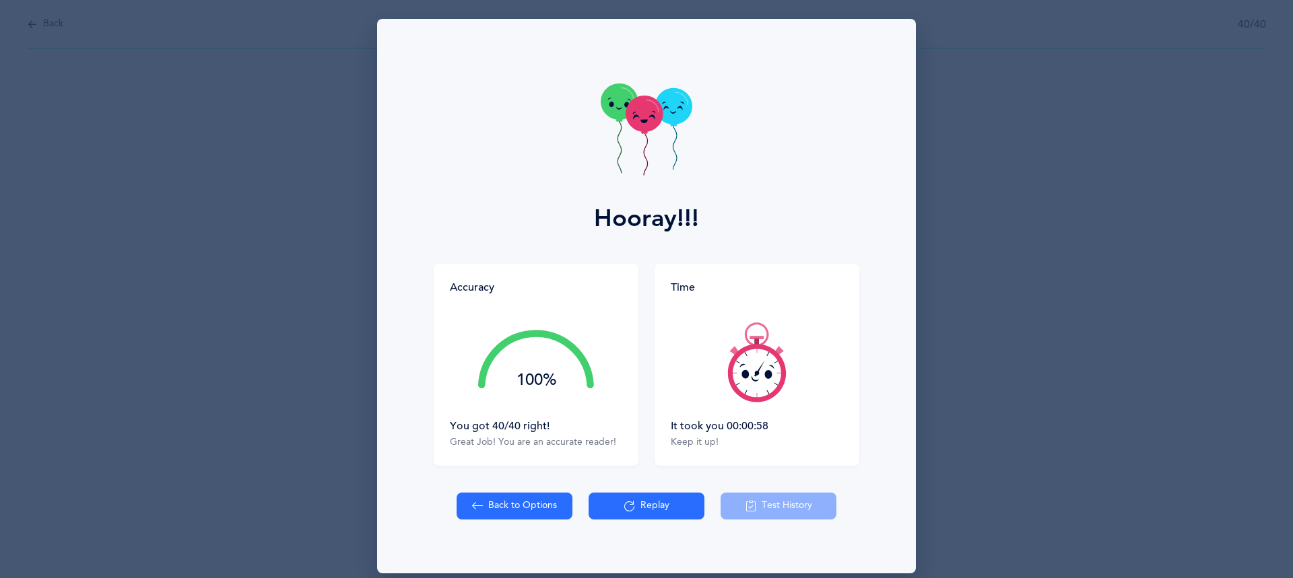
click at [747, 386] on icon at bounding box center [756, 362] width 81 height 81
click at [630, 519] on button "Replay" at bounding box center [646, 506] width 116 height 27
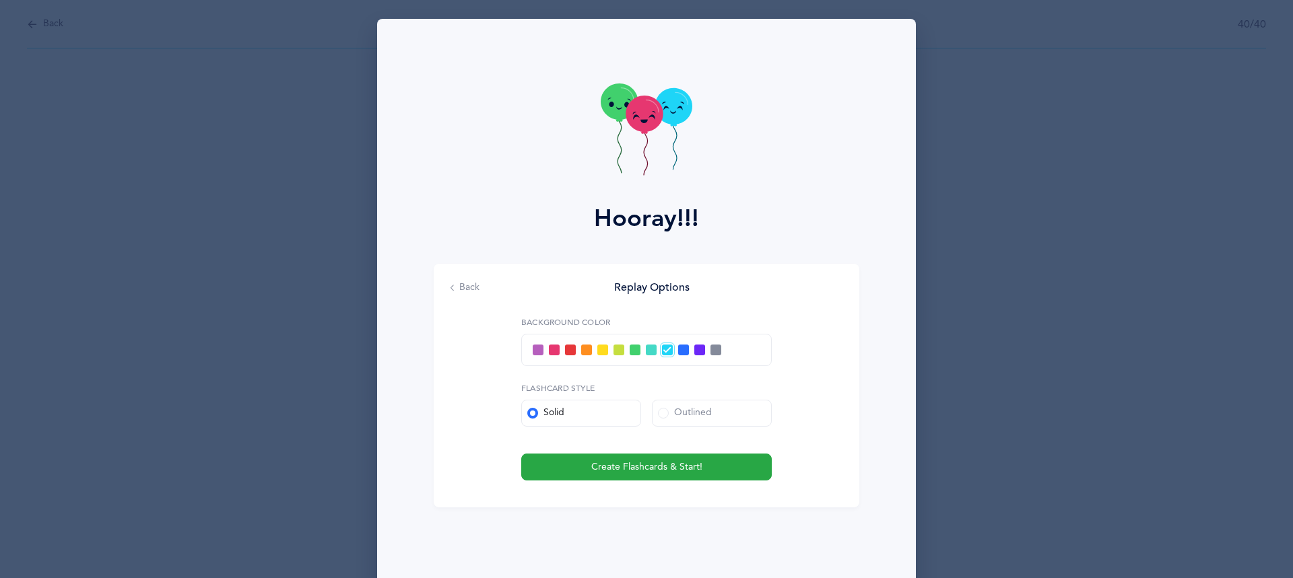
click at [565, 349] on span at bounding box center [570, 350] width 11 height 11
click at [0, 0] on input "checkbox" at bounding box center [0, 0] width 0 height 0
click at [594, 473] on span "Create Flashcards & Start!" at bounding box center [646, 467] width 111 height 14
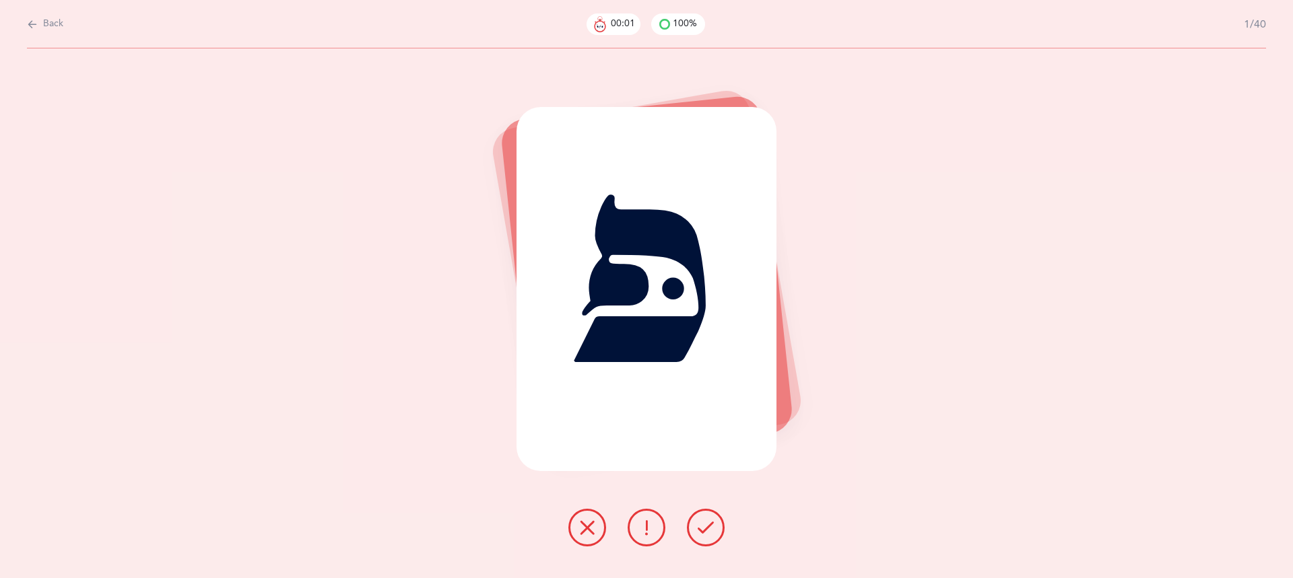
click at [703, 532] on icon at bounding box center [705, 528] width 16 height 16
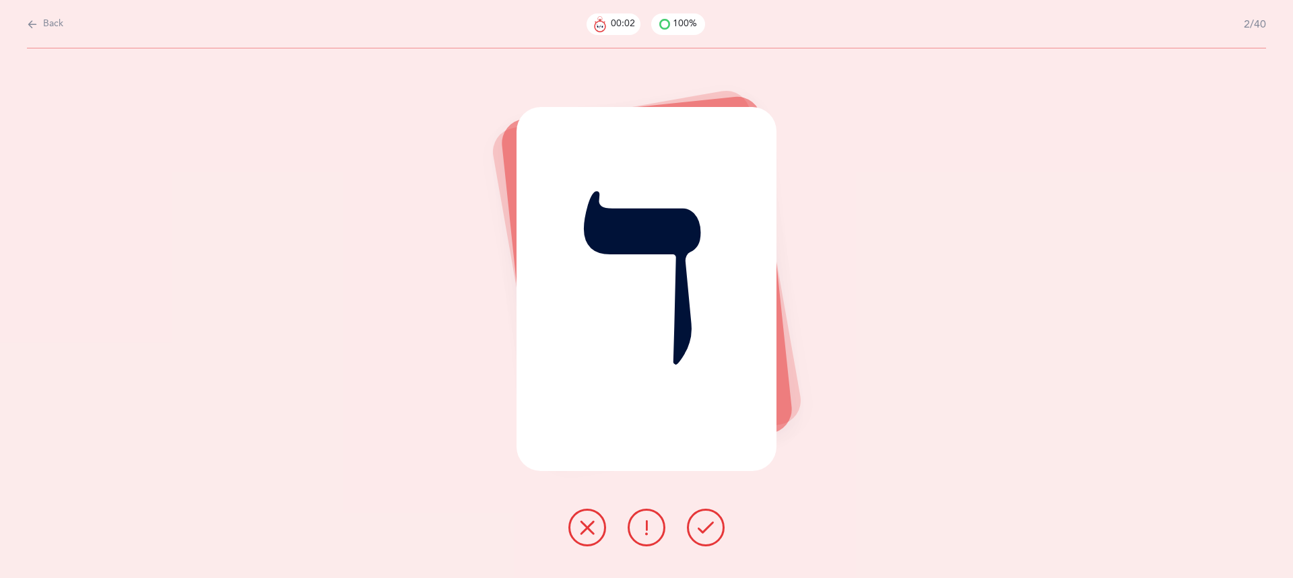
click at [703, 532] on icon at bounding box center [705, 528] width 16 height 16
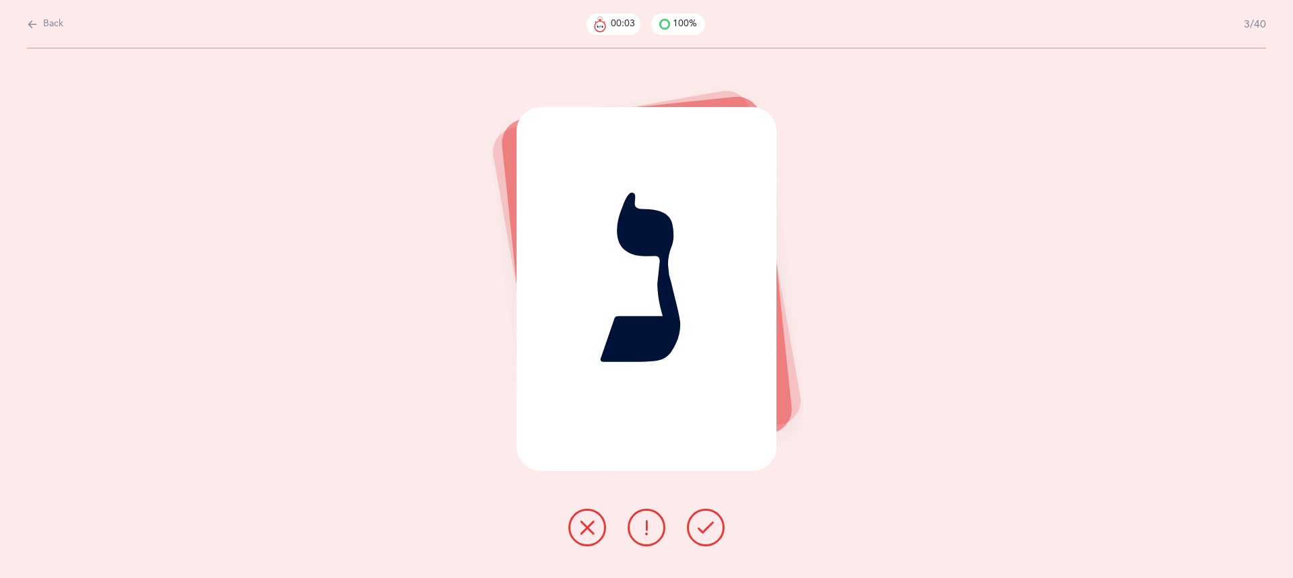
click at [703, 532] on icon at bounding box center [705, 528] width 16 height 16
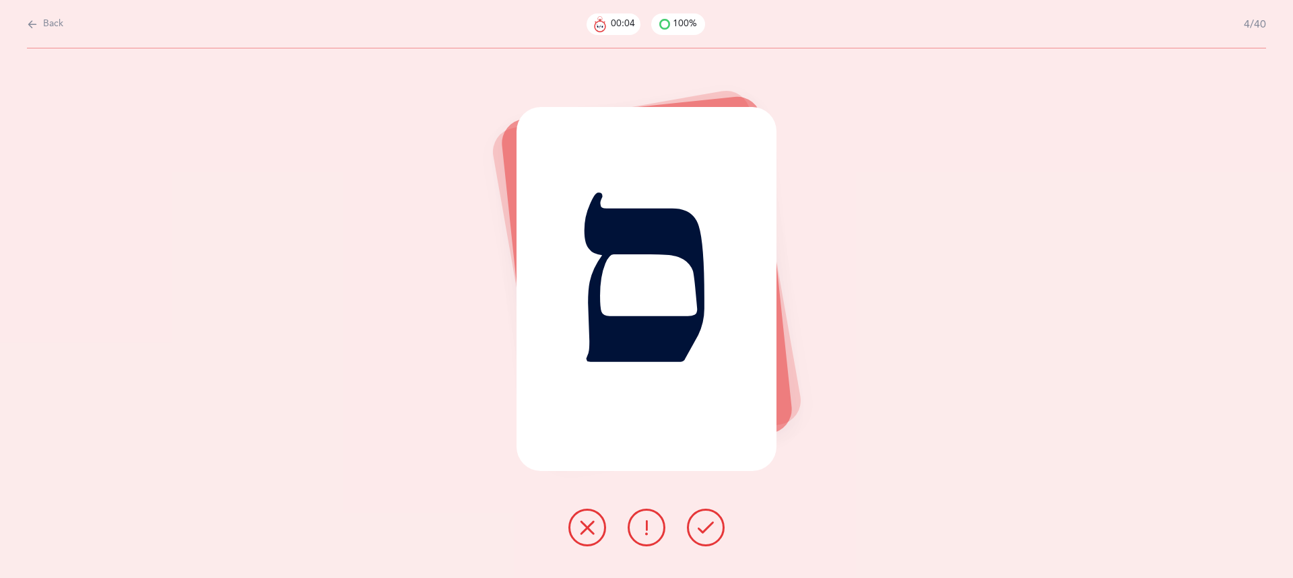
click at [703, 532] on icon at bounding box center [705, 528] width 16 height 16
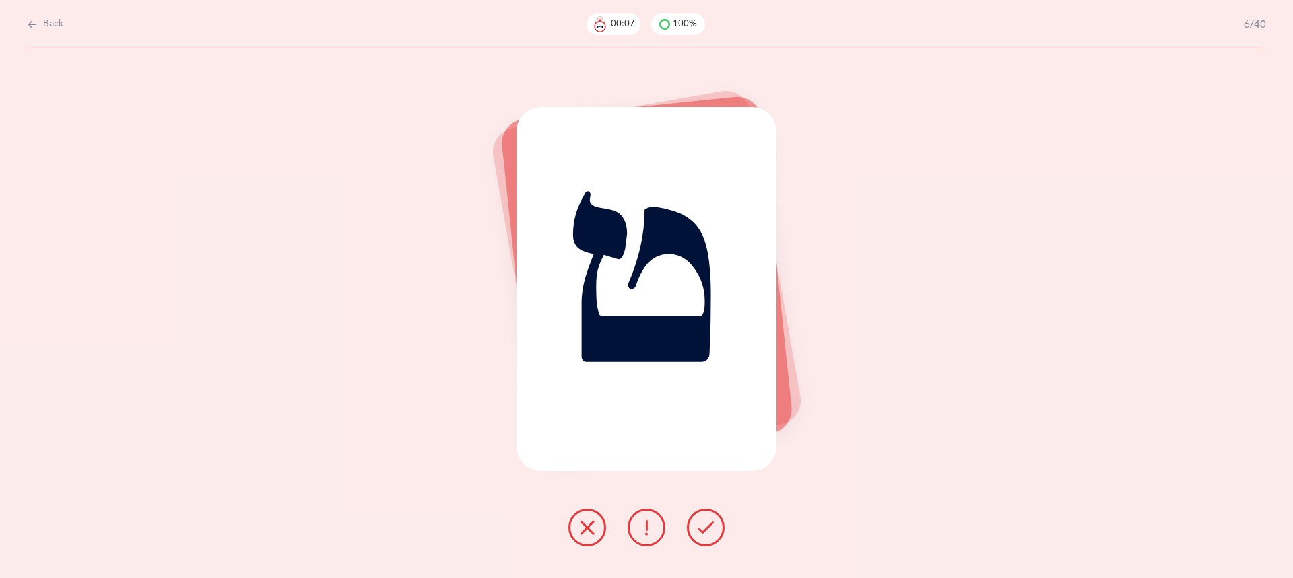
click at [703, 532] on icon at bounding box center [705, 528] width 16 height 16
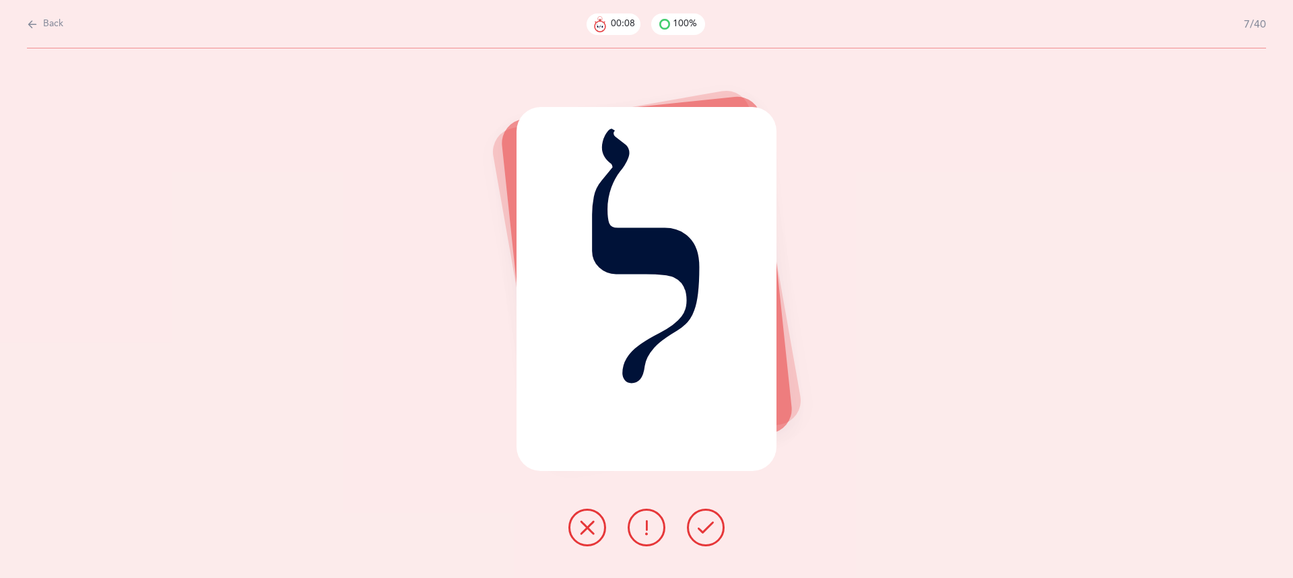
click at [703, 532] on icon at bounding box center [705, 528] width 16 height 16
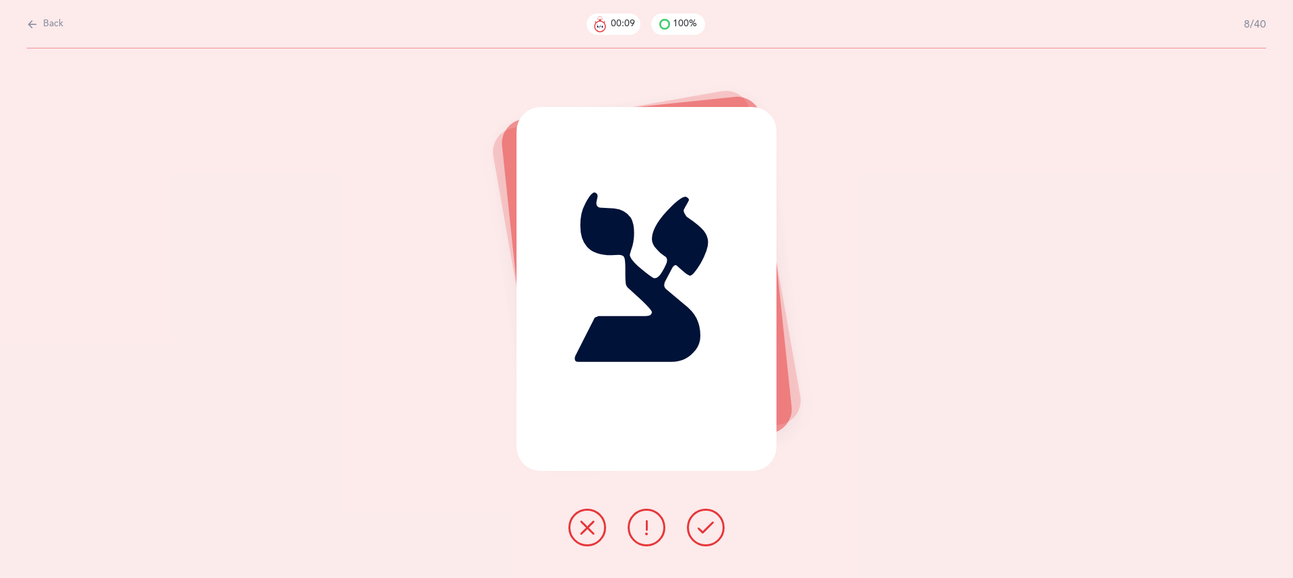
click at [703, 532] on icon at bounding box center [705, 528] width 16 height 16
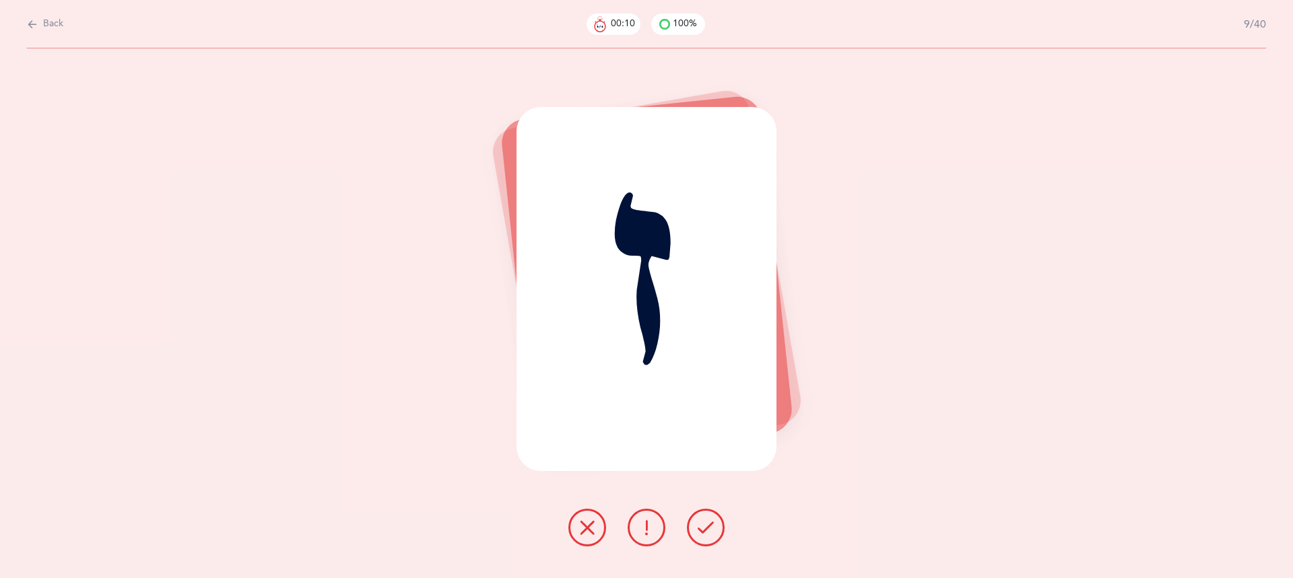
click at [703, 532] on icon at bounding box center [705, 528] width 16 height 16
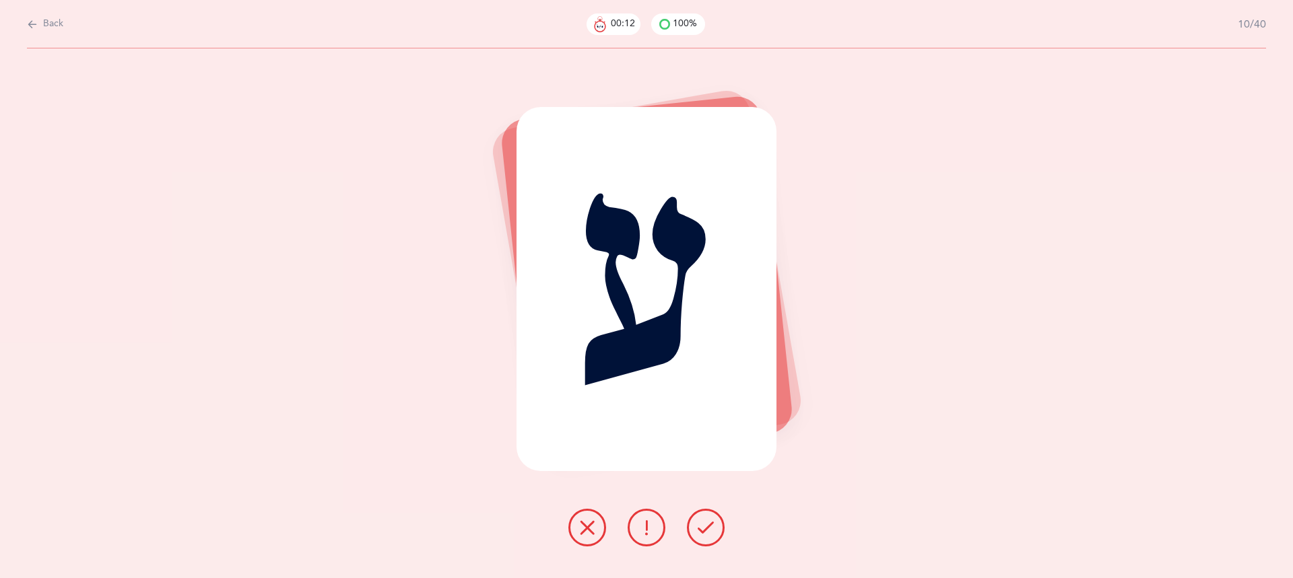
click at [703, 532] on icon at bounding box center [705, 528] width 16 height 16
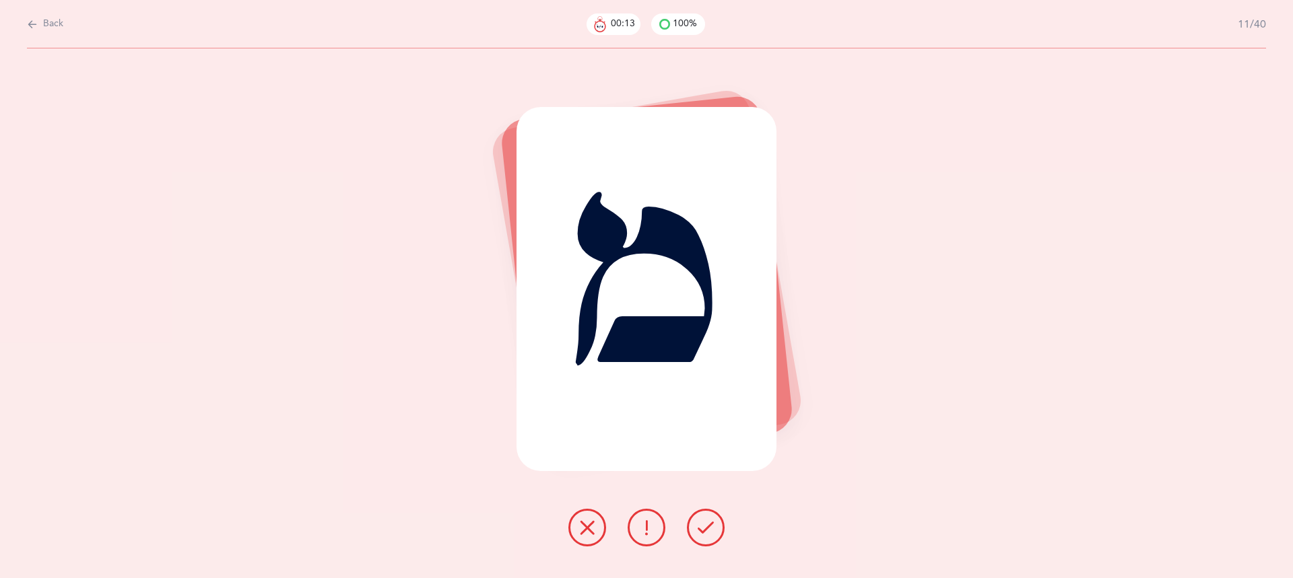
click at [703, 532] on icon at bounding box center [705, 528] width 16 height 16
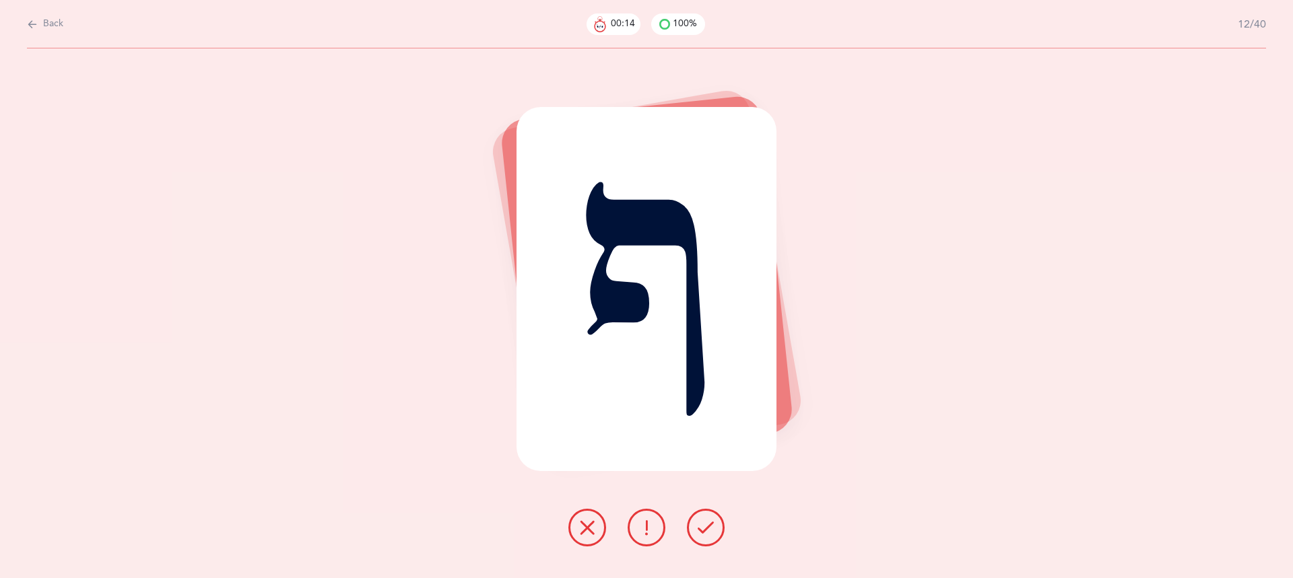
click at [703, 532] on icon at bounding box center [705, 528] width 16 height 16
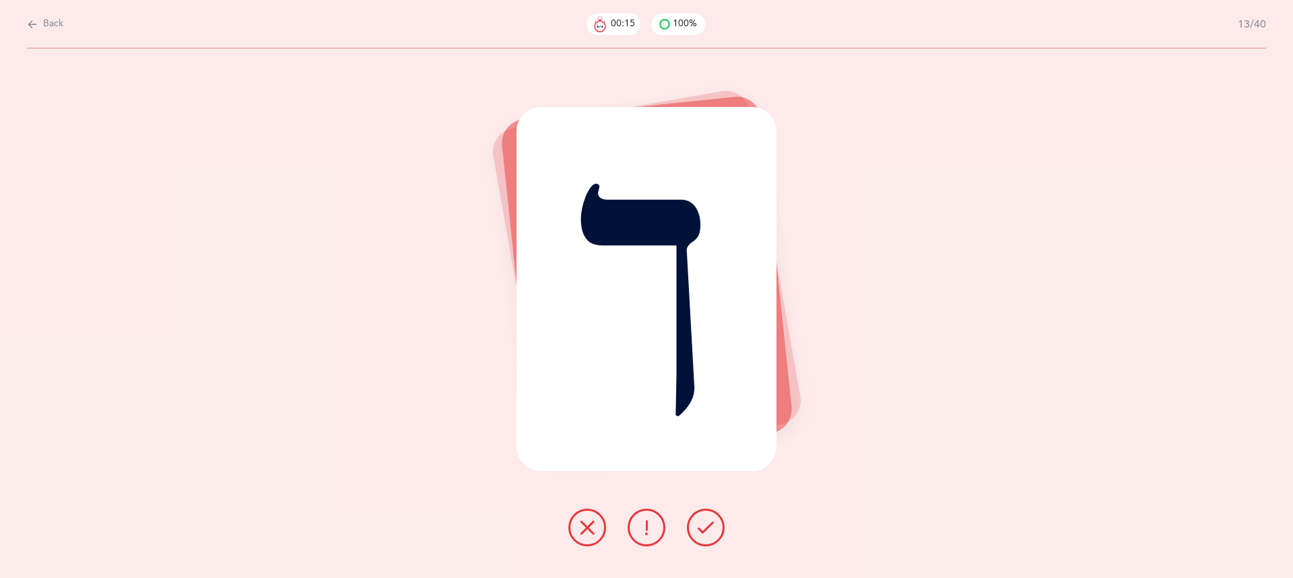
click at [703, 532] on icon at bounding box center [705, 528] width 16 height 16
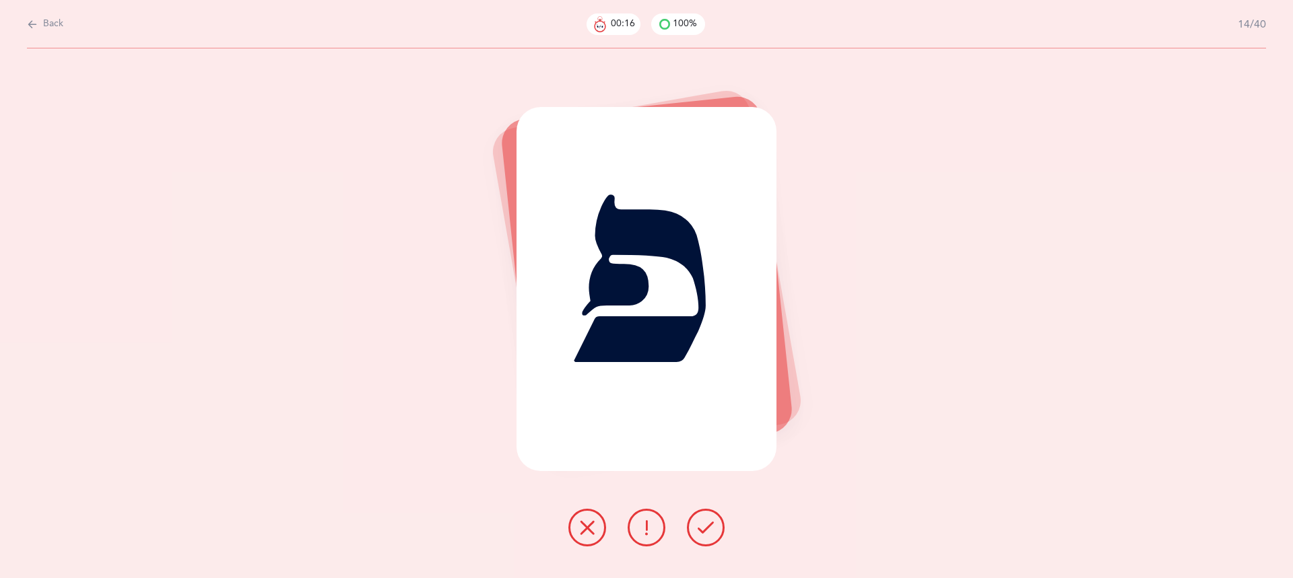
click at [703, 532] on icon at bounding box center [705, 528] width 16 height 16
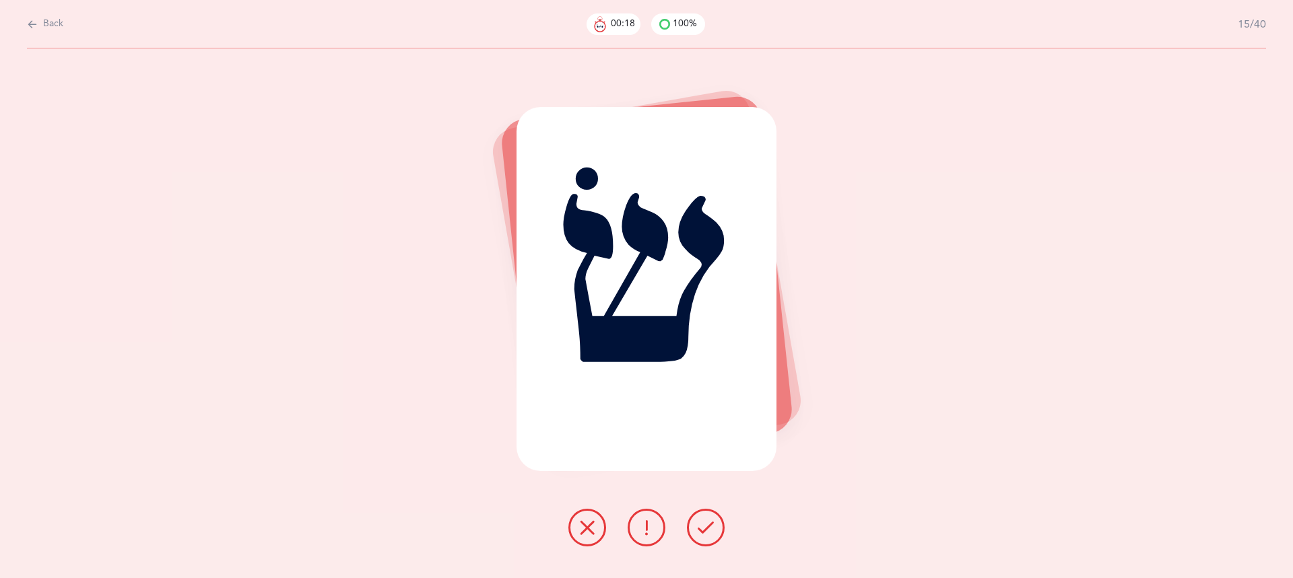
click at [703, 532] on icon at bounding box center [705, 528] width 16 height 16
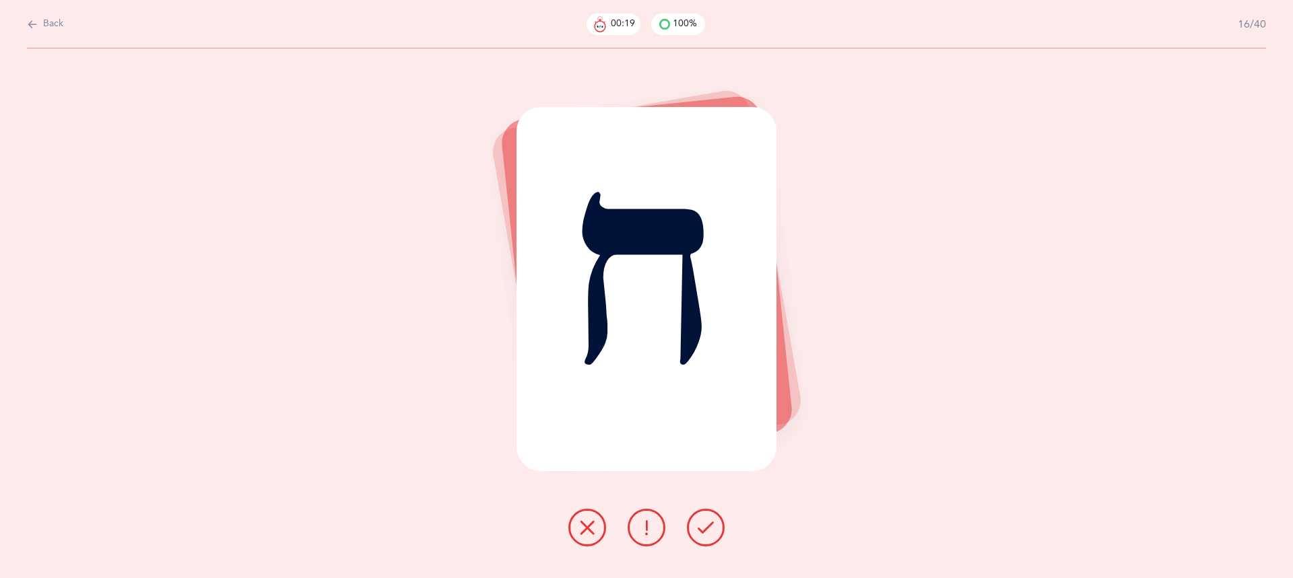
click at [703, 532] on icon at bounding box center [705, 528] width 16 height 16
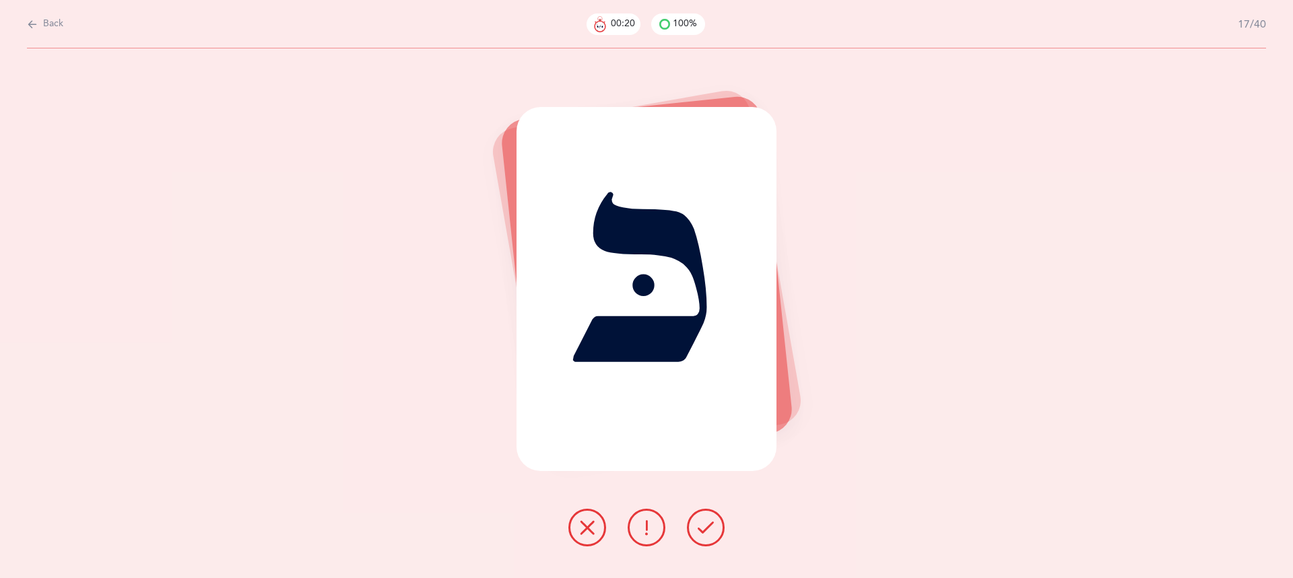
click at [703, 532] on icon at bounding box center [705, 528] width 16 height 16
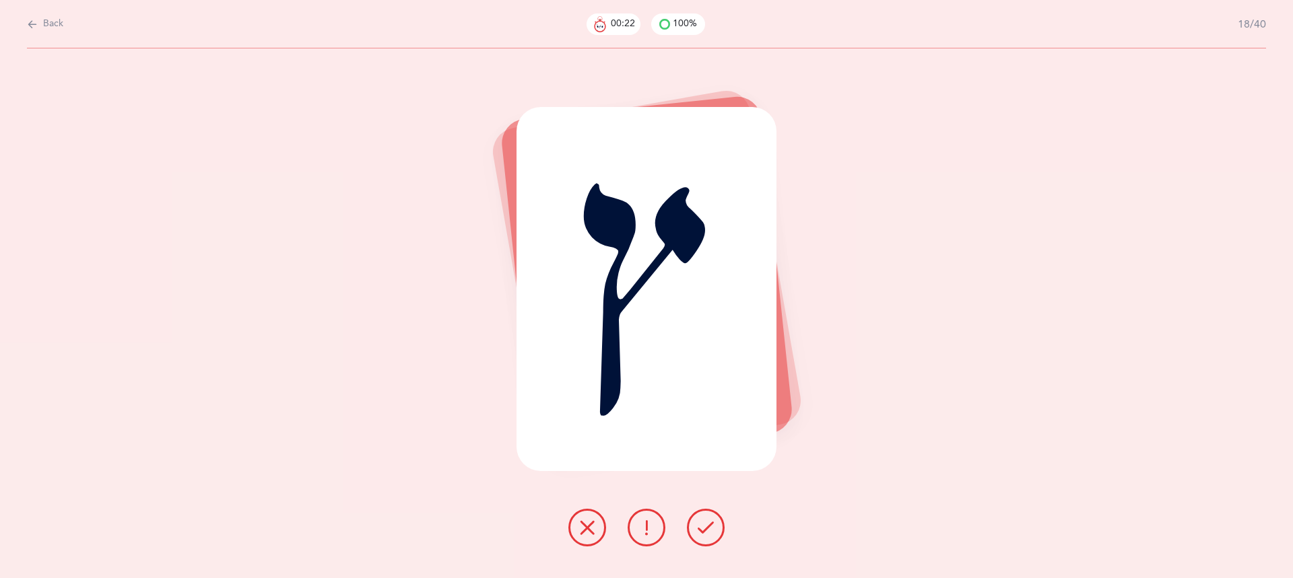
click at [703, 532] on icon at bounding box center [705, 528] width 16 height 16
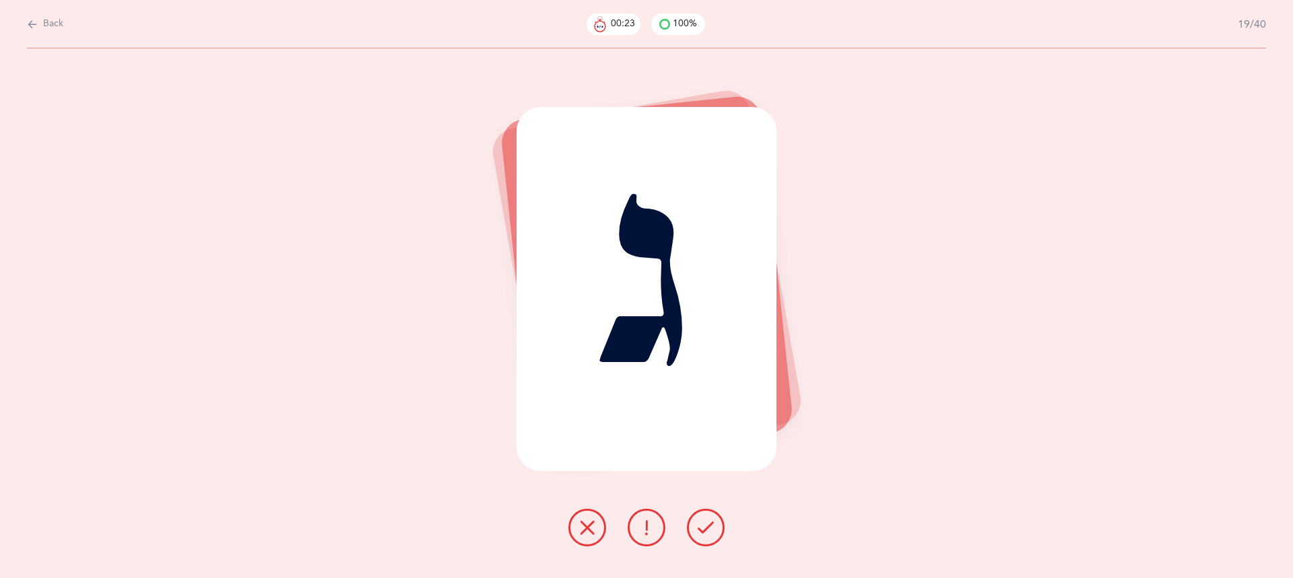
click at [703, 532] on icon at bounding box center [705, 528] width 16 height 16
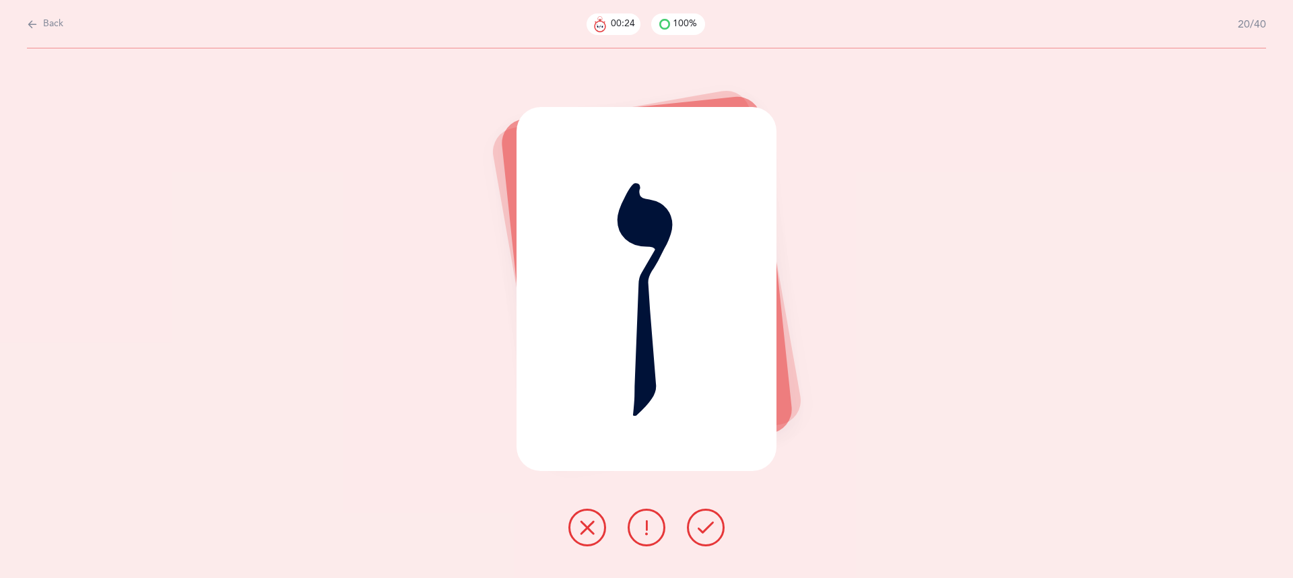
click at [703, 532] on icon at bounding box center [705, 528] width 16 height 16
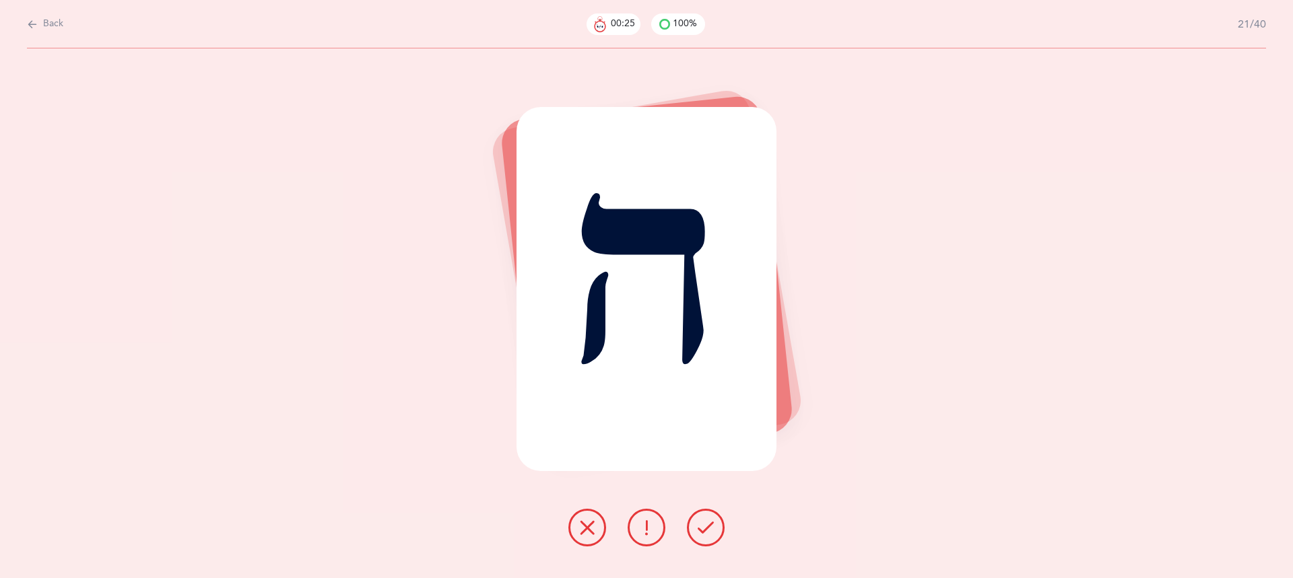
click at [703, 532] on icon at bounding box center [705, 528] width 16 height 16
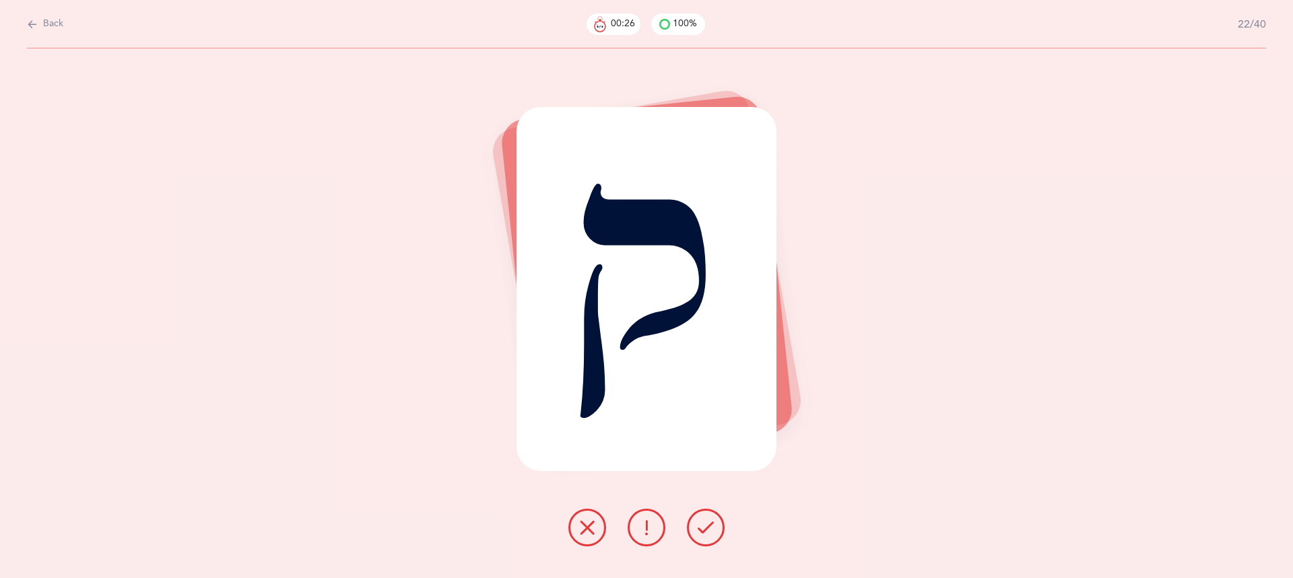
click at [703, 532] on icon at bounding box center [705, 528] width 16 height 16
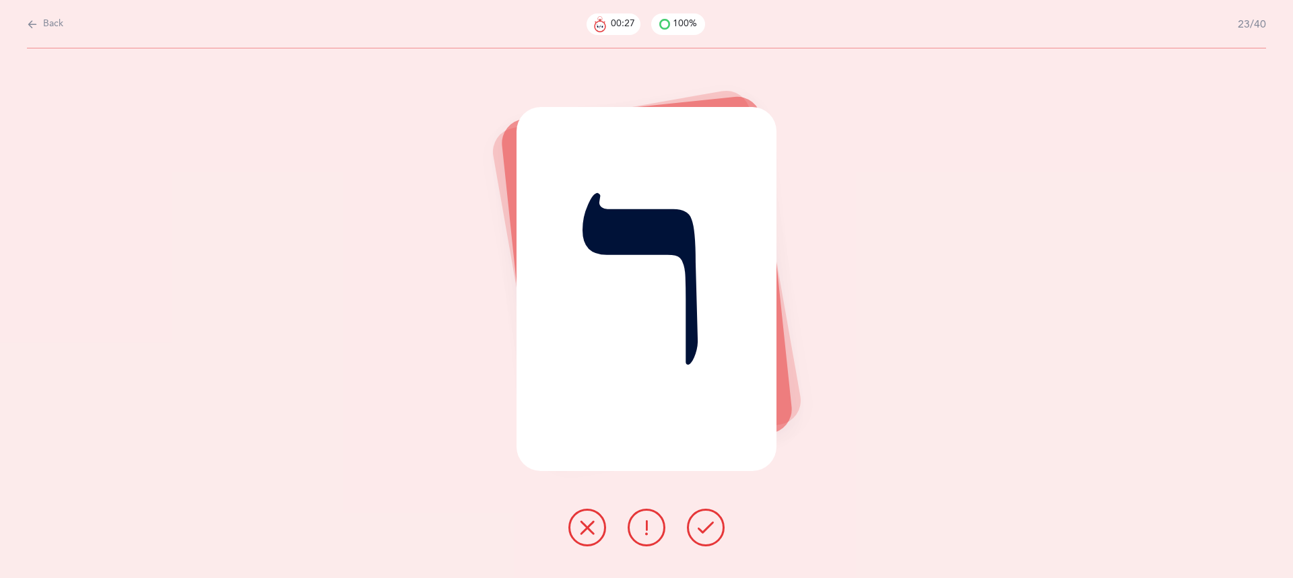
click at [703, 532] on icon at bounding box center [705, 528] width 16 height 16
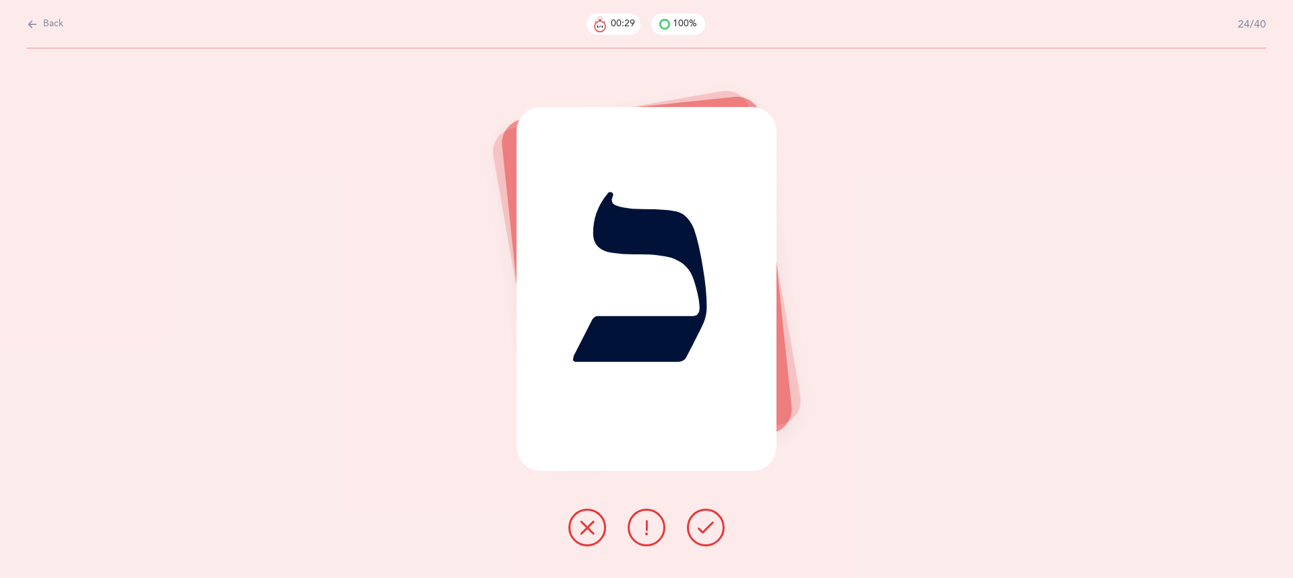
click at [703, 532] on icon at bounding box center [705, 528] width 16 height 16
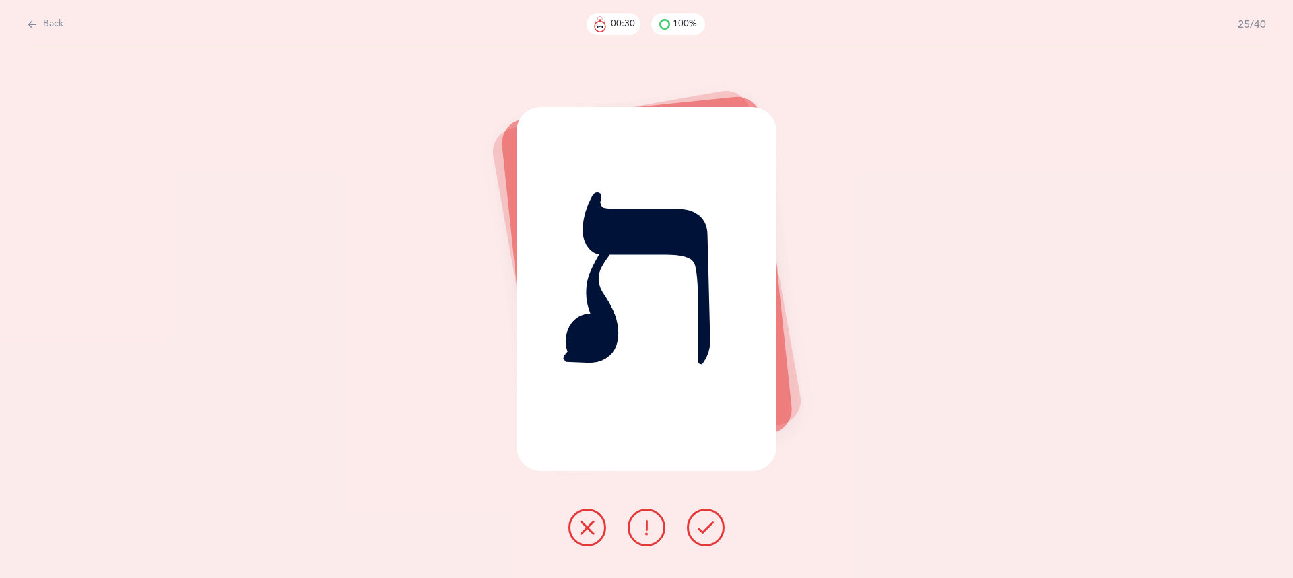
click at [703, 532] on icon at bounding box center [705, 528] width 16 height 16
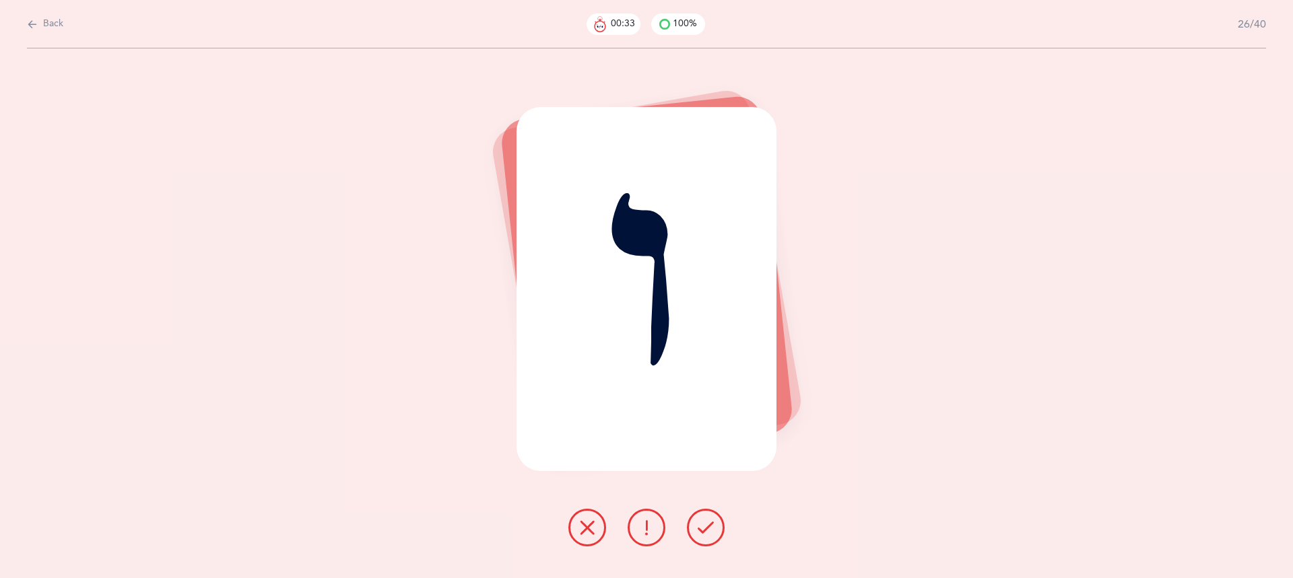
click at [703, 532] on icon at bounding box center [705, 528] width 16 height 16
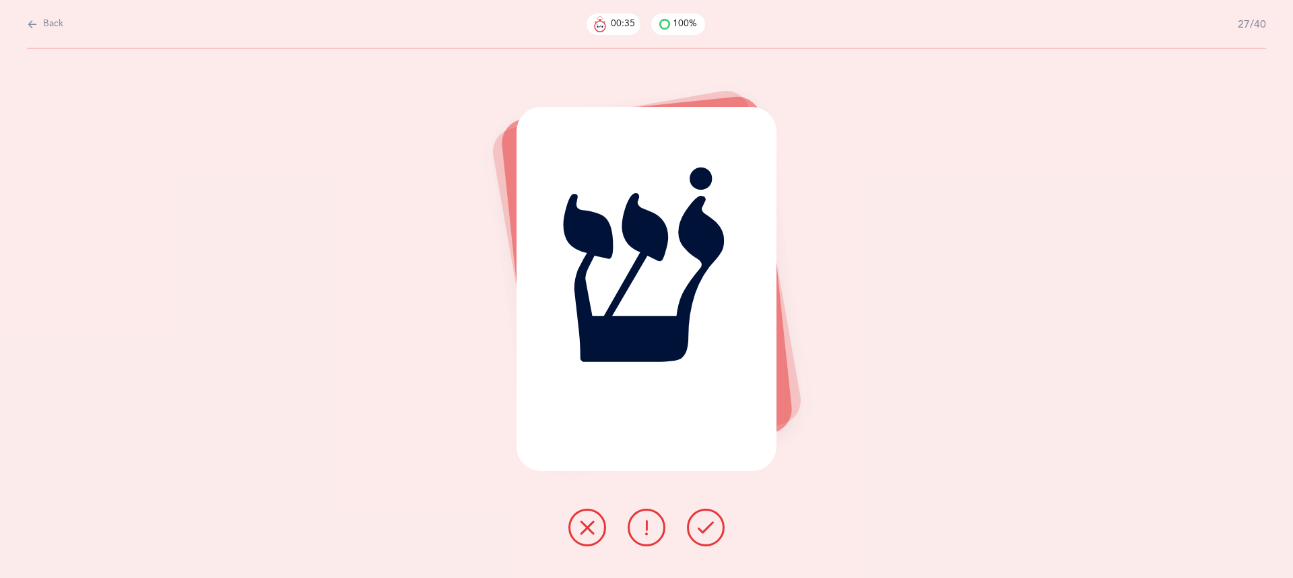
click at [703, 532] on icon at bounding box center [705, 528] width 16 height 16
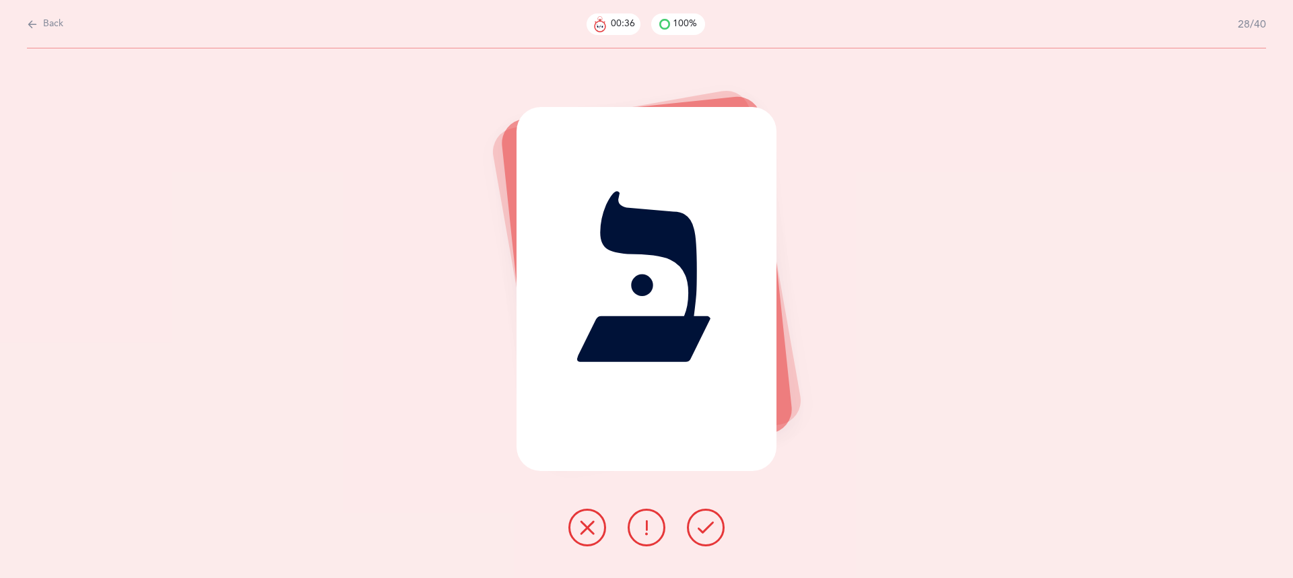
click at [703, 532] on icon at bounding box center [705, 528] width 16 height 16
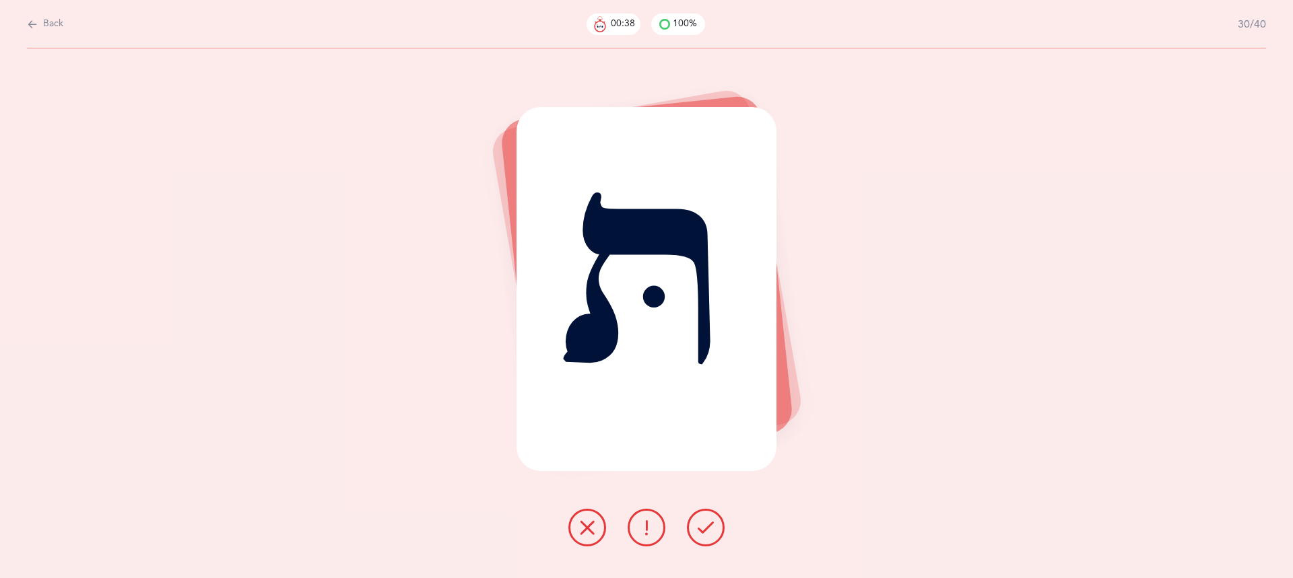
click at [703, 532] on icon at bounding box center [705, 528] width 16 height 16
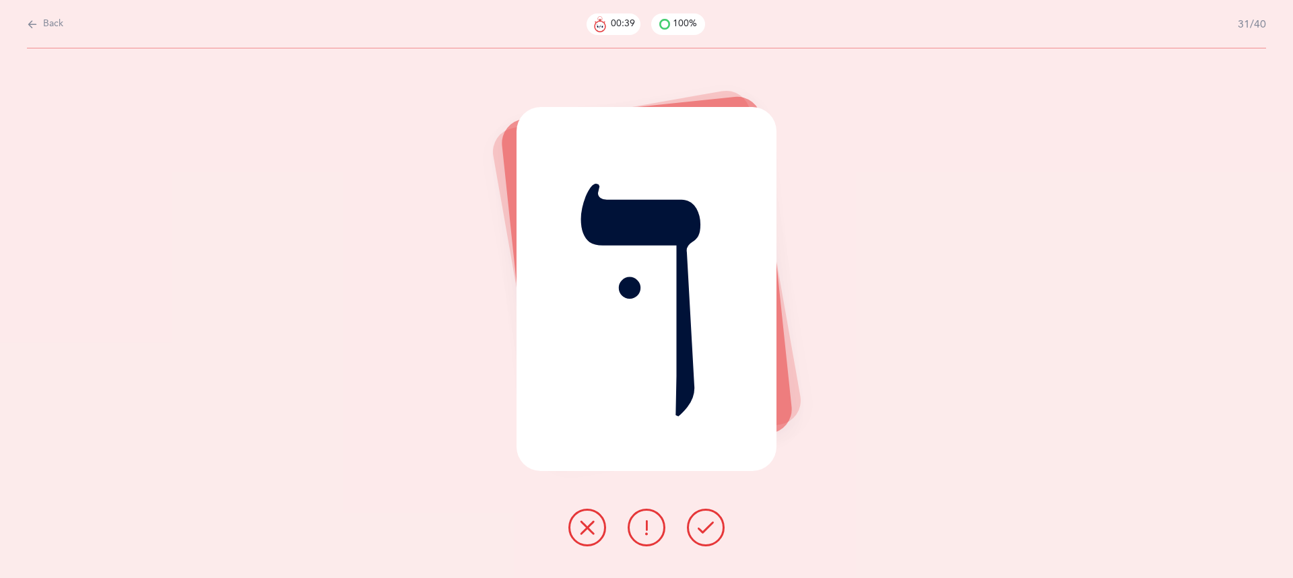
click at [703, 532] on icon at bounding box center [705, 528] width 16 height 16
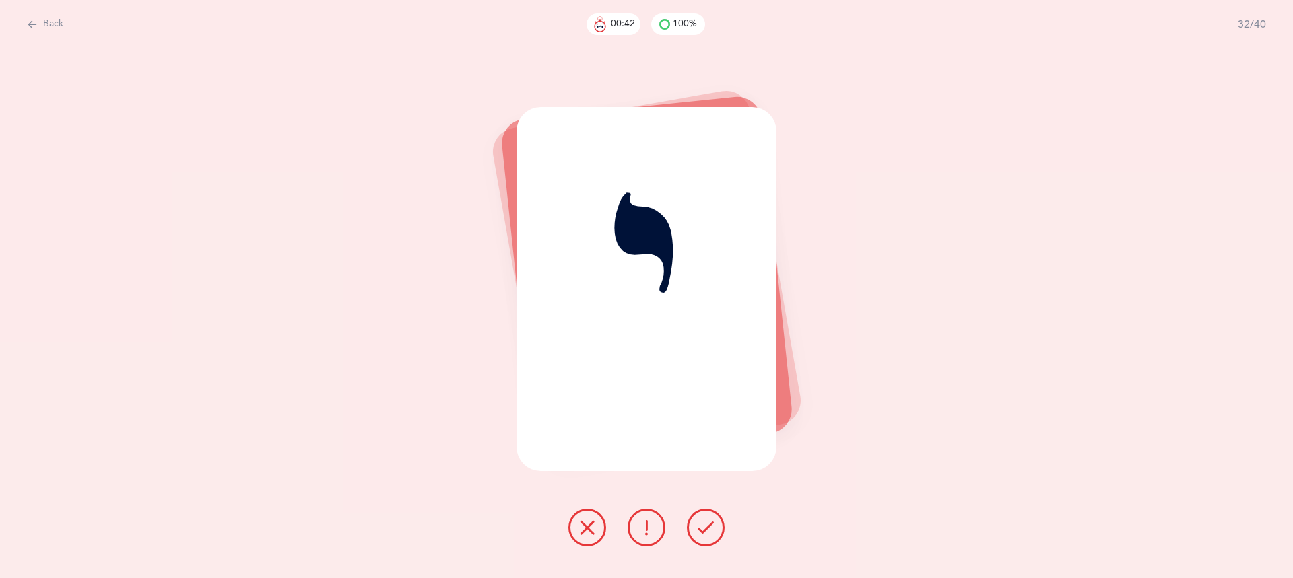
click at [703, 532] on icon at bounding box center [705, 528] width 16 height 16
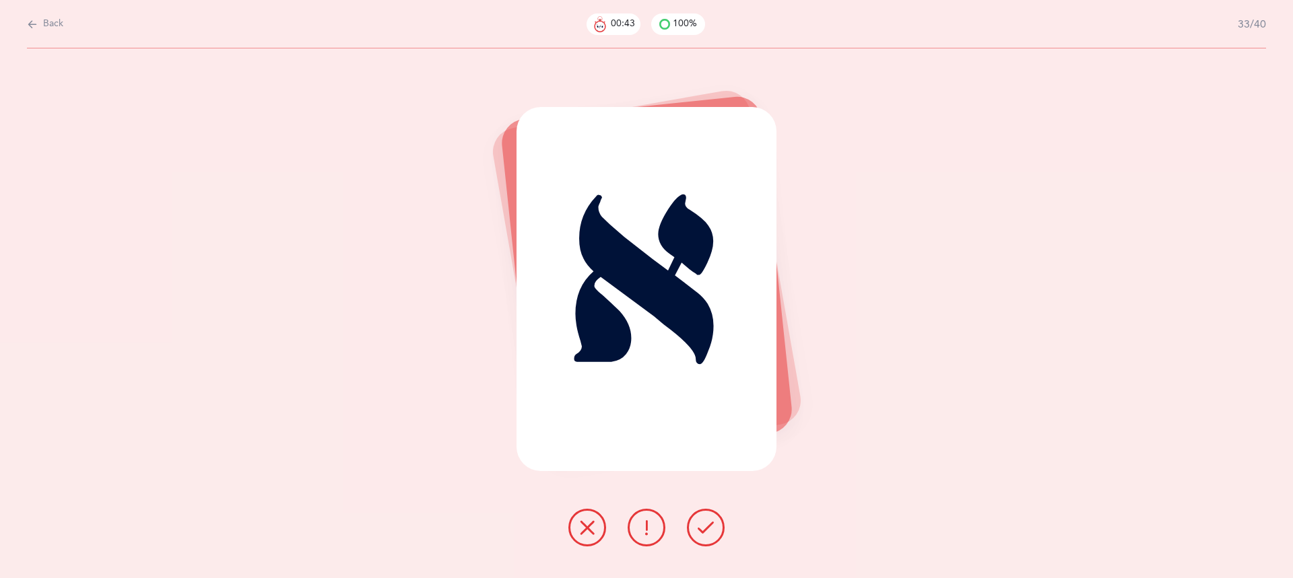
click at [703, 532] on icon at bounding box center [705, 528] width 16 height 16
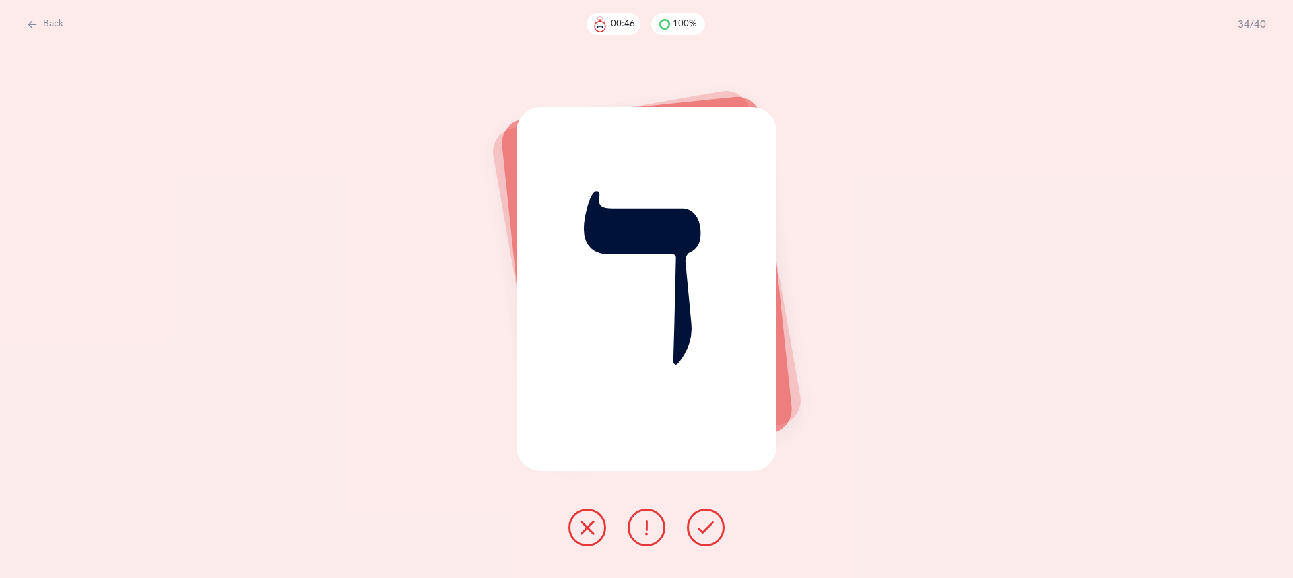
click at [703, 532] on icon at bounding box center [705, 528] width 16 height 16
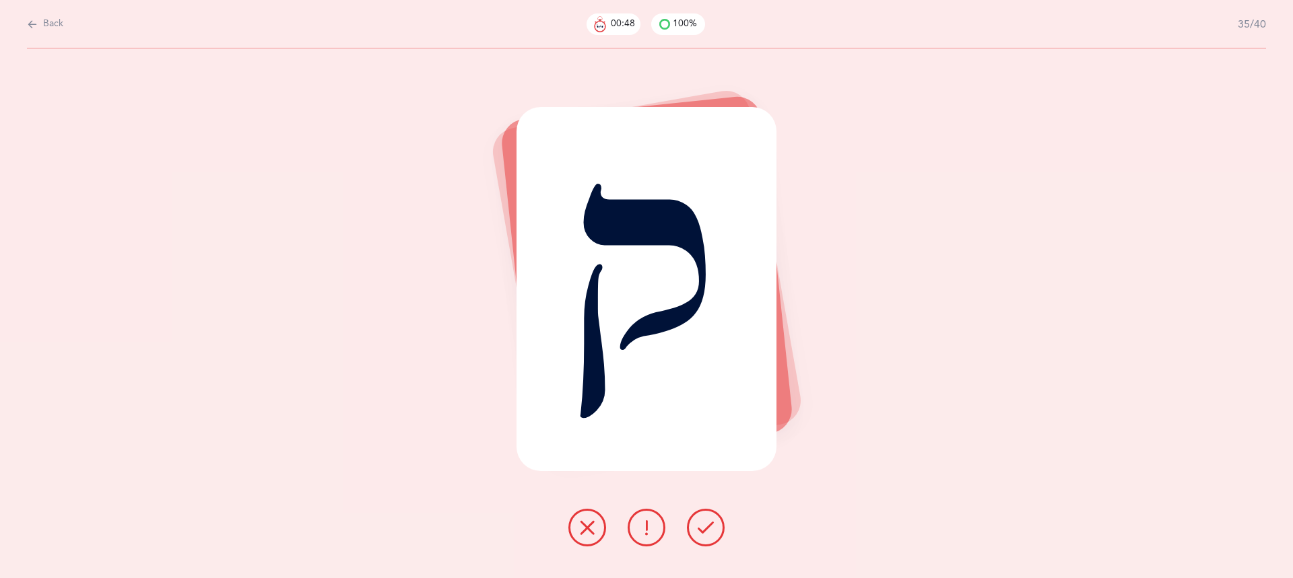
click at [703, 532] on icon at bounding box center [705, 528] width 16 height 16
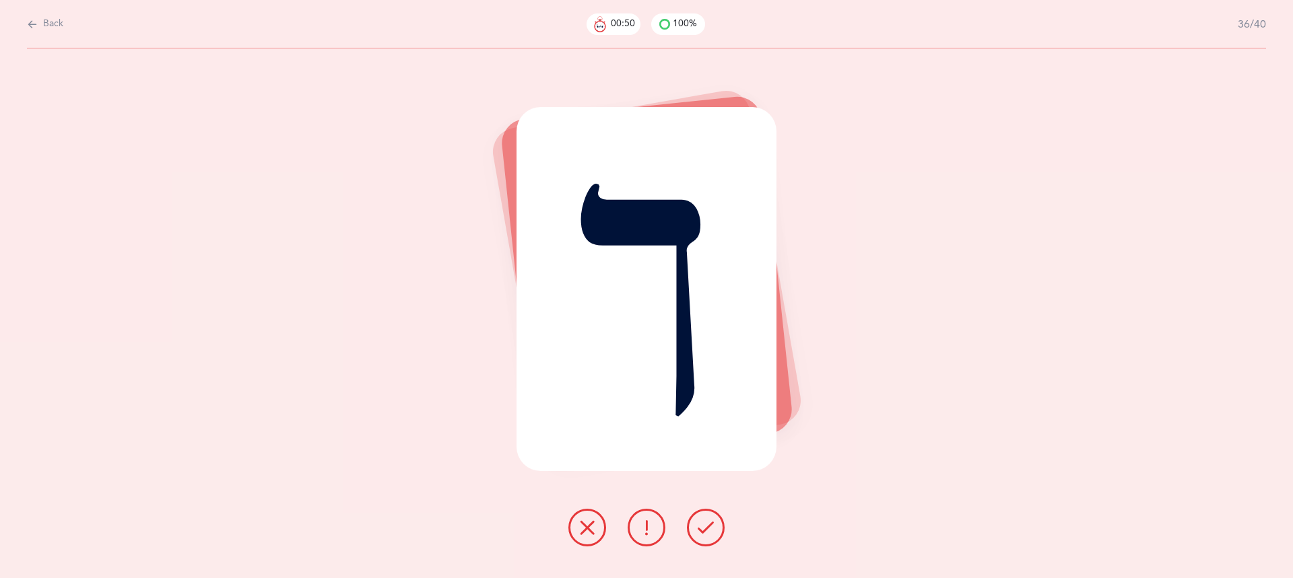
click at [703, 532] on icon at bounding box center [705, 528] width 16 height 16
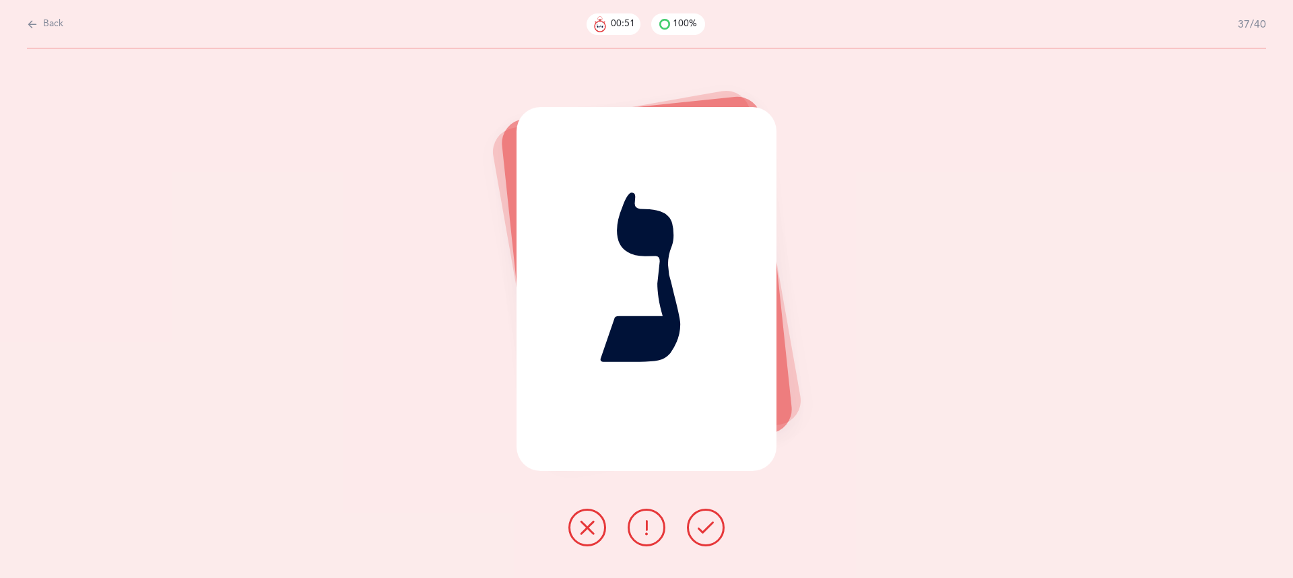
click at [703, 532] on icon at bounding box center [705, 528] width 16 height 16
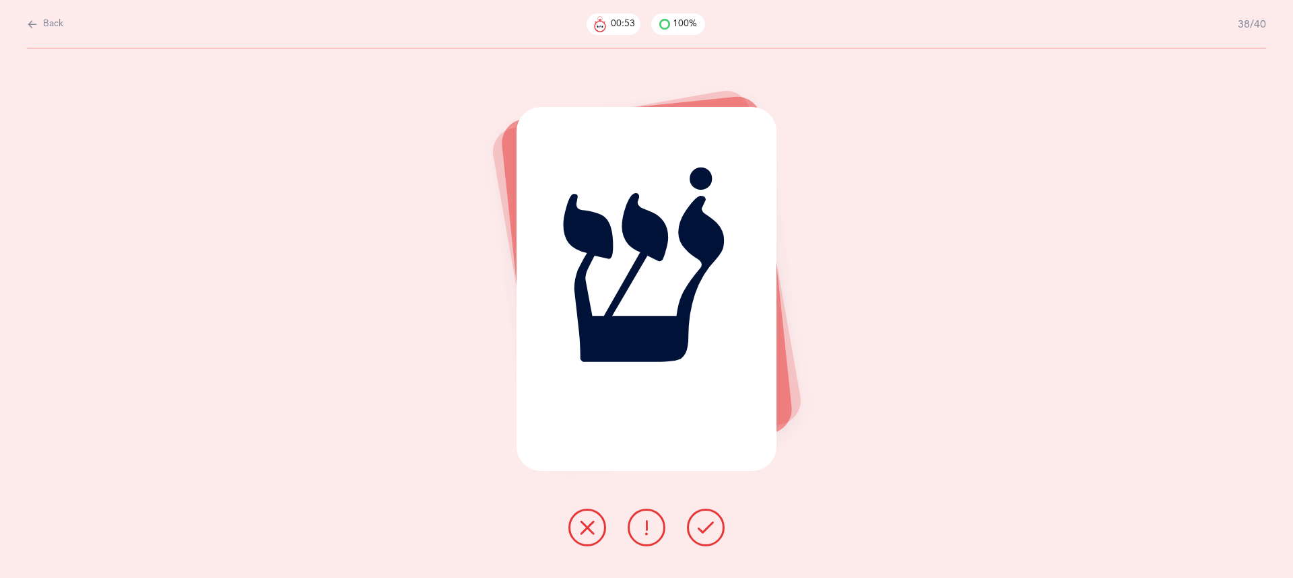
click at [703, 532] on icon at bounding box center [705, 528] width 16 height 16
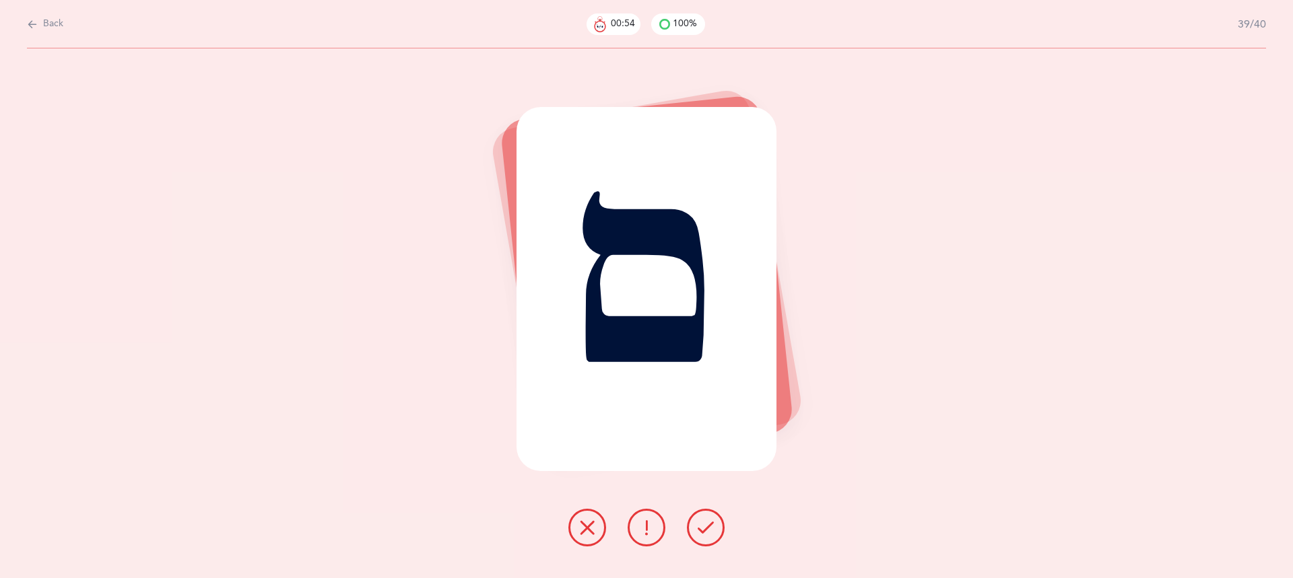
click at [703, 532] on icon at bounding box center [705, 528] width 16 height 16
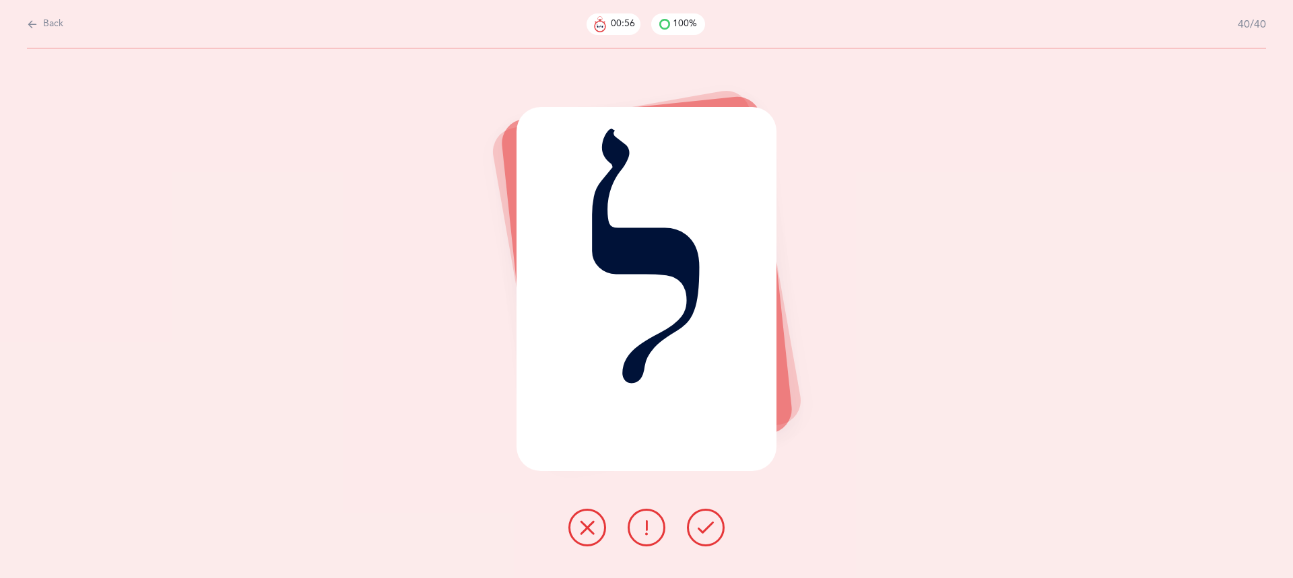
click at [703, 532] on icon at bounding box center [705, 528] width 16 height 16
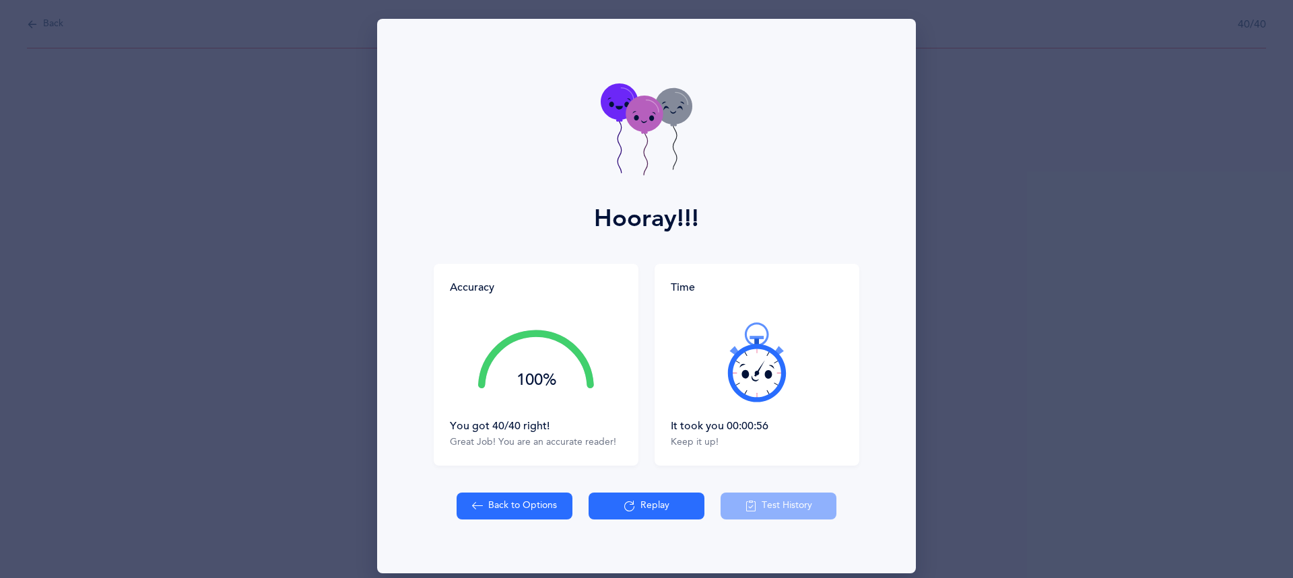
drag, startPoint x: 813, startPoint y: 428, endPoint x: 547, endPoint y: 425, distance: 265.9
click at [547, 425] on div "Accuracy 100% You got 40/40 right! Great Job! You are an accurate reader! Time …" at bounding box center [646, 365] width 425 height 202
click at [747, 420] on div "It took you 00:00:56" at bounding box center [756, 426] width 172 height 15
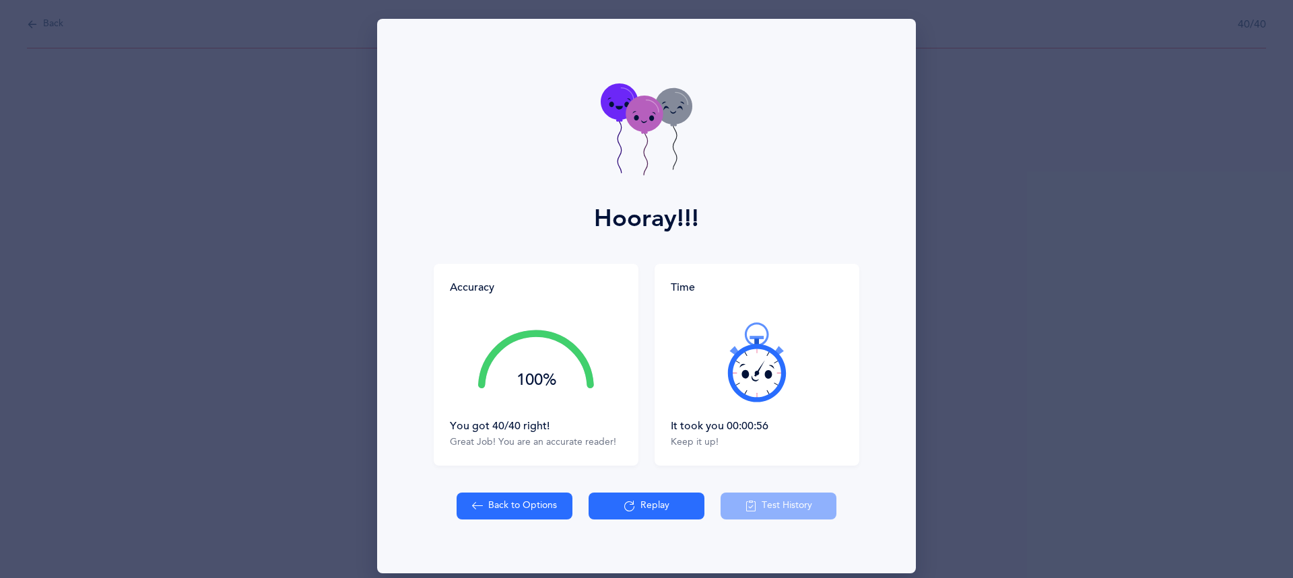
click at [887, 446] on div "Accuracy 100% You got 40/40 right! Great Job! You are an accurate reader! Time …" at bounding box center [646, 365] width 522 height 202
